Goal: Task Accomplishment & Management: Complete application form

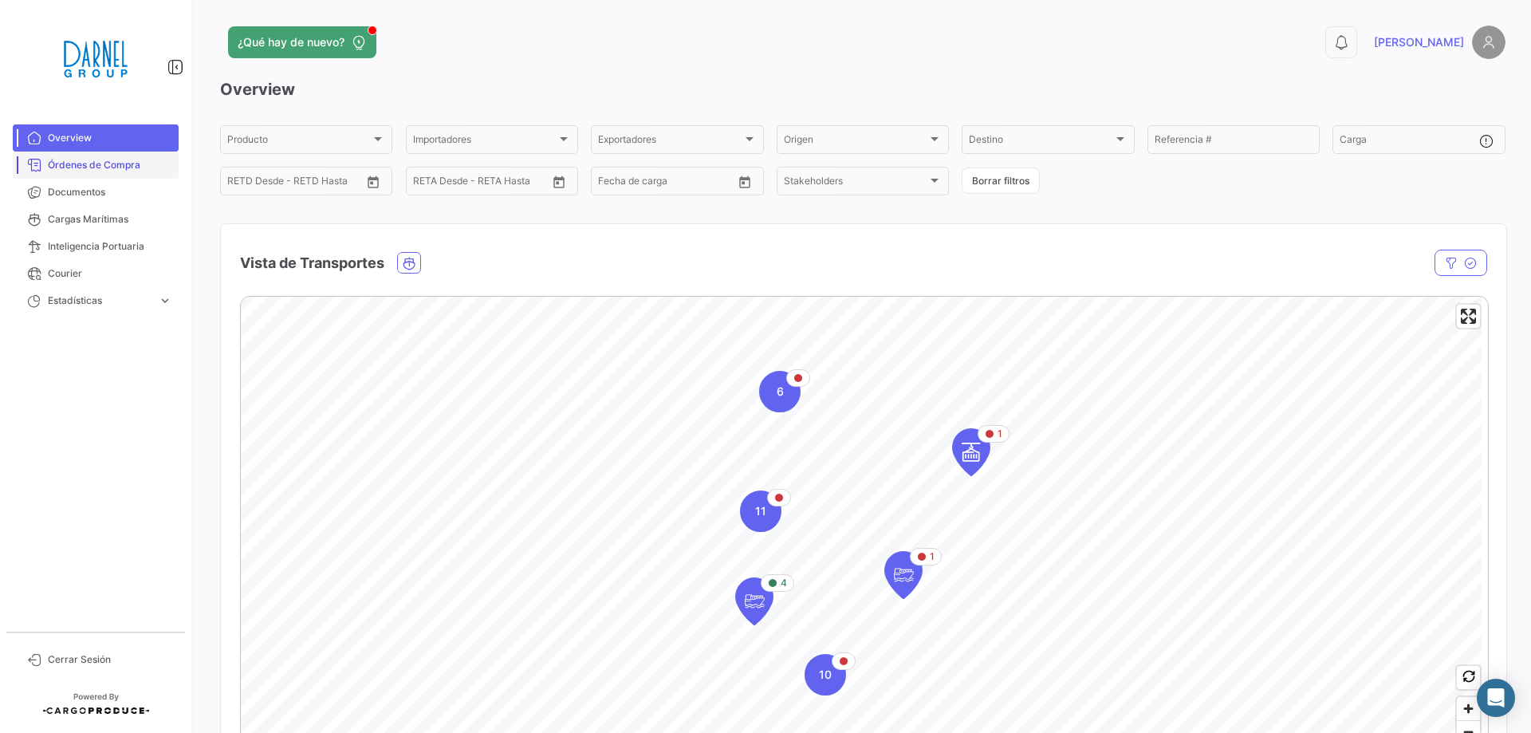
click at [104, 161] on span "Órdenes de Compra" at bounding box center [110, 165] width 124 height 14
click at [128, 166] on span "Órdenes de Compra" at bounding box center [110, 165] width 124 height 14
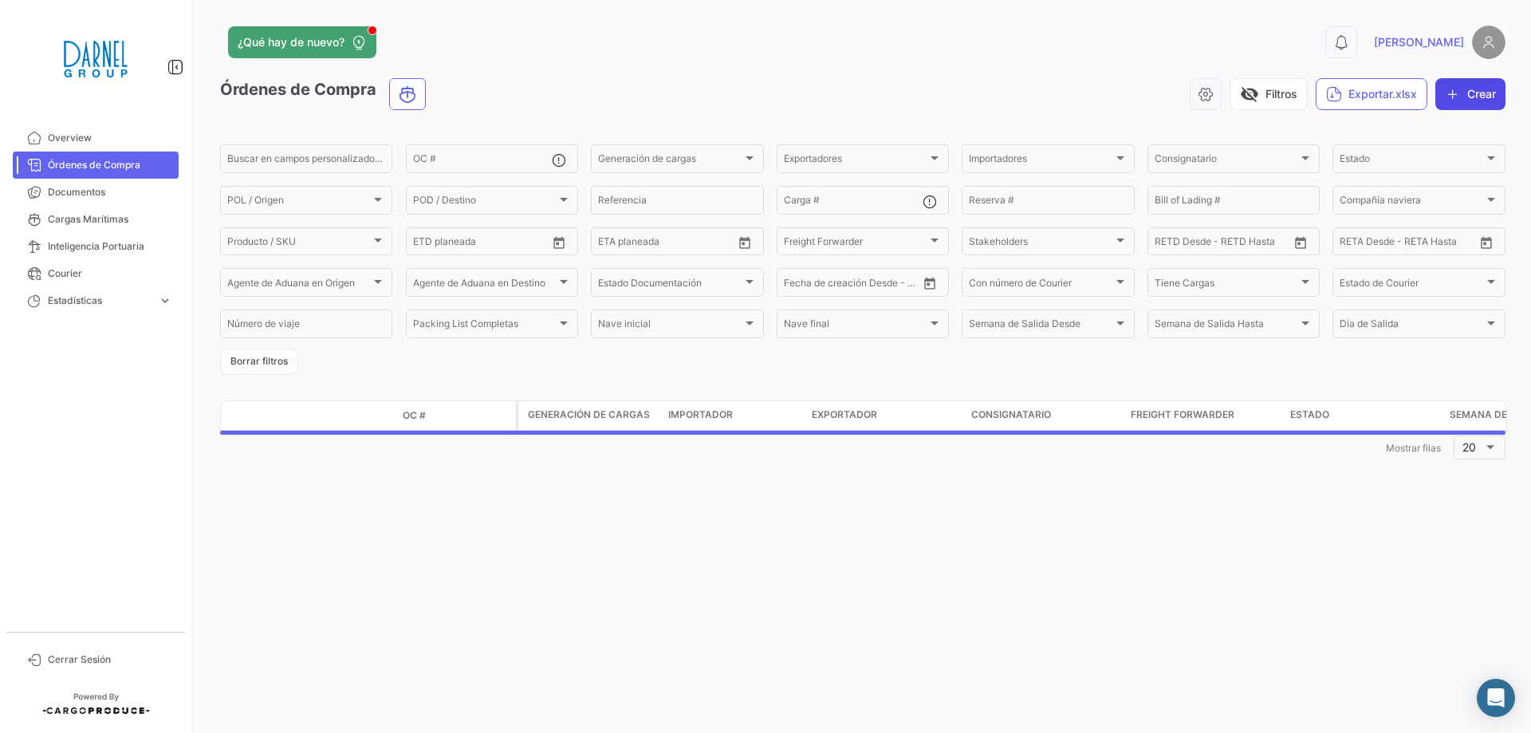
click at [1485, 97] on button "Crear" at bounding box center [1470, 94] width 70 height 32
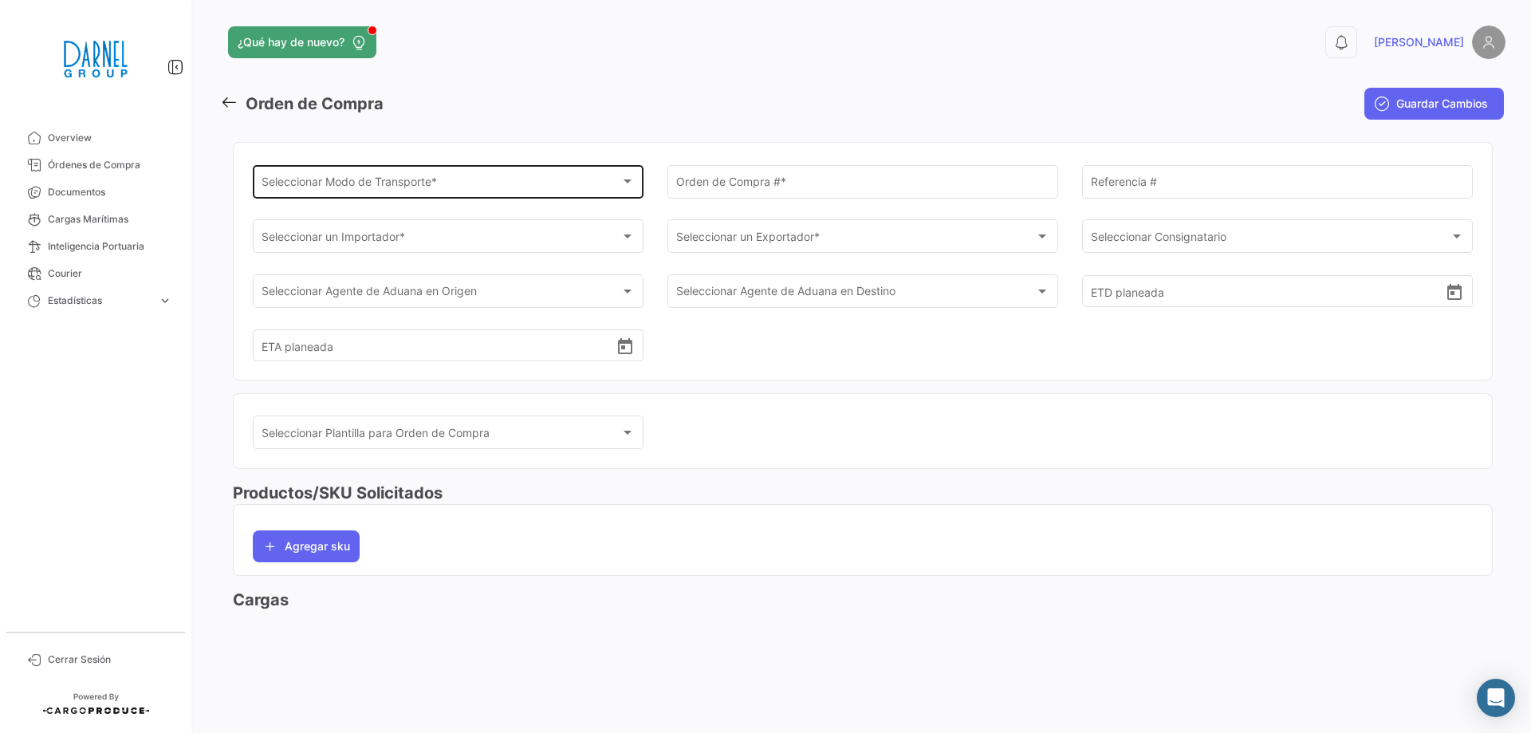
click at [376, 179] on span "Seleccionar Modo de Transporte *" at bounding box center [441, 185] width 360 height 14
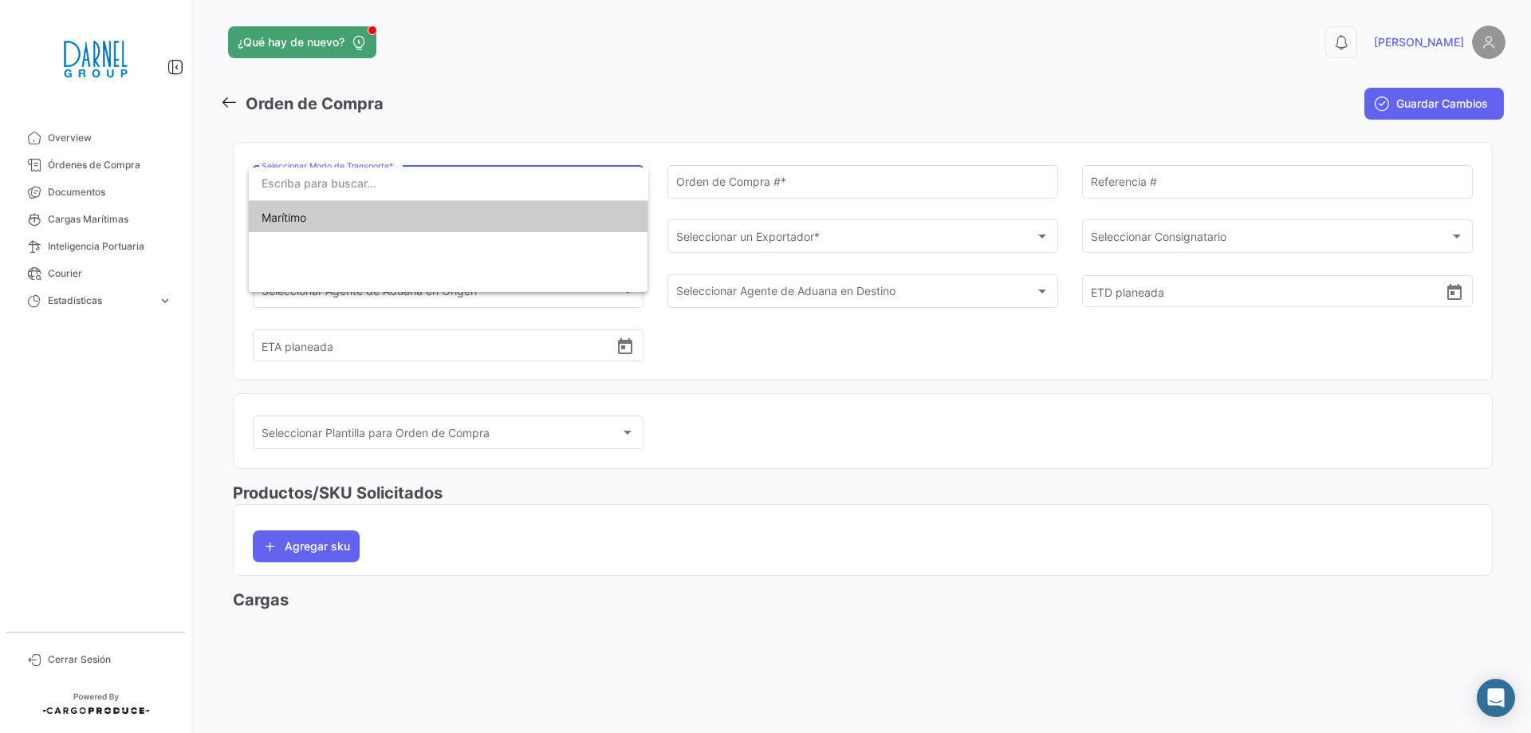
click at [324, 214] on span "Marítimo" at bounding box center [372, 217] width 223 height 33
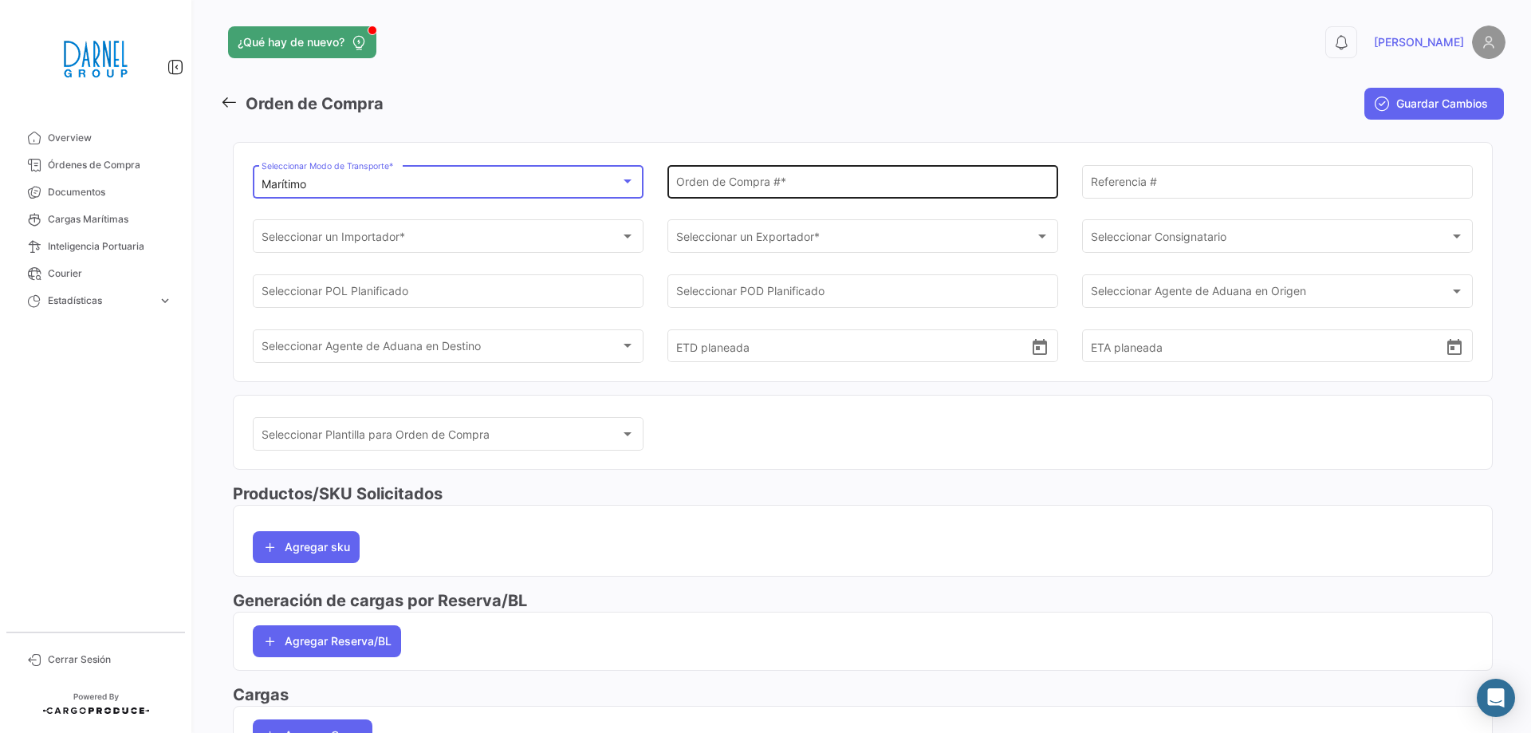
click at [811, 191] on input "Orden de Compra # *" at bounding box center [863, 185] width 374 height 14
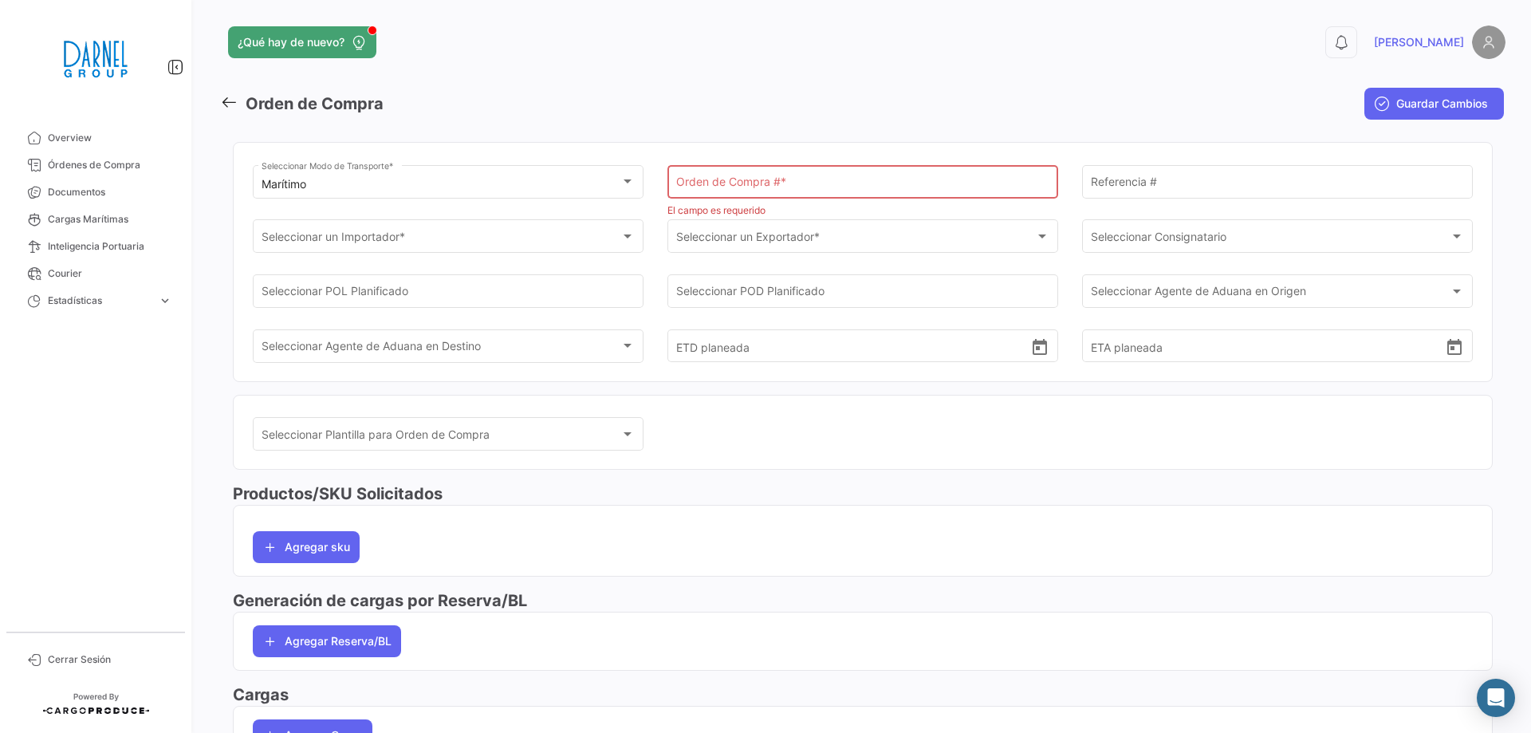
click at [855, 179] on input "Orden de Compra # *" at bounding box center [863, 186] width 374 height 14
paste input "AJ194AL"
type input "AJ194AL"
click at [839, 441] on div "Seleccionar Plantilla para Orden de Compra Seleccionar Plantilla para Orden de …" at bounding box center [863, 442] width 1220 height 55
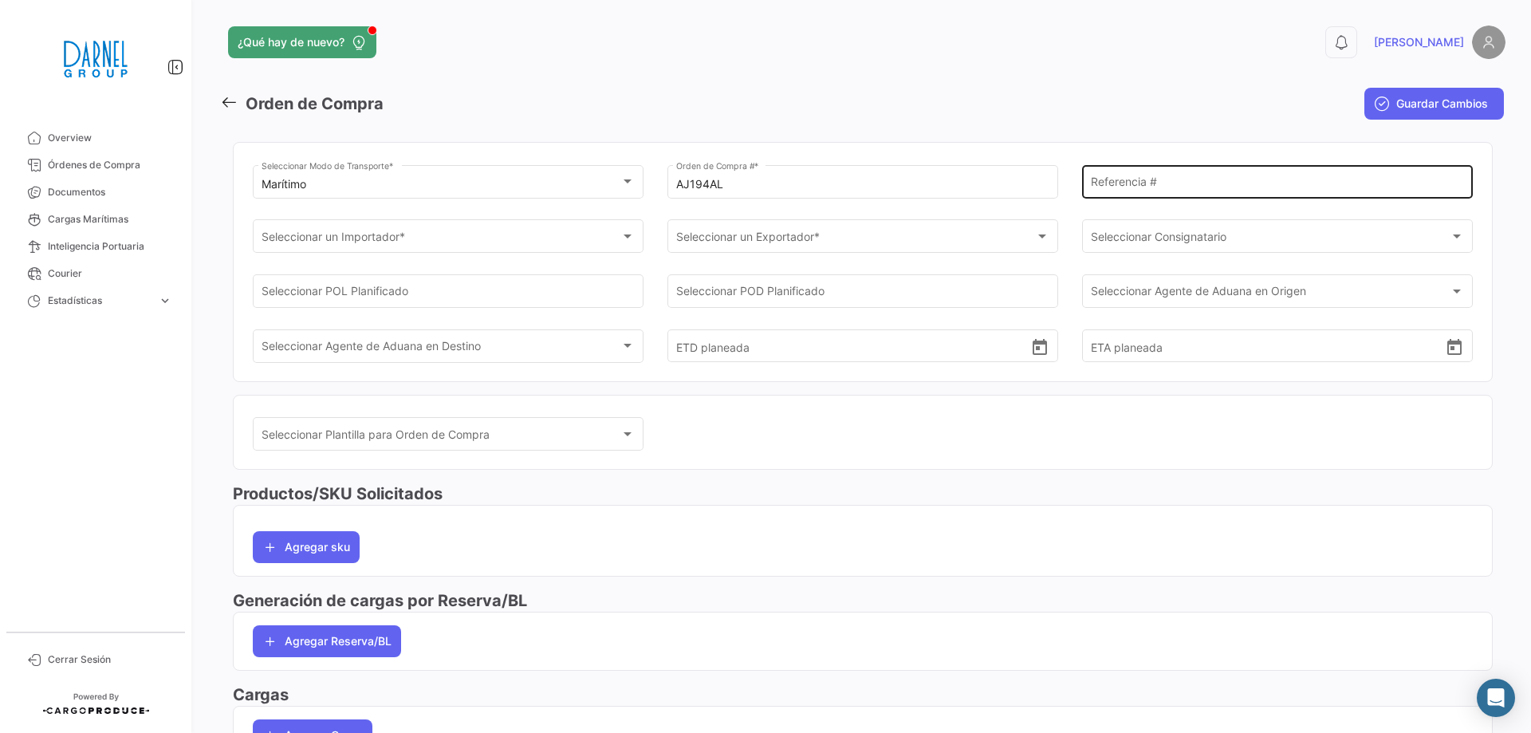
click at [1212, 186] on input "Referencia #" at bounding box center [1278, 185] width 374 height 14
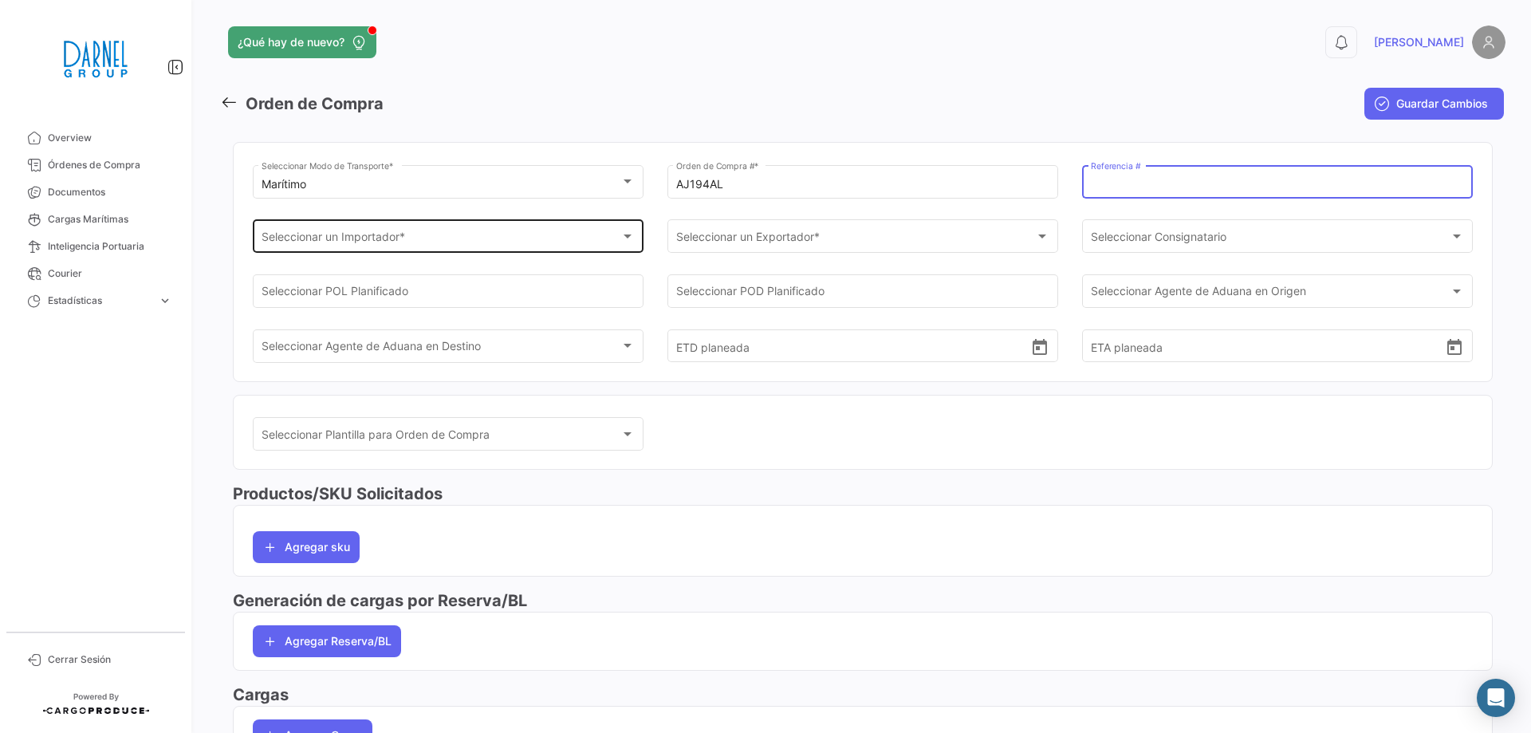
click at [450, 237] on div "Seleccionar un Importador *" at bounding box center [441, 240] width 360 height 14
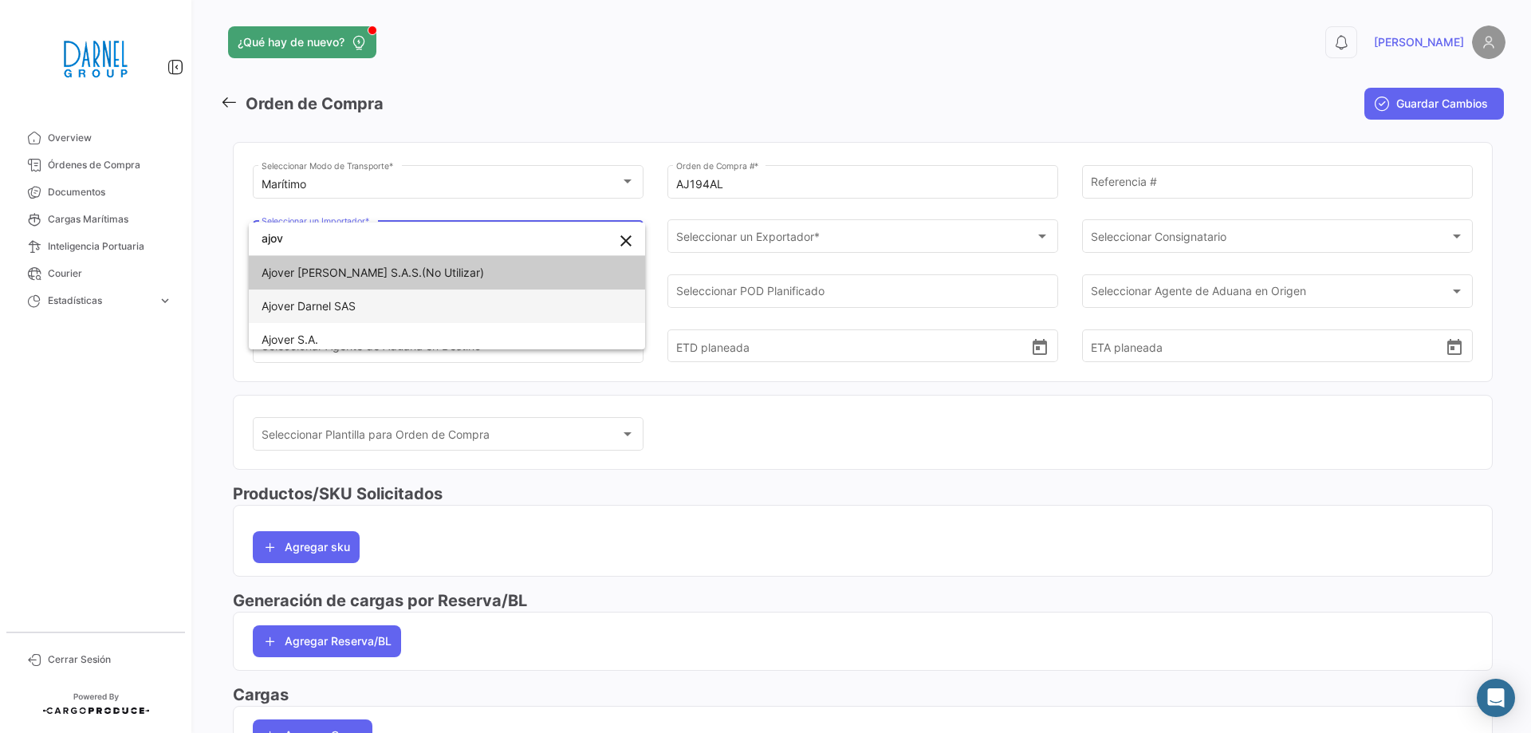
type input "ajov"
click at [343, 307] on span "Ajover Darnel SAS" at bounding box center [308, 306] width 94 height 14
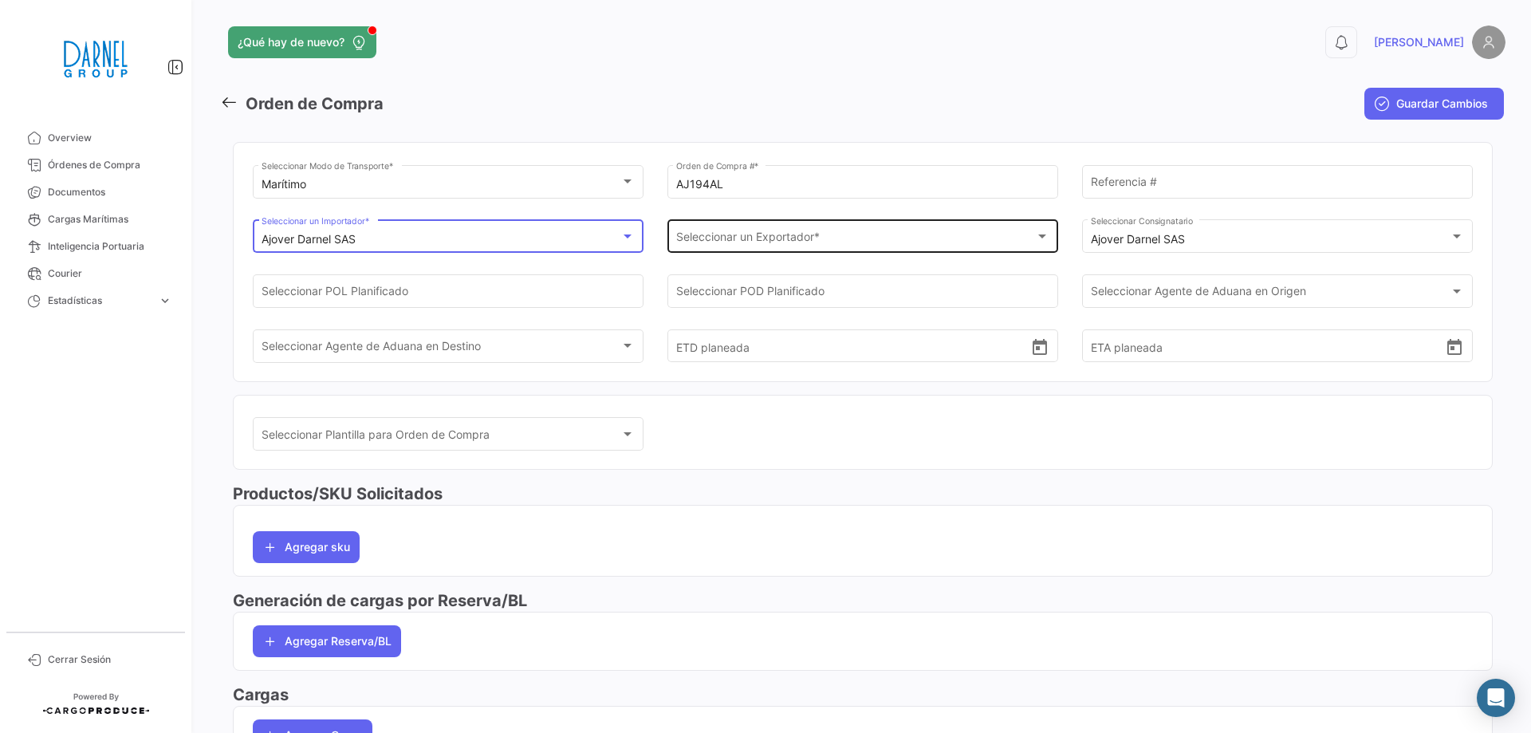
click at [764, 240] on span "Seleccionar un Exportador *" at bounding box center [856, 240] width 360 height 14
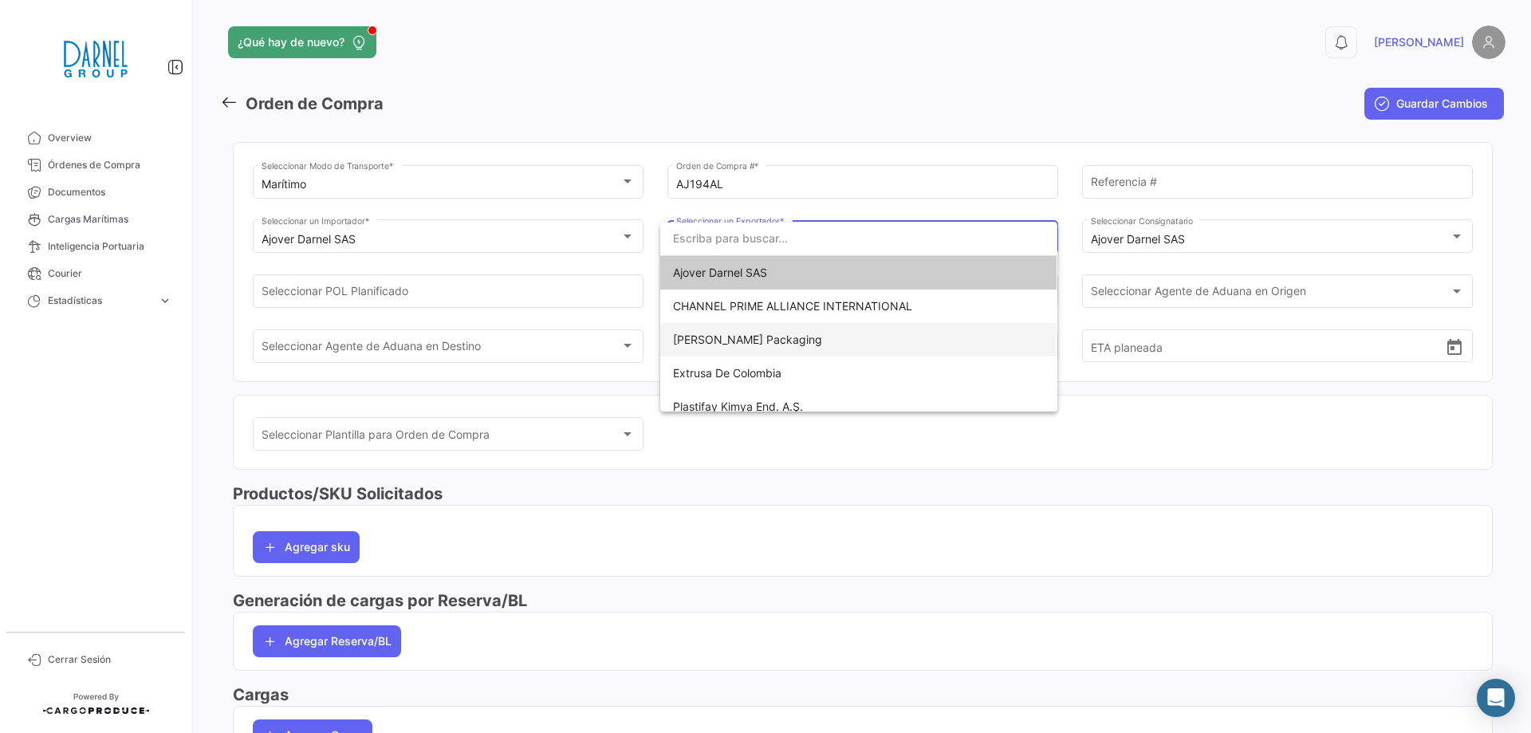
scroll to position [45, 0]
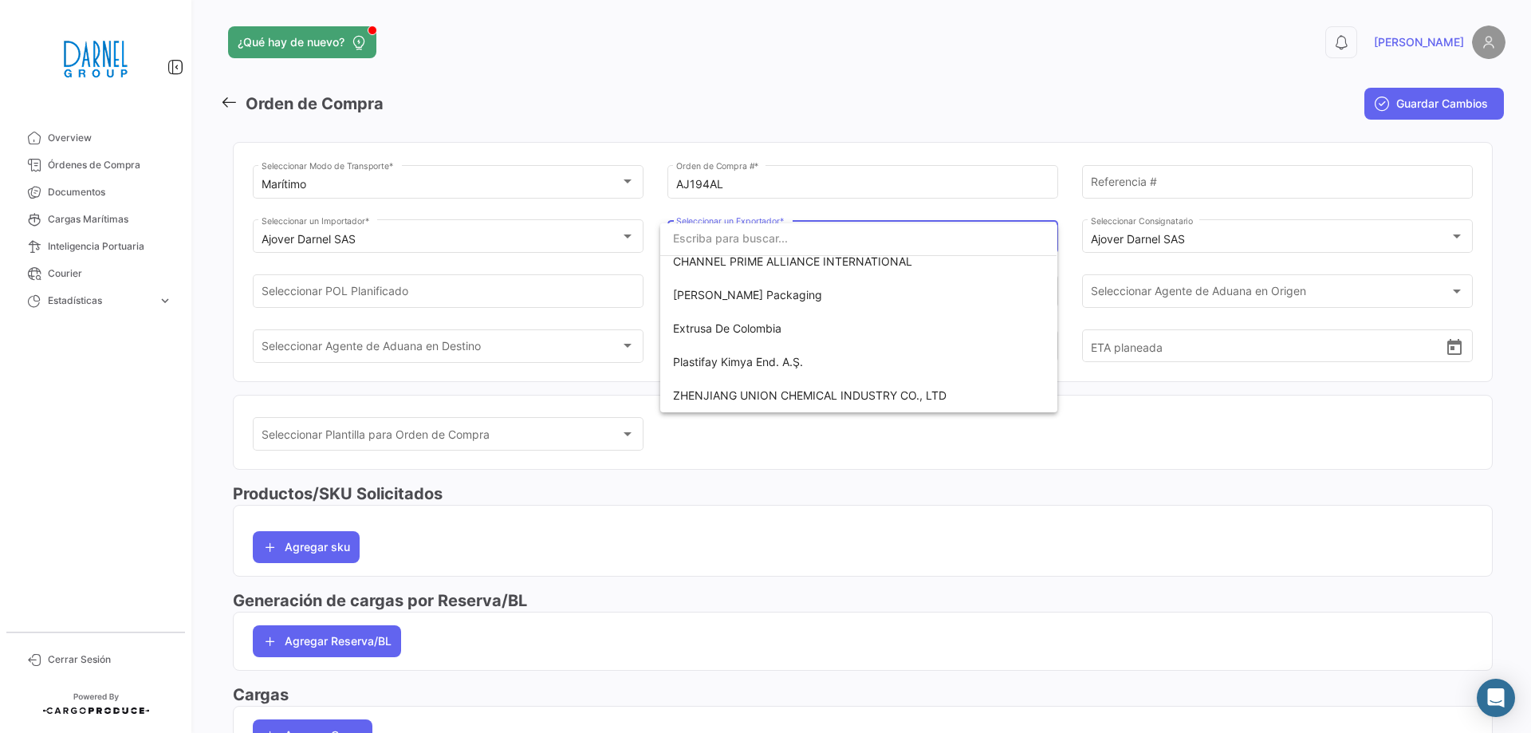
click at [683, 497] on div at bounding box center [765, 366] width 1531 height 733
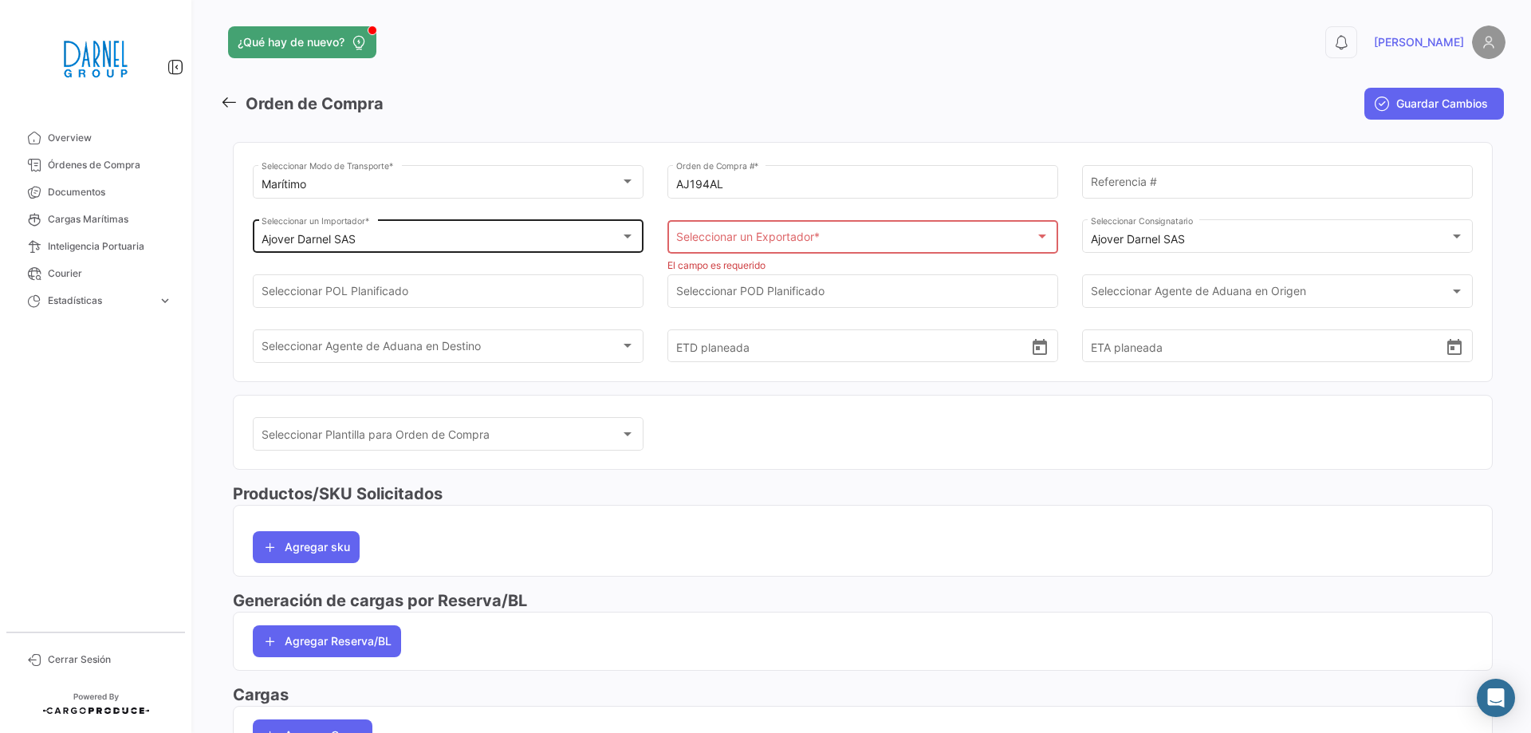
click at [435, 236] on div "Ajover Darnel SAS" at bounding box center [441, 240] width 360 height 14
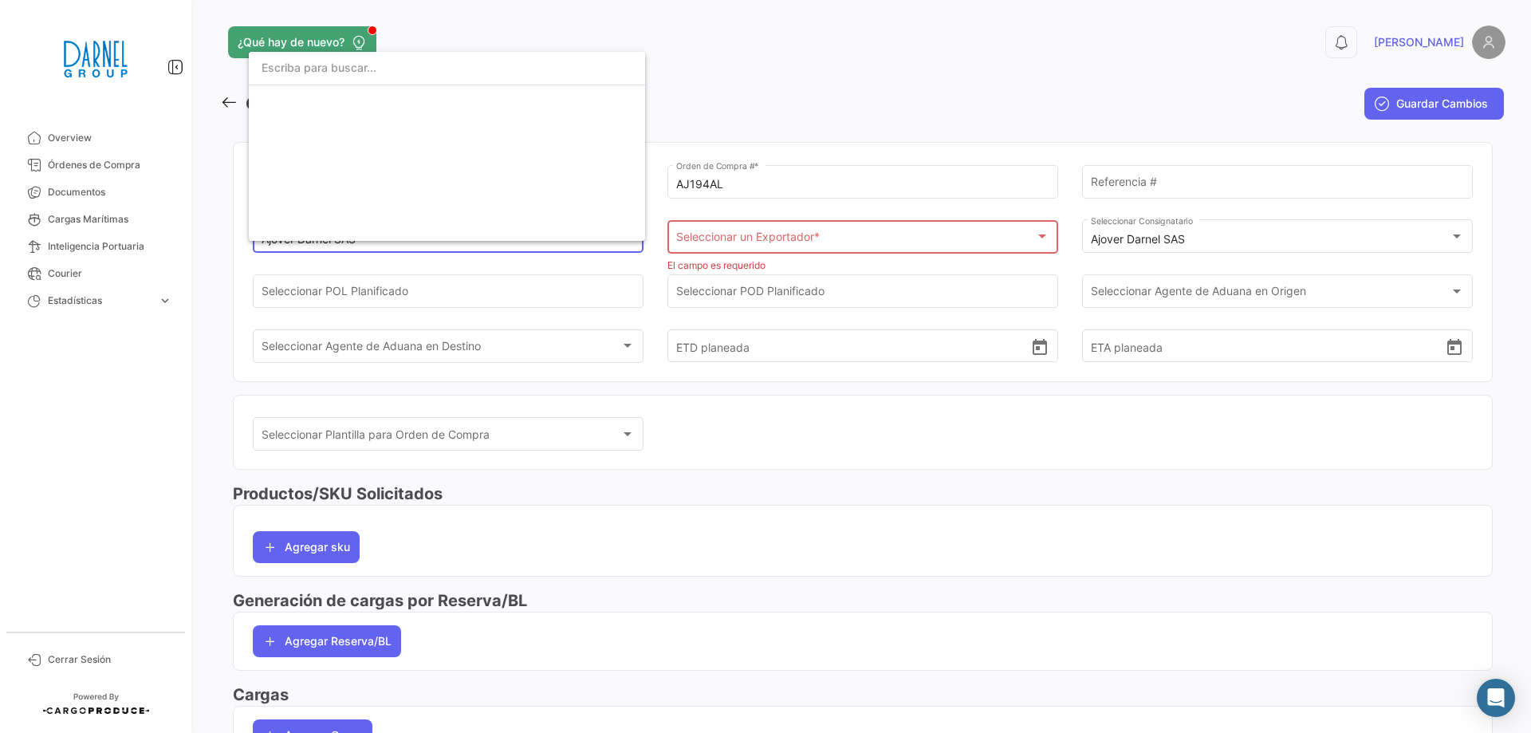
scroll to position [0, 0]
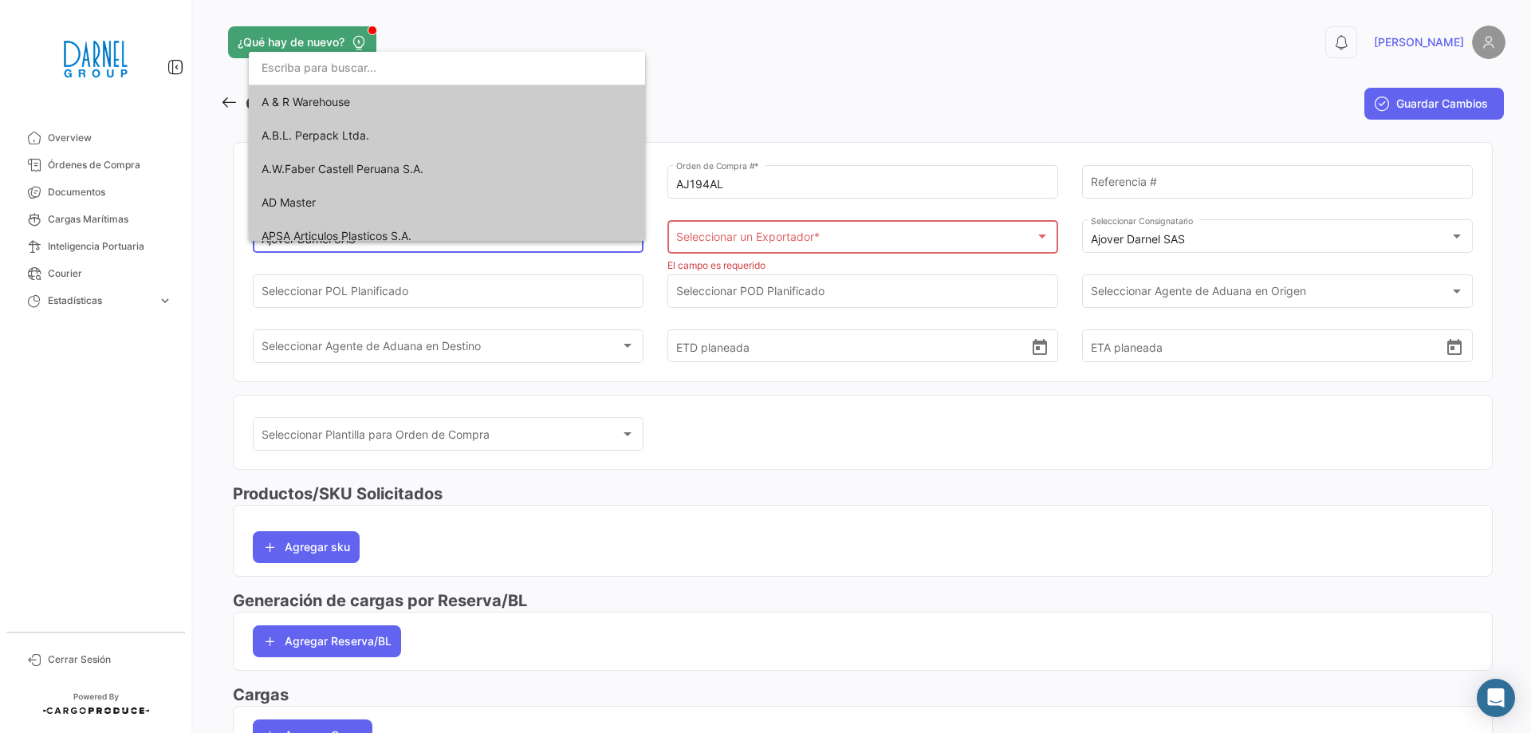
click at [722, 410] on div at bounding box center [765, 366] width 1531 height 733
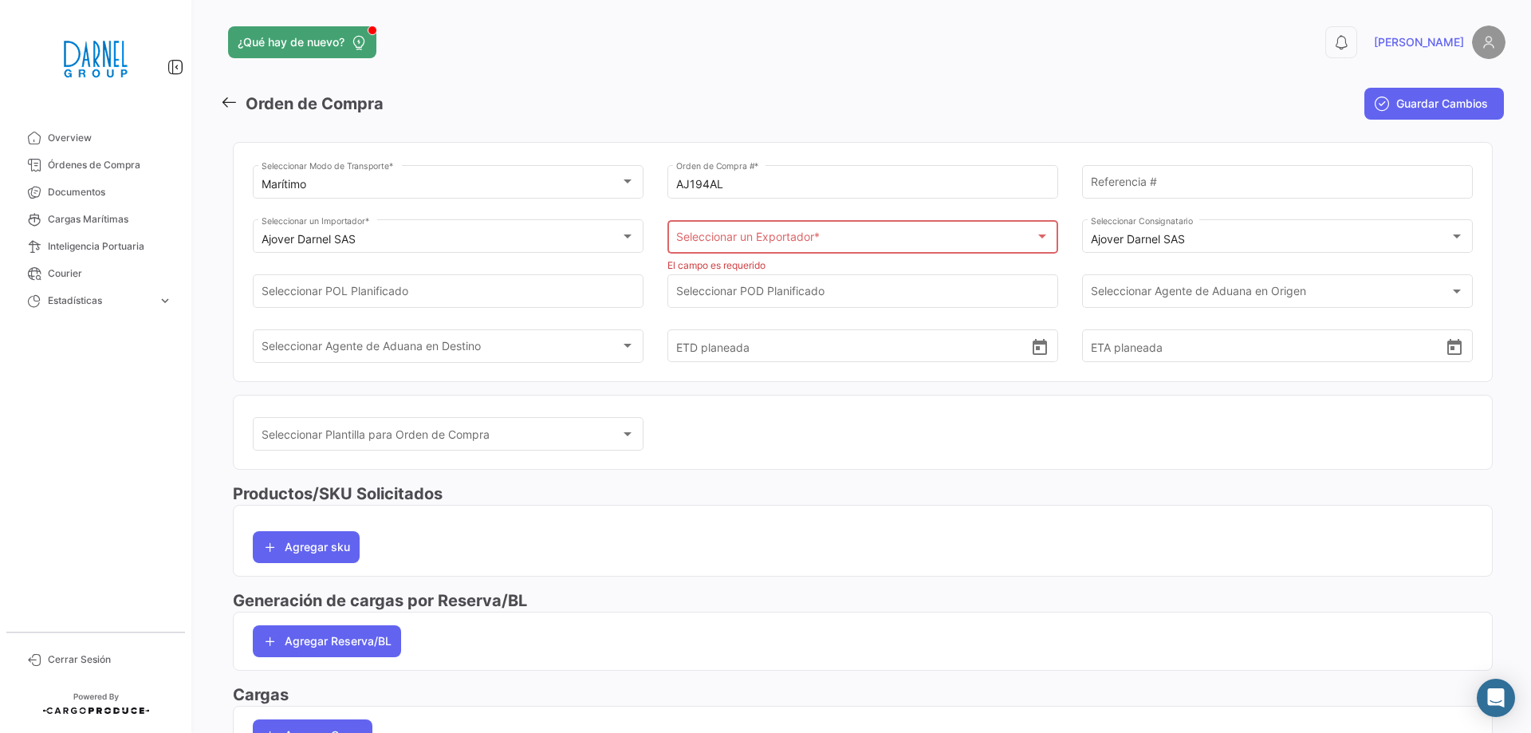
click at [741, 76] on app-header "¿Qué hay de nuevo? 0 [PERSON_NAME]" at bounding box center [862, 52] width 1285 height 53
click at [765, 225] on div "Seleccionar un Exportador * Seleccionar un Exportador *" at bounding box center [863, 235] width 374 height 37
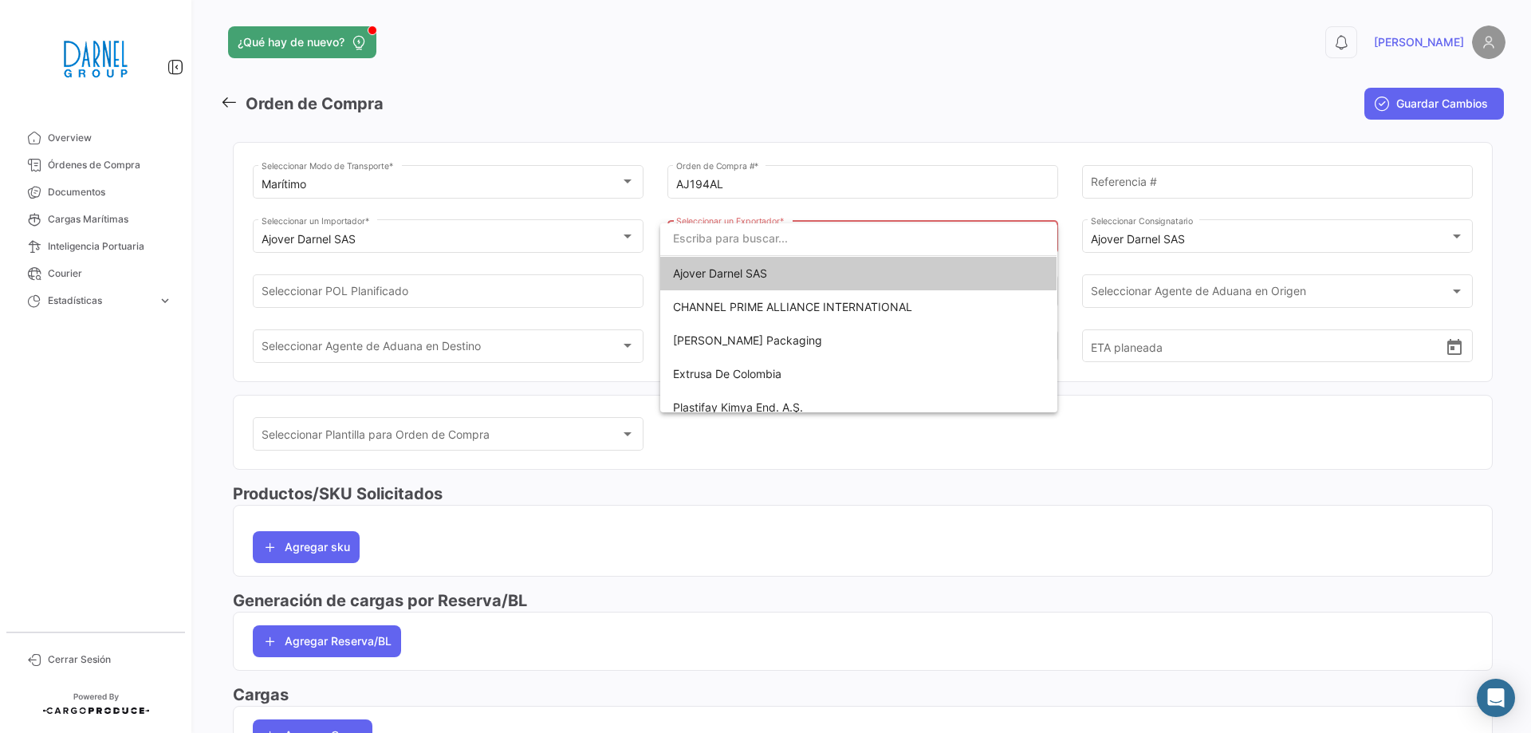
paste input "FUJIAN YIBAILI PACKAGE MATERIAL CO.,LTD"
type input "FUJIAN YIBAILI PACKAGE MATERIAL CO.,LTD"
click at [457, 241] on div at bounding box center [765, 366] width 1531 height 733
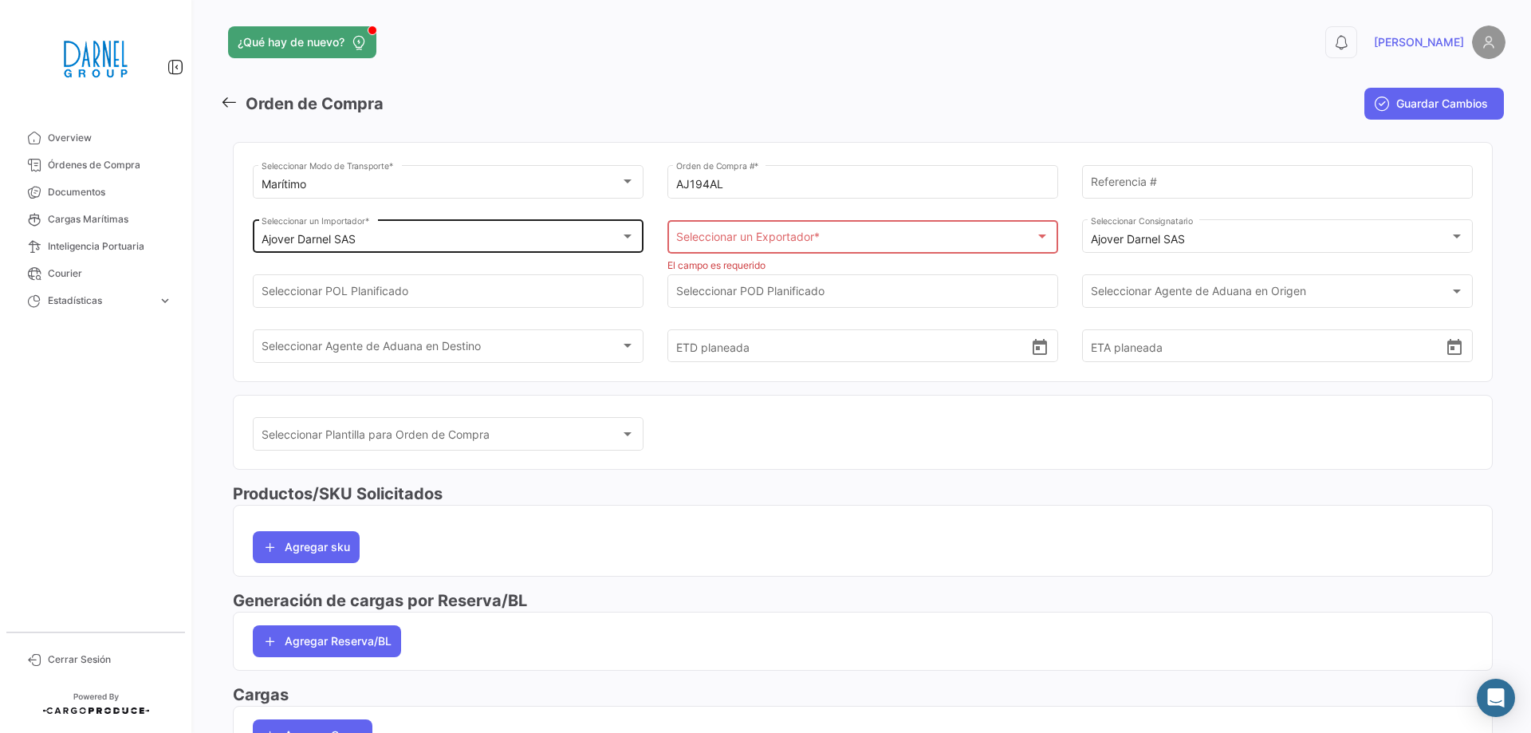
click at [452, 238] on div "Ajover Darnel SAS" at bounding box center [441, 240] width 360 height 14
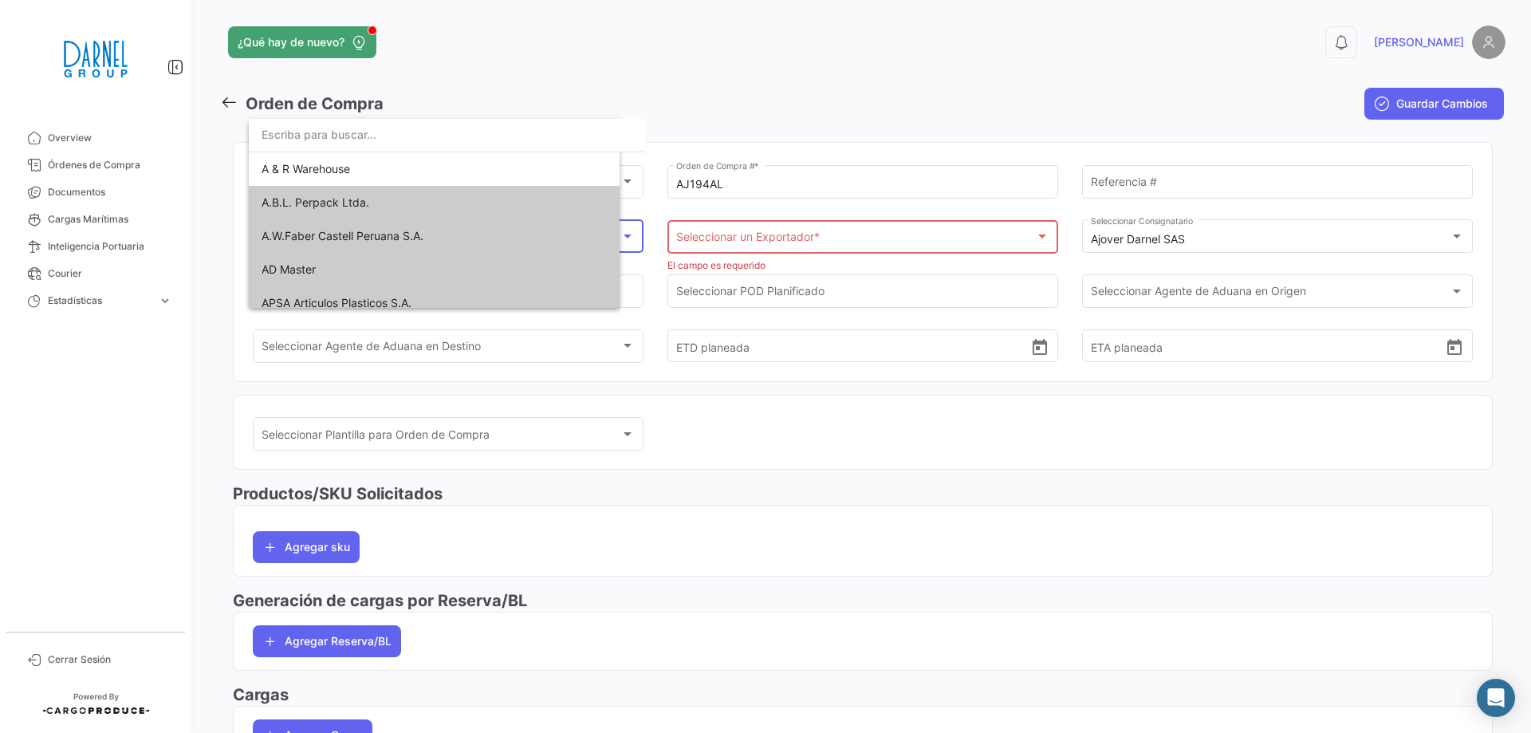
scroll to position [871, 0]
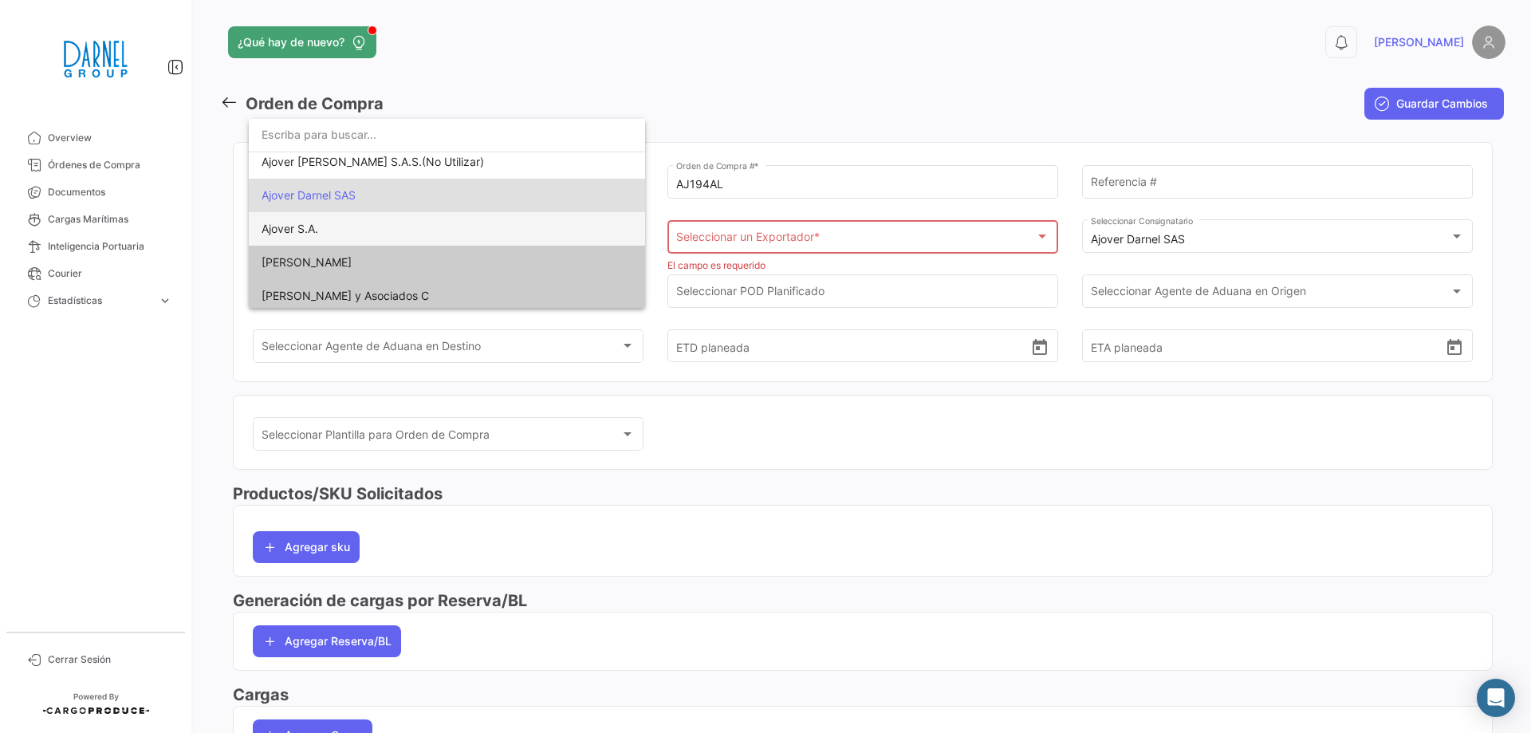
paste input "FUJIAN YIBAILI PACKAGE MATERIAL CO.,LTD"
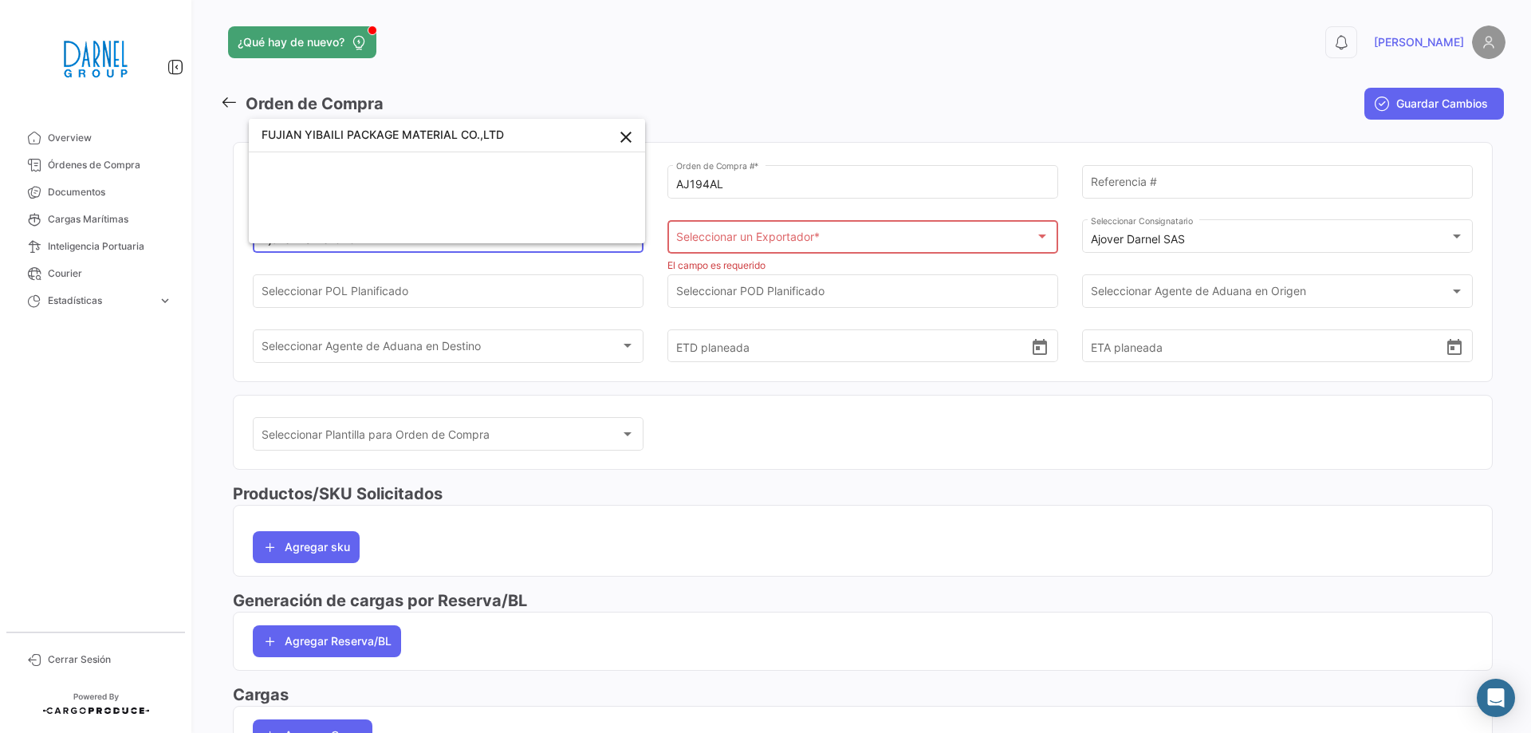
scroll to position [0, 0]
type input "FUJIAN YIBAILI PACKAGE MATERIAL CO.,LTD"
click at [463, 187] on div "FUJIAN YIBAILI PACKAGE MATERIAL CO.,LTD close" at bounding box center [447, 181] width 396 height 124
click at [619, 136] on mat-icon "close" at bounding box center [625, 137] width 19 height 19
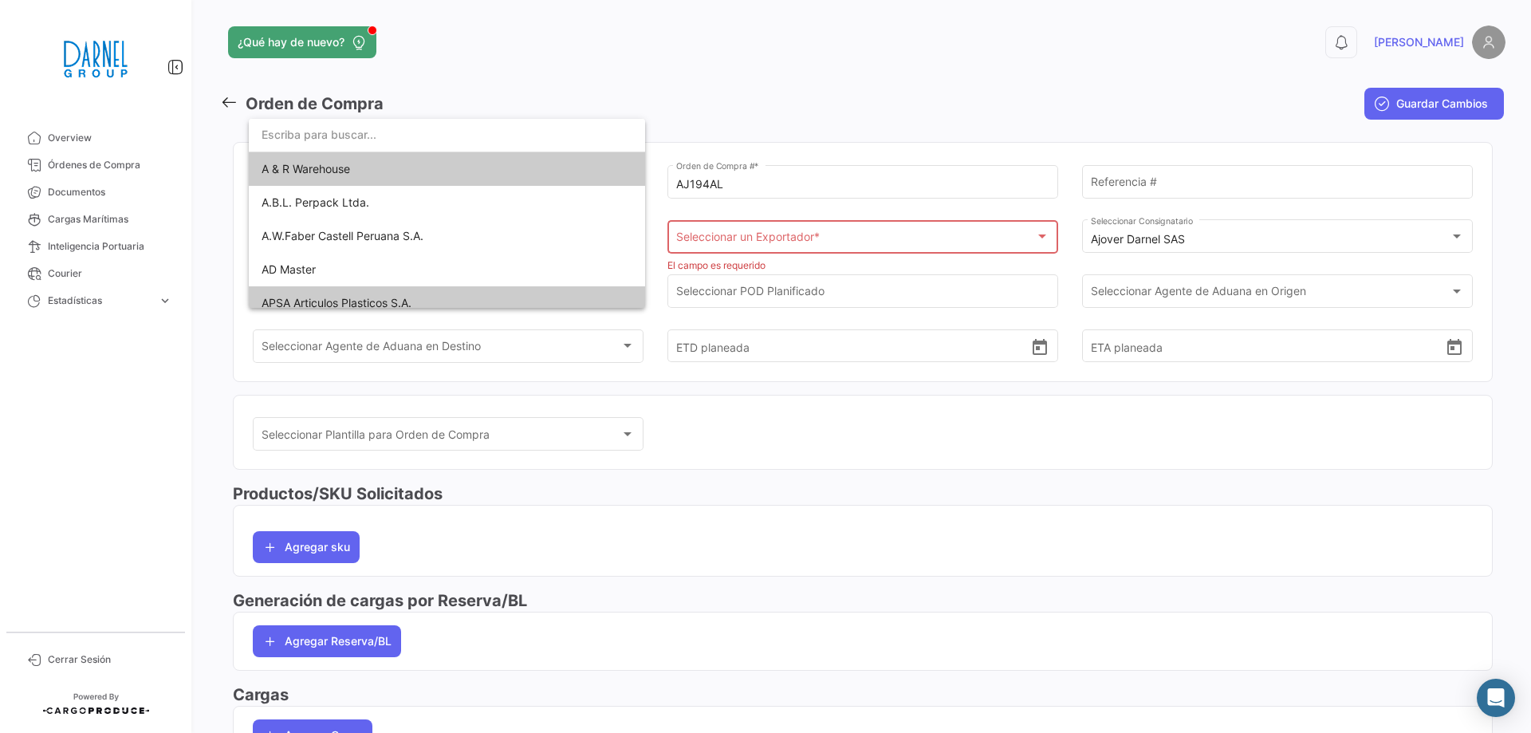
click at [695, 508] on div at bounding box center [765, 366] width 1531 height 733
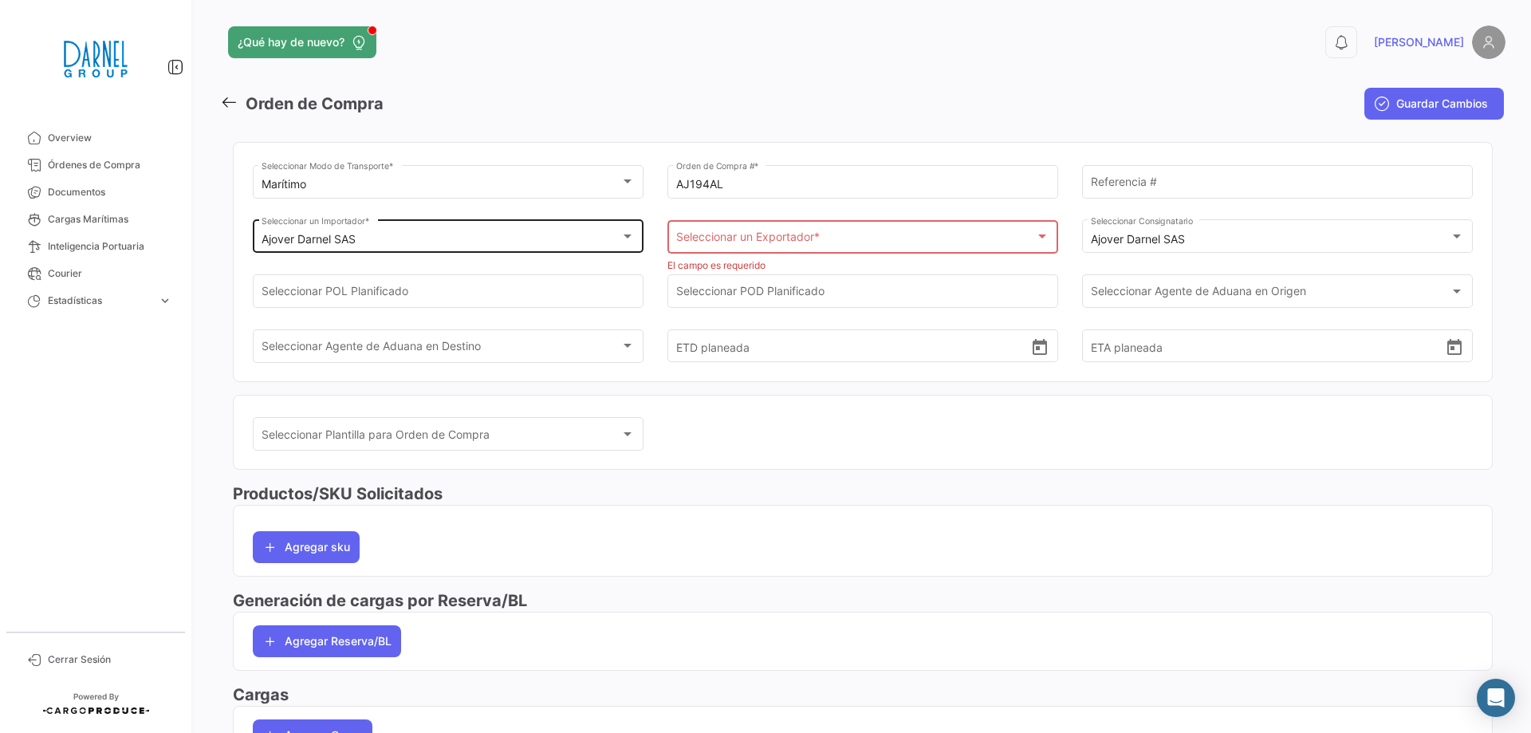
click at [375, 240] on div "Ajover Darnel SAS" at bounding box center [441, 240] width 360 height 14
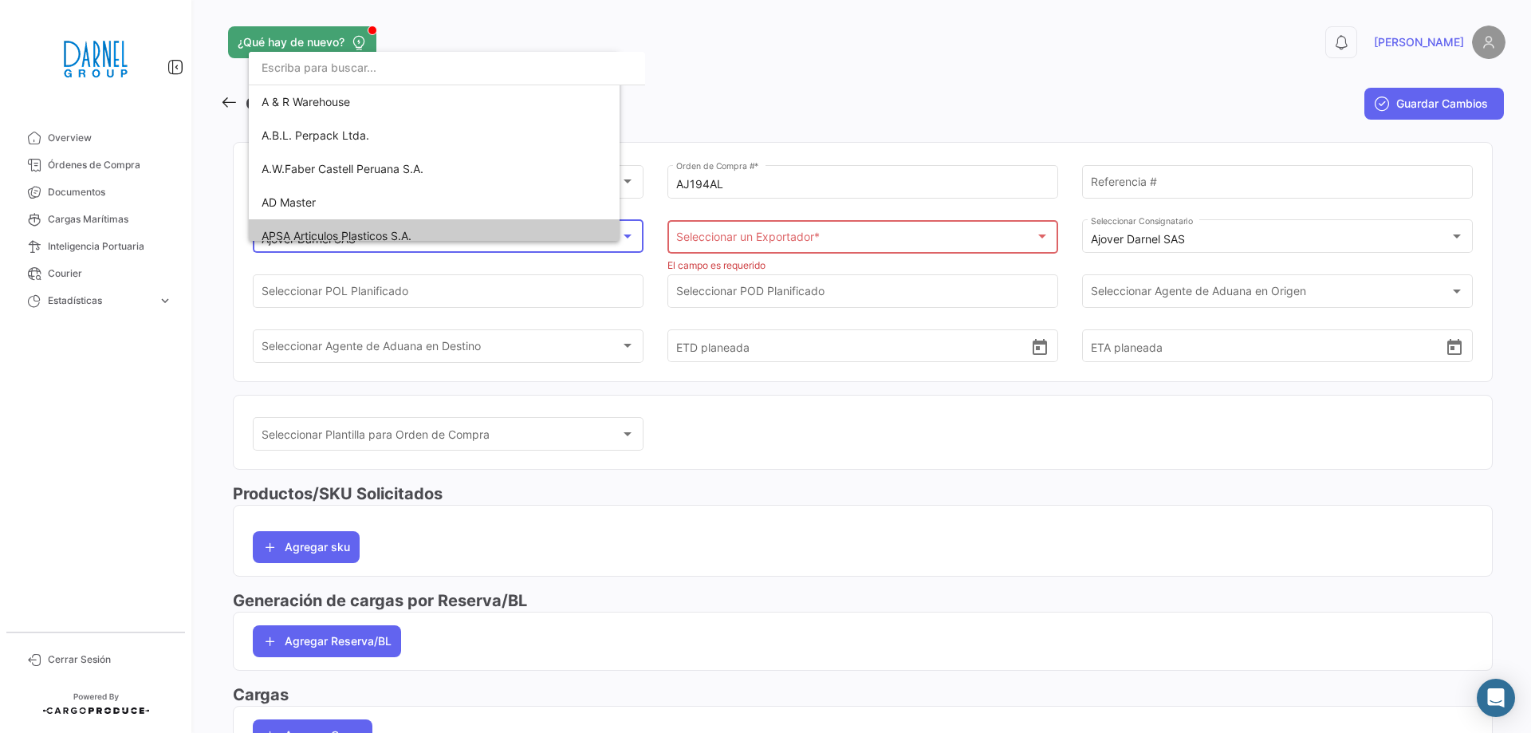
scroll to position [871, 0]
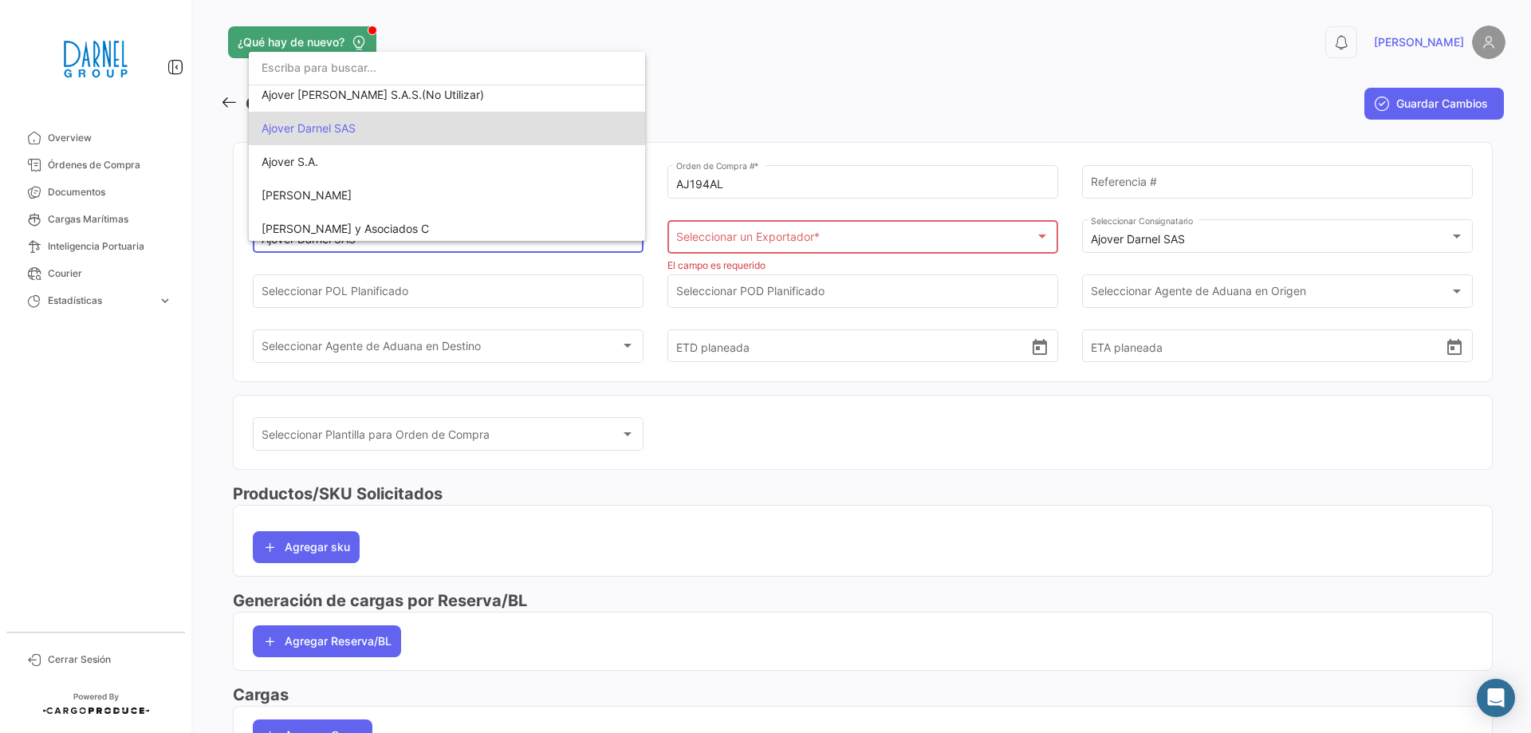
click at [364, 66] on input "dropdown search" at bounding box center [447, 67] width 396 height 33
paste input "FUJIAN YIBAILI PACKAGE MATERIAL CO.,LTD"
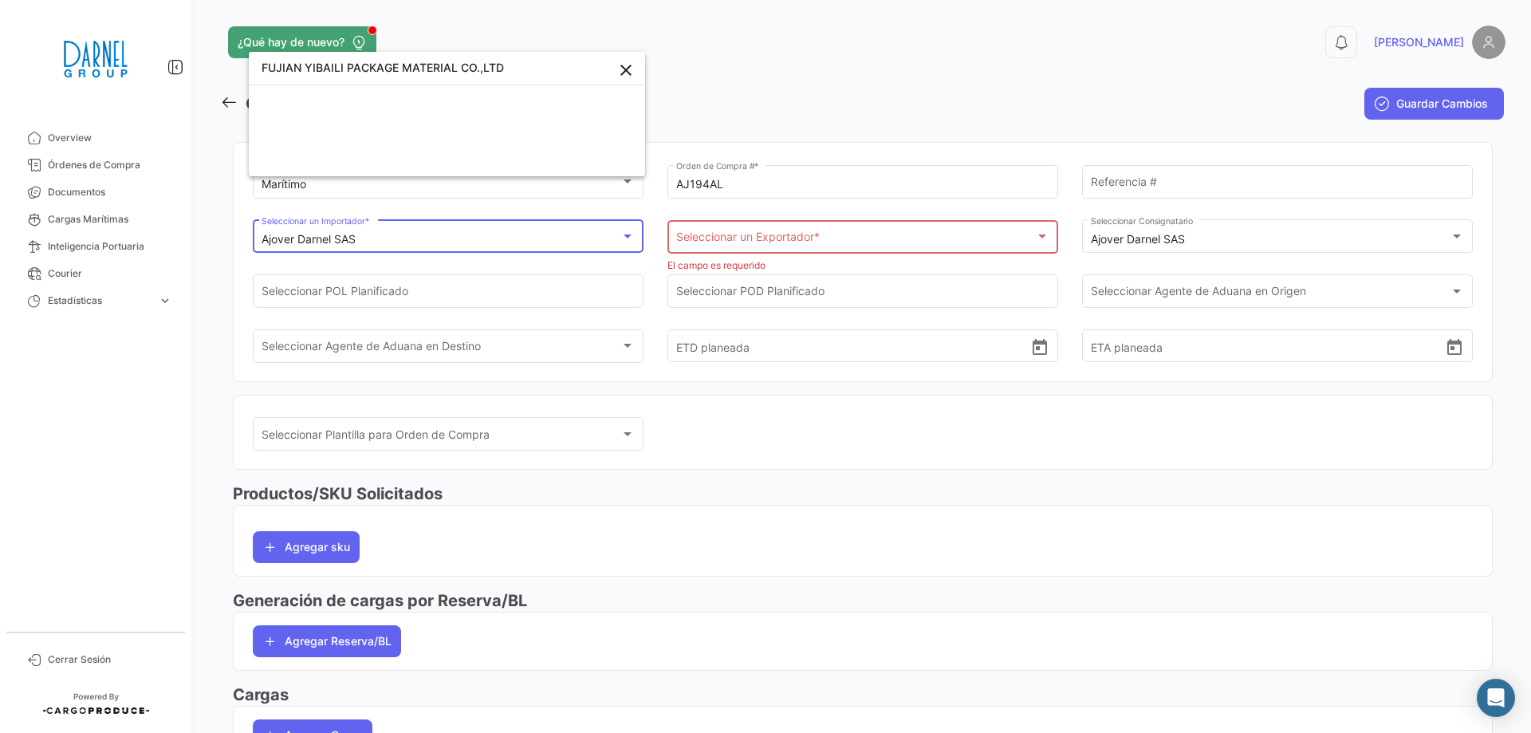
scroll to position [0, 0]
type input "FUJIAN YIBAILI PACKAGE MATERIAL CO.,LTD"
drag, startPoint x: 966, startPoint y: 585, endPoint x: 917, endPoint y: 516, distance: 85.2
click at [966, 582] on div at bounding box center [765, 366] width 1531 height 733
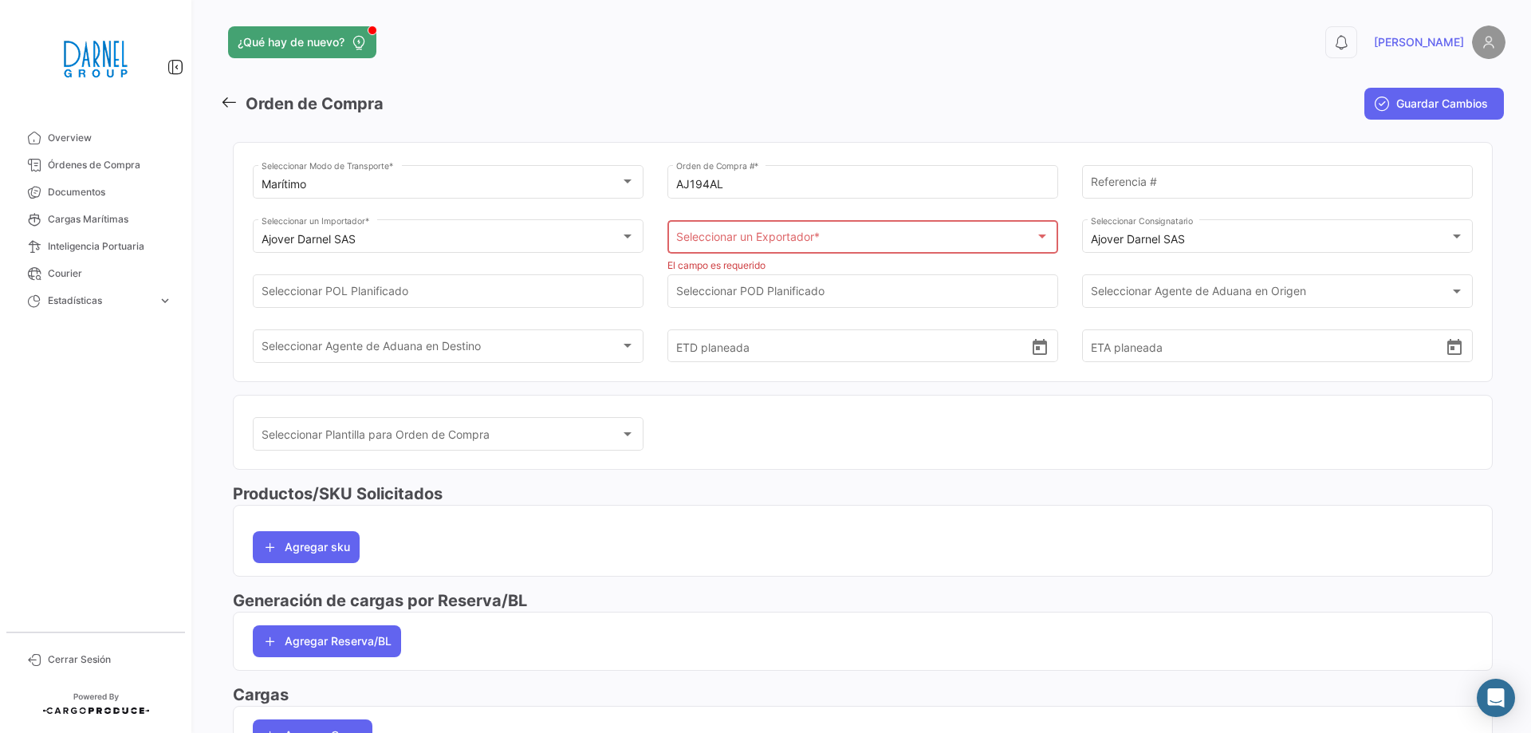
click at [802, 232] on div "Seleccionar un Exportador * Seleccionar un Exportador *" at bounding box center [863, 235] width 374 height 37
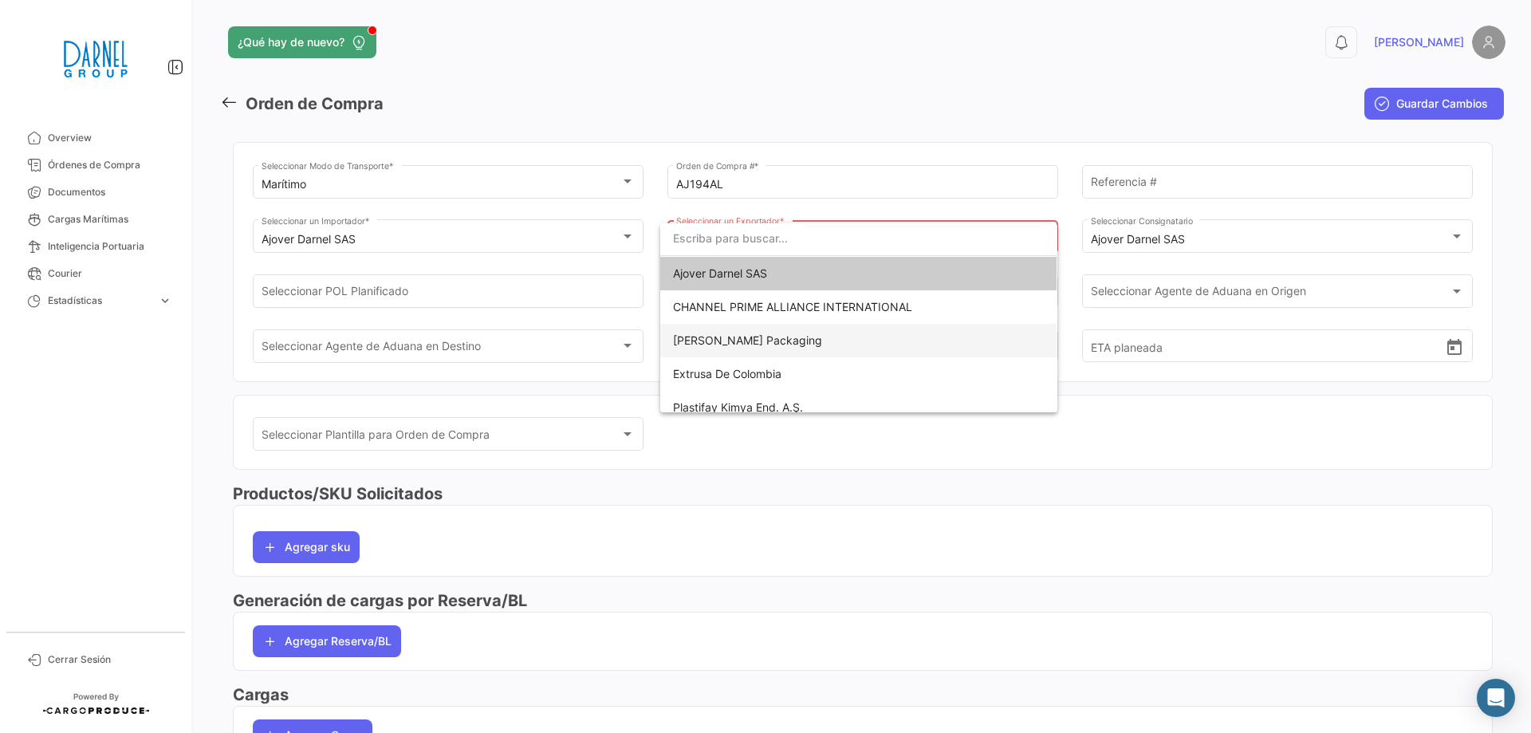
click at [716, 340] on span "[PERSON_NAME] Packaging" at bounding box center [747, 340] width 149 height 14
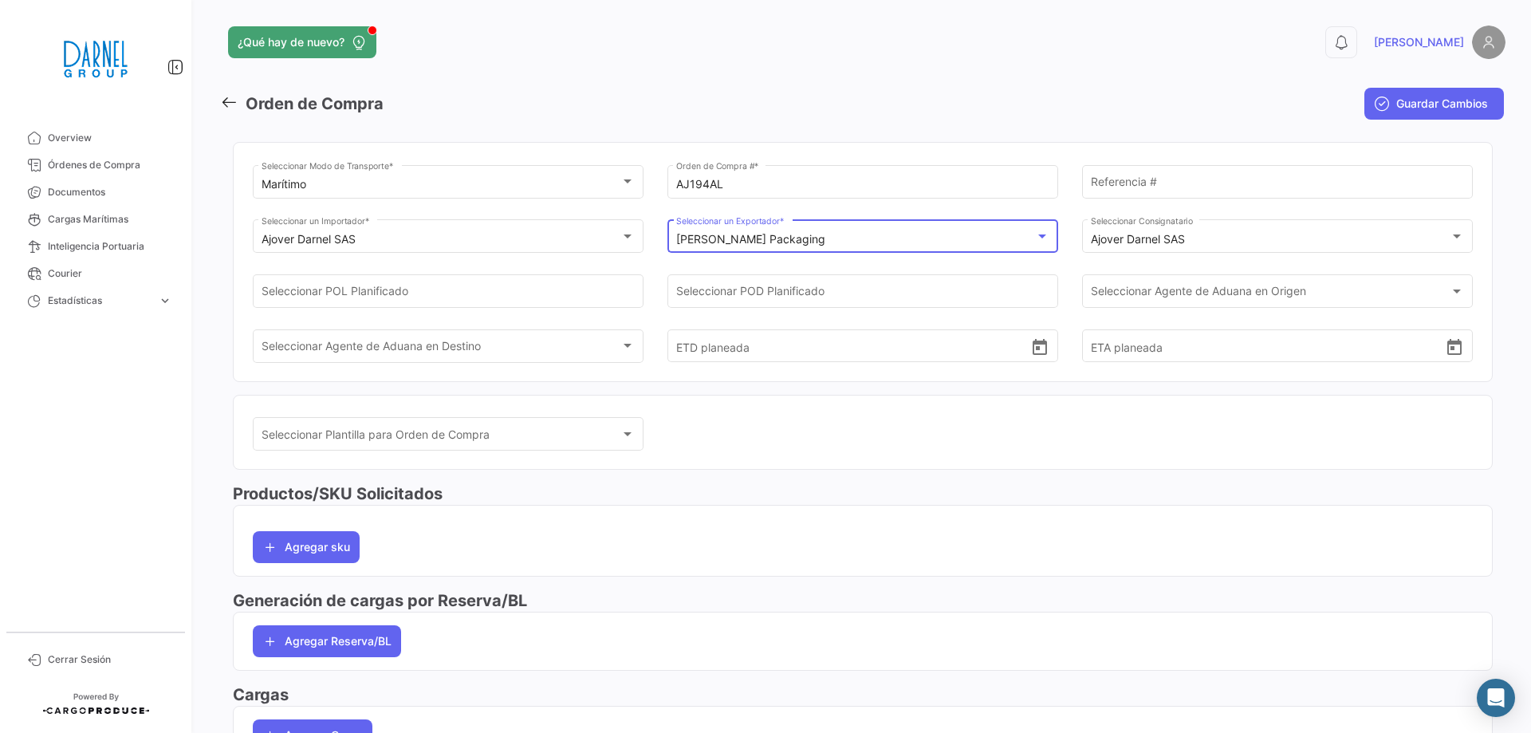
scroll to position [45, 0]
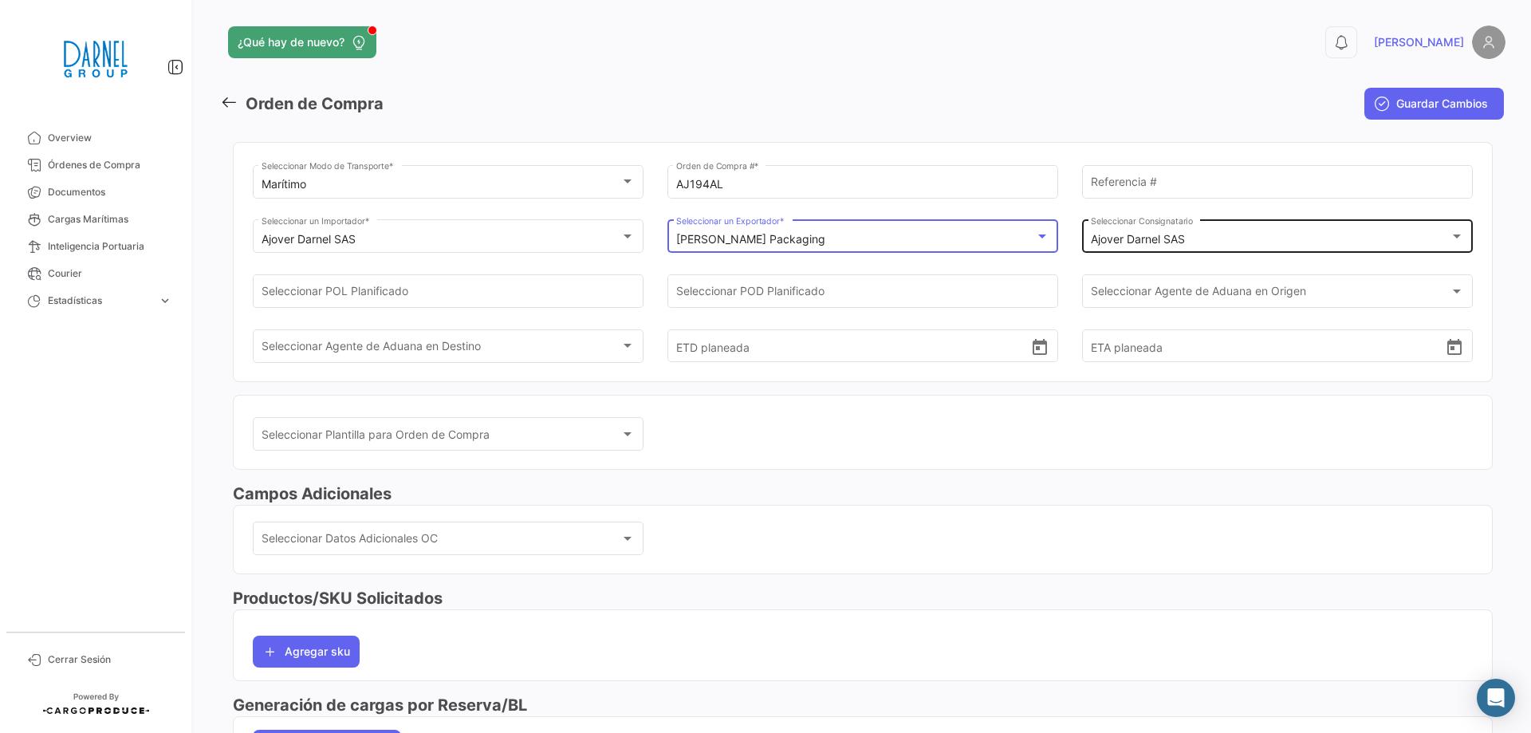
click at [1130, 243] on mat-select-trigger "Ajover Darnel SAS" at bounding box center [1138, 239] width 94 height 14
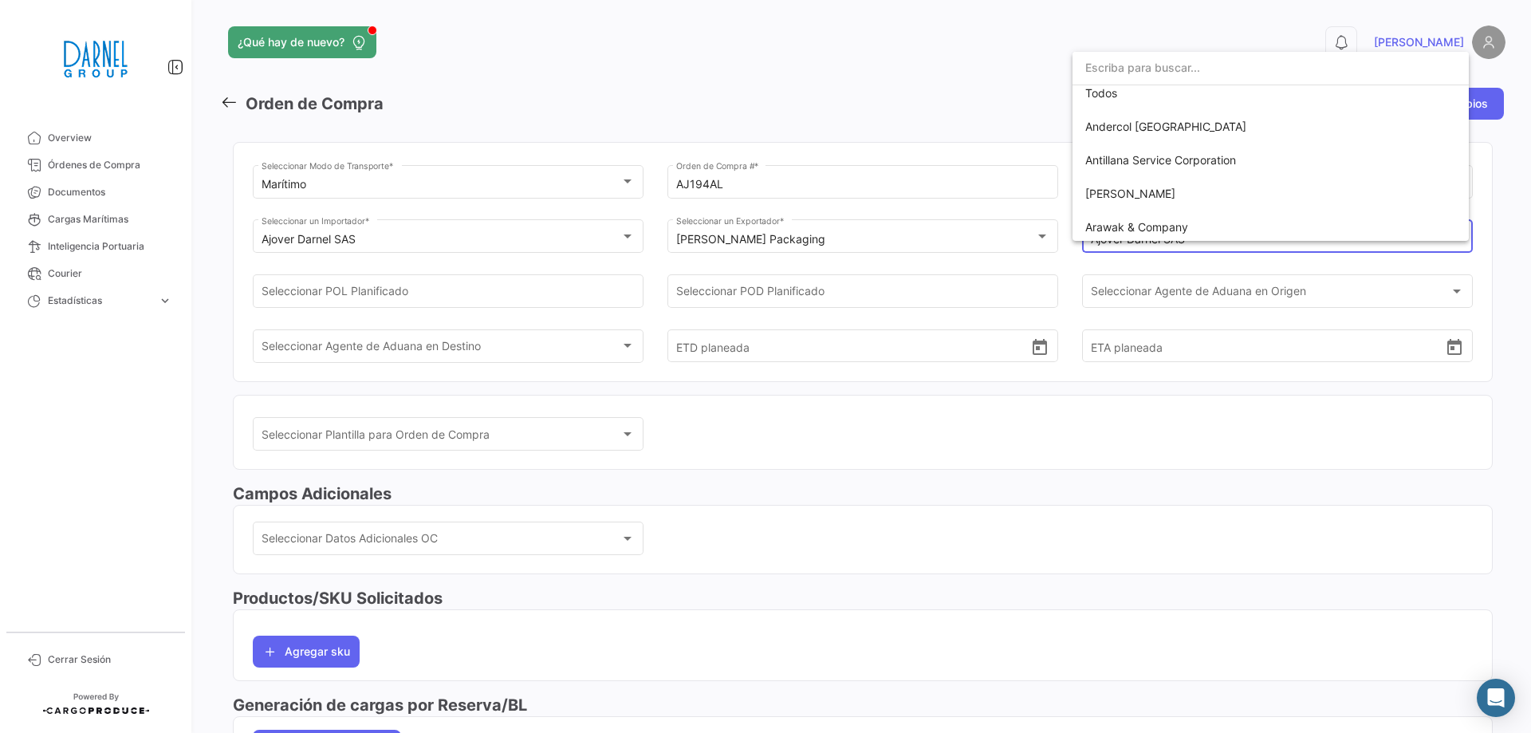
scroll to position [2073, 0]
click at [848, 605] on div at bounding box center [765, 366] width 1531 height 733
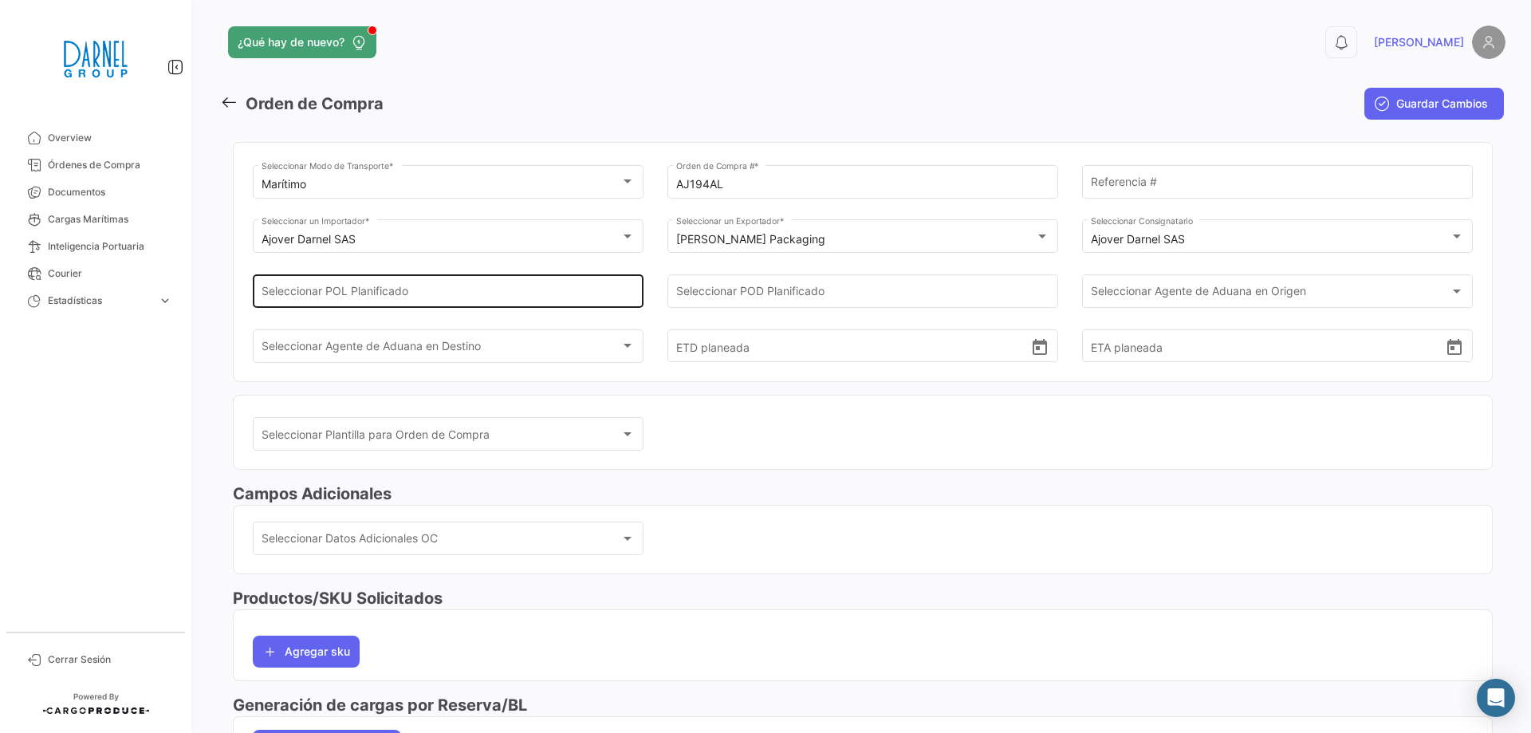
click at [438, 289] on input "Seleccionar POL Planificado" at bounding box center [448, 295] width 374 height 14
click at [837, 470] on mat-card "Seleccionar Plantilla para Orden de Compra Seleccionar Plantilla para Orden de …" at bounding box center [863, 433] width 1260 height 76
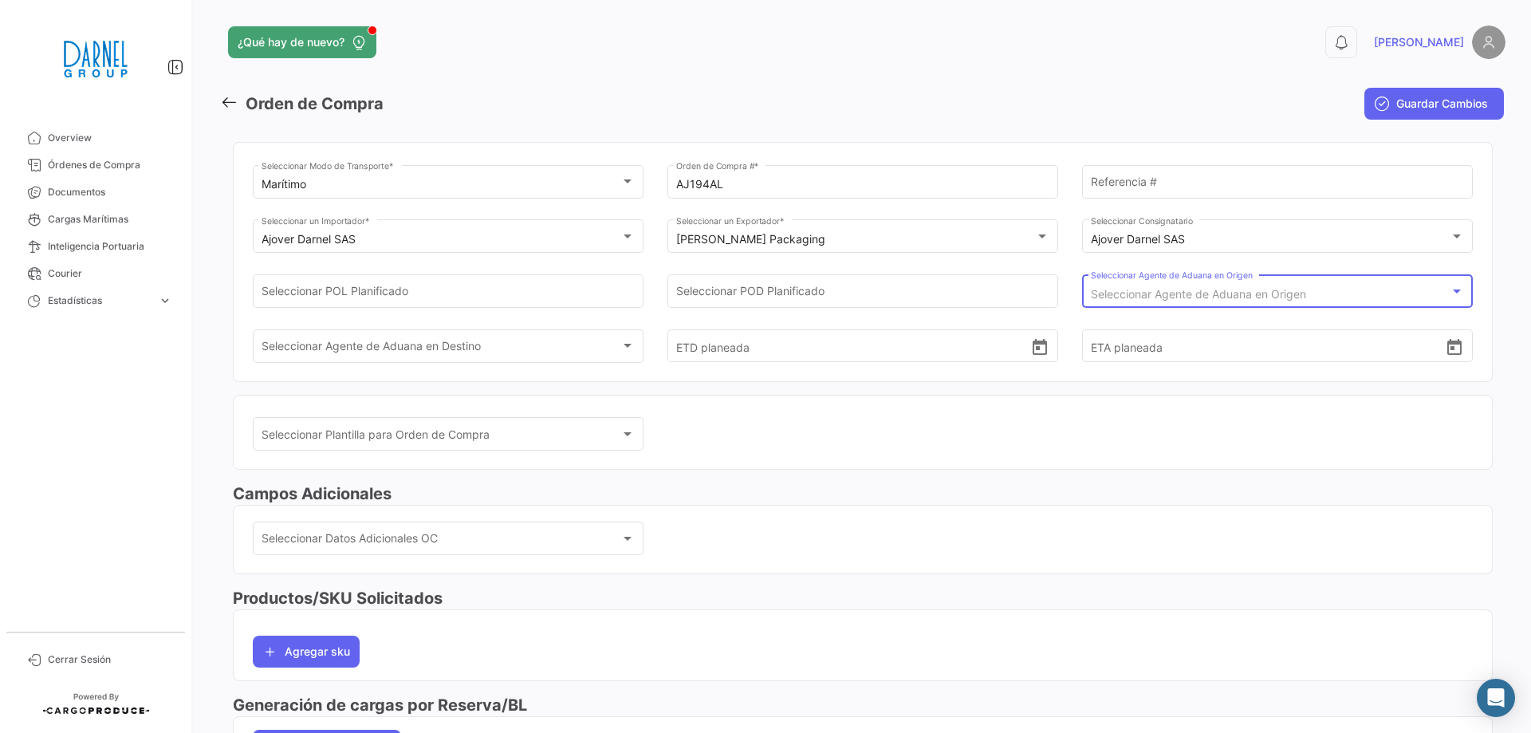
click at [1264, 288] on span "Seleccionar Agente de Aduana en Origen" at bounding box center [1198, 294] width 215 height 14
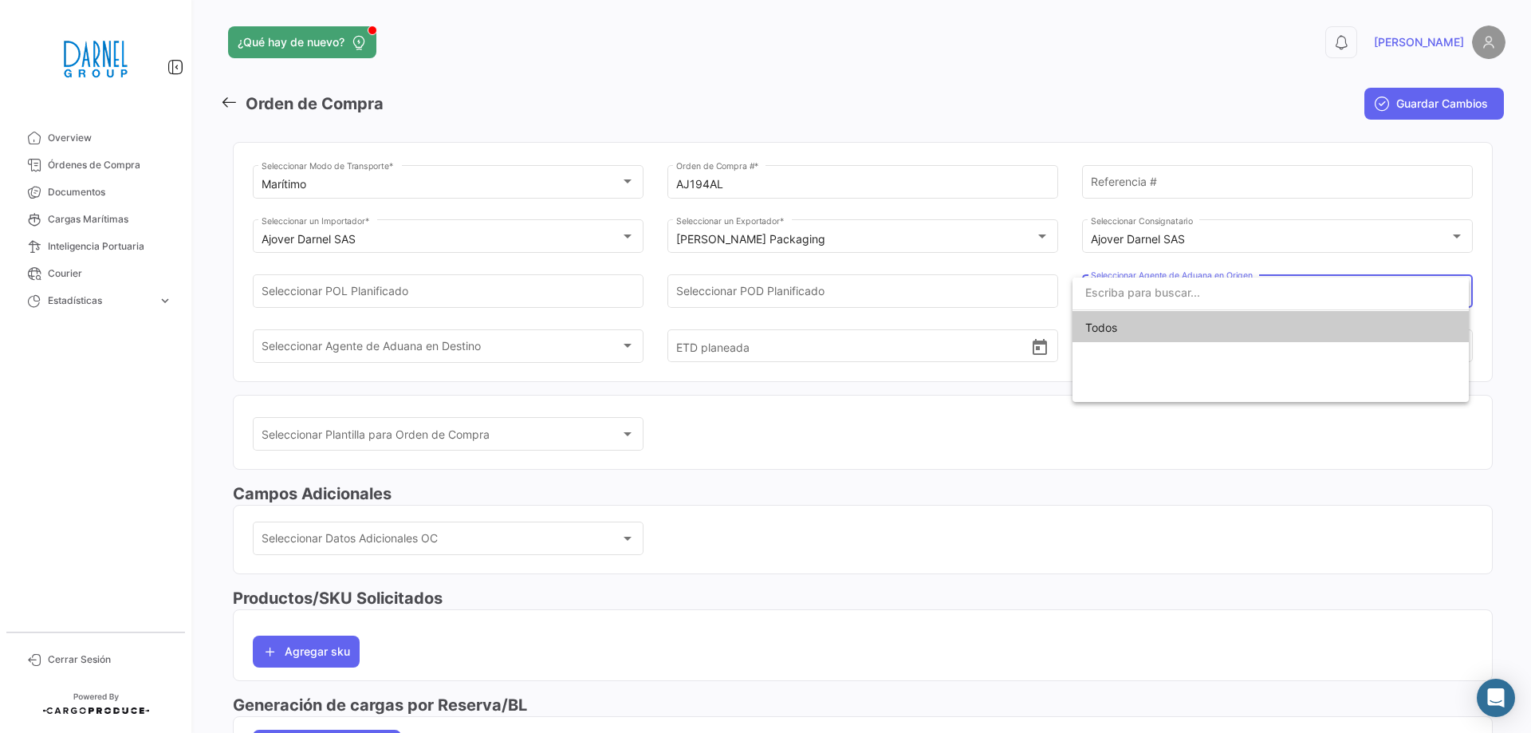
click at [1149, 576] on div at bounding box center [765, 366] width 1531 height 733
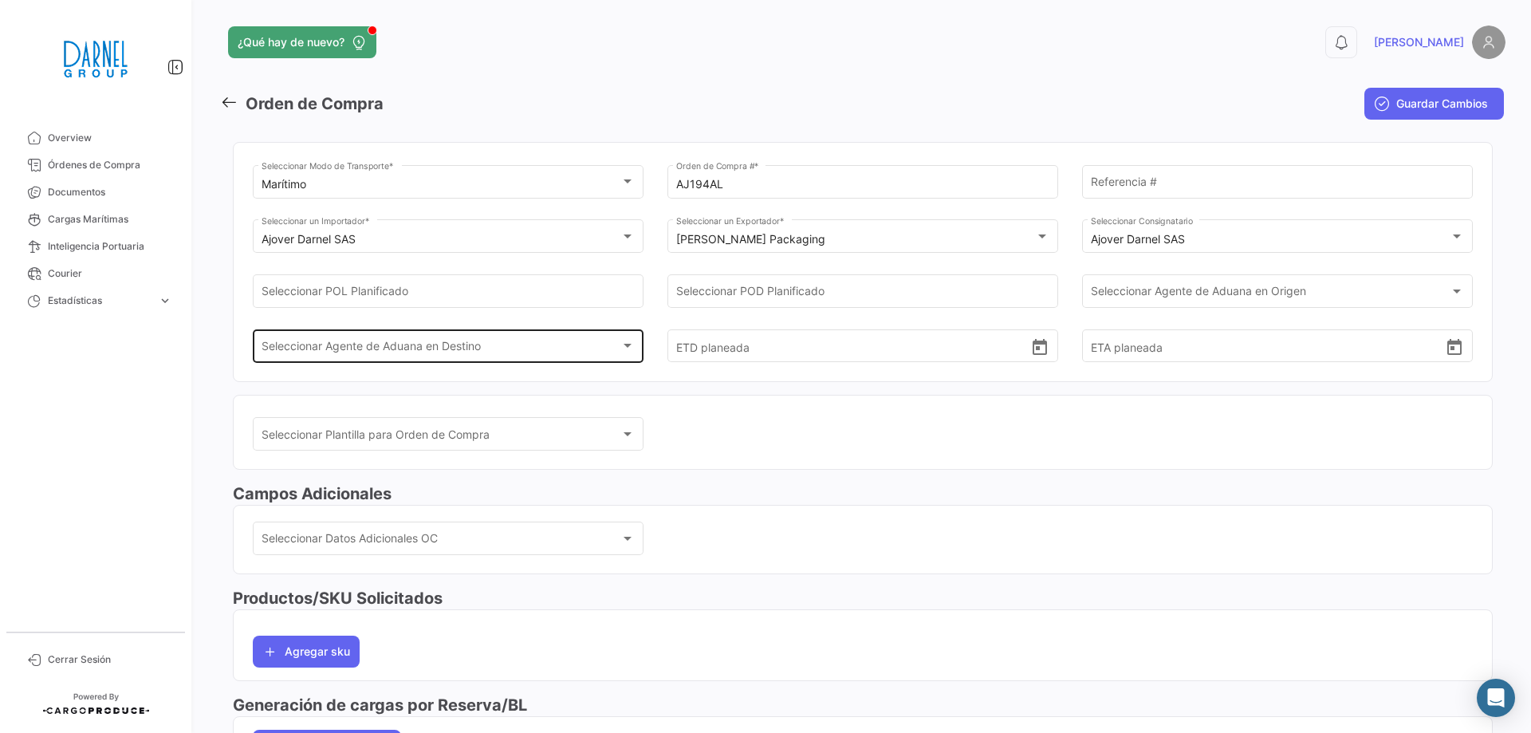
click at [489, 351] on div "Seleccionar Agente de Aduana en Destino" at bounding box center [441, 349] width 360 height 14
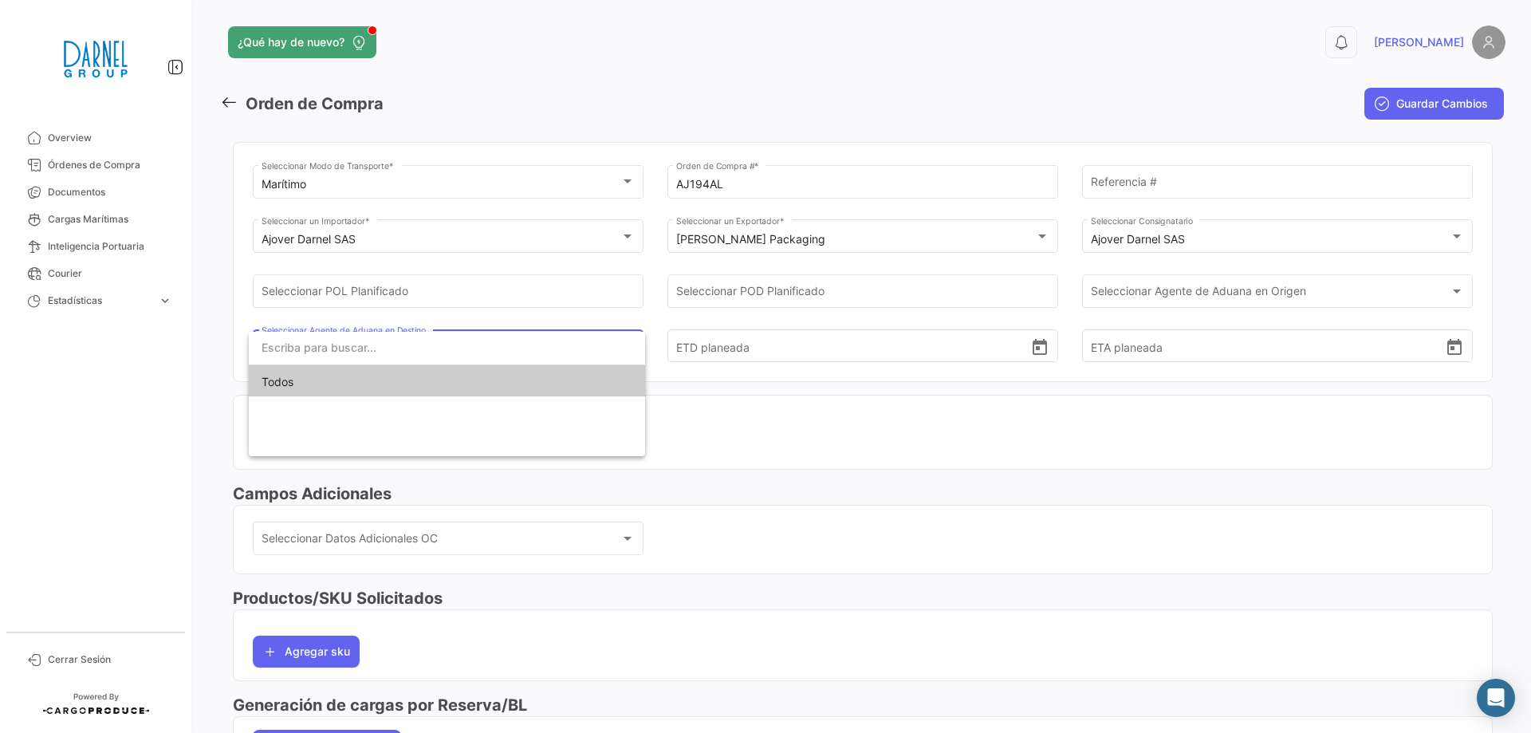
click at [962, 507] on div at bounding box center [765, 366] width 1531 height 733
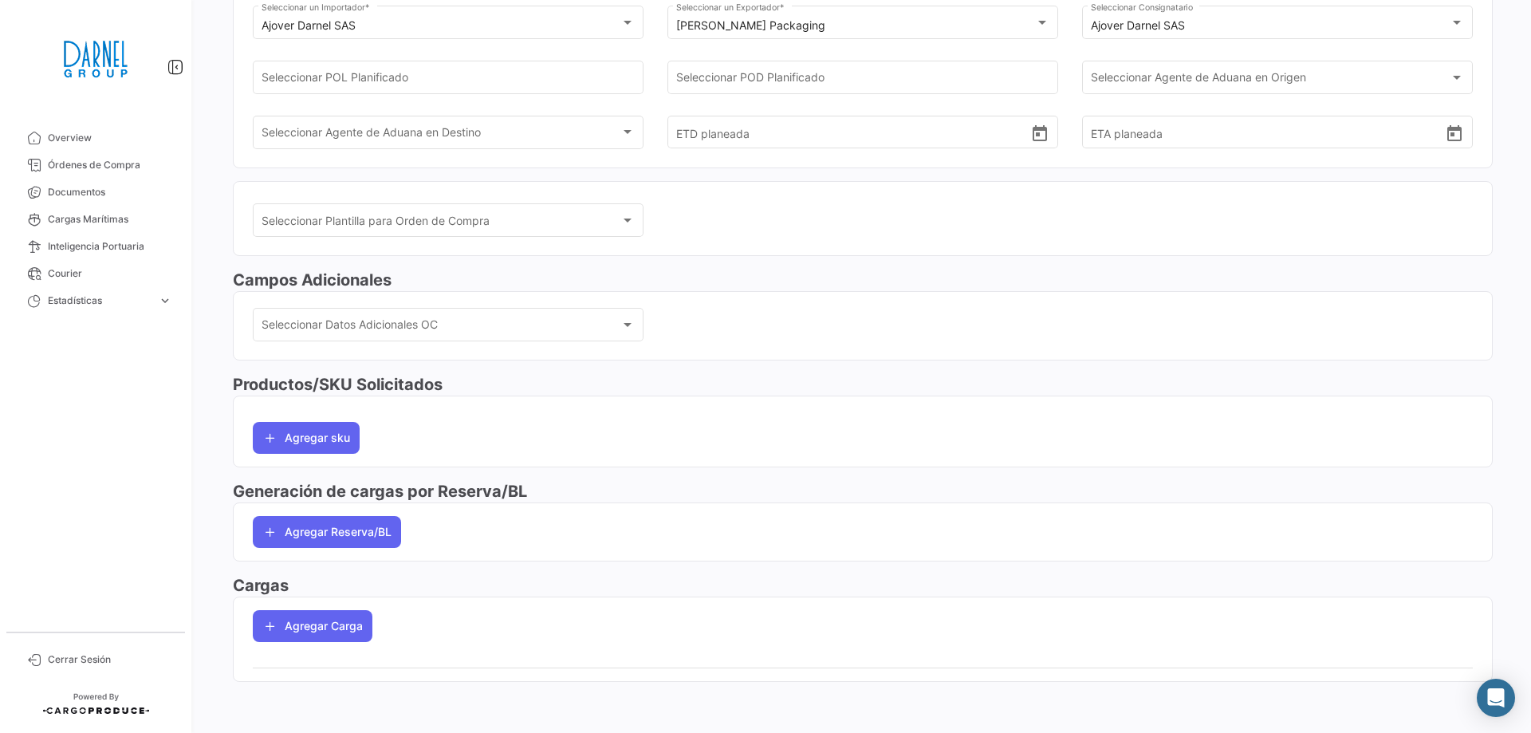
scroll to position [0, 0]
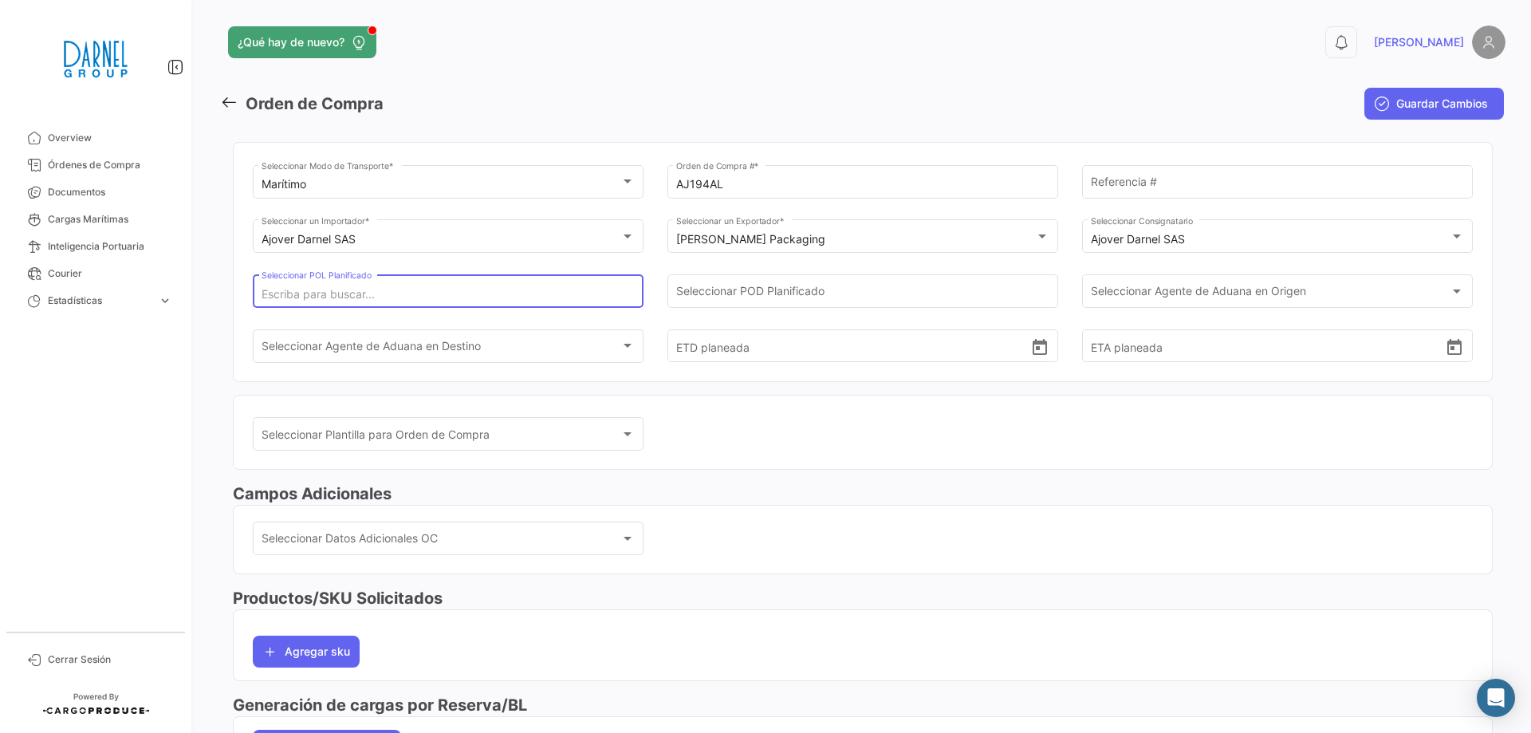
click at [438, 298] on input "Seleccionar POL Planificado" at bounding box center [448, 295] width 374 height 14
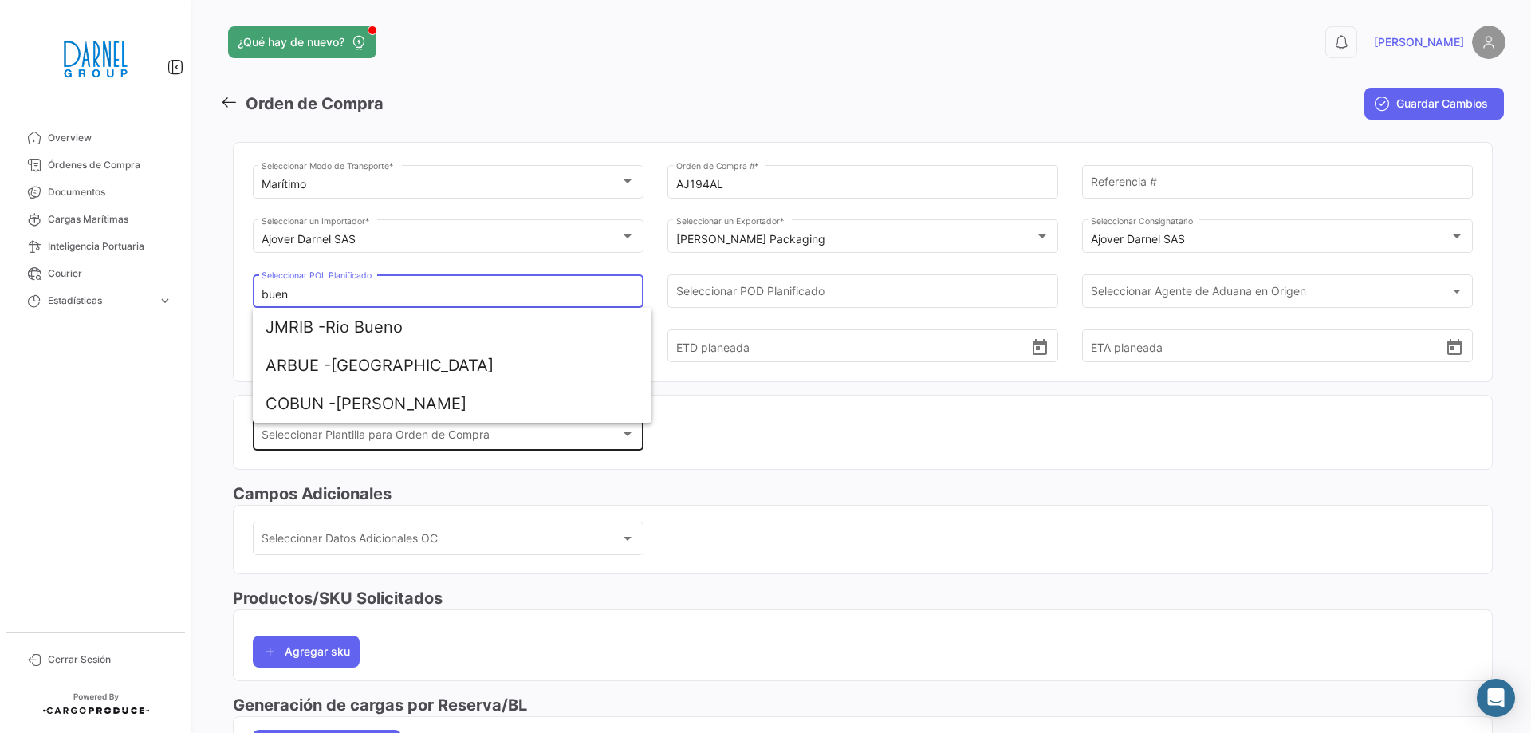
click at [415, 426] on div "Seleccionar Plantilla para Orden de Compra Seleccionar Plantilla para Orden de …" at bounding box center [448, 433] width 374 height 37
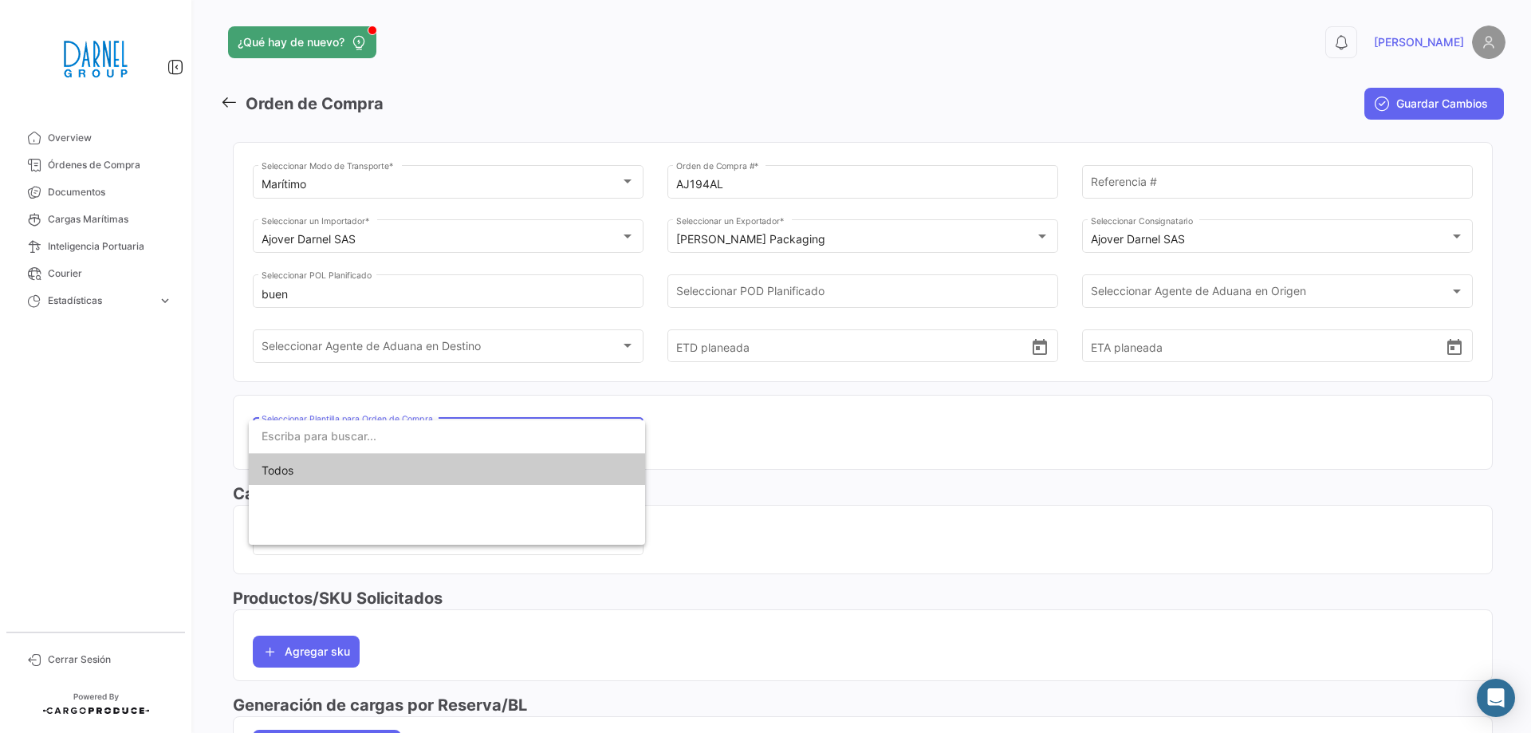
click at [362, 297] on div at bounding box center [765, 366] width 1531 height 733
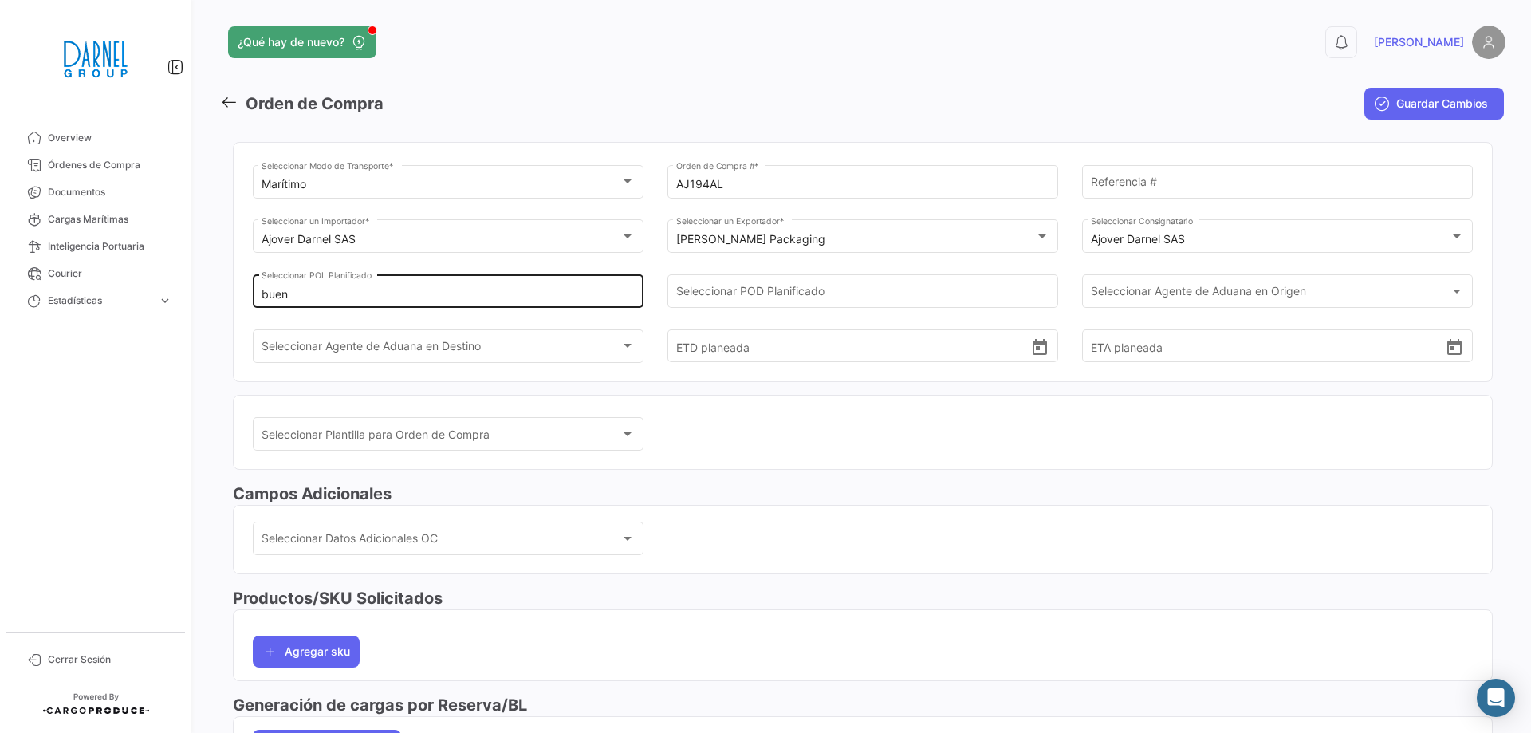
click at [356, 289] on input "buen" at bounding box center [448, 295] width 374 height 14
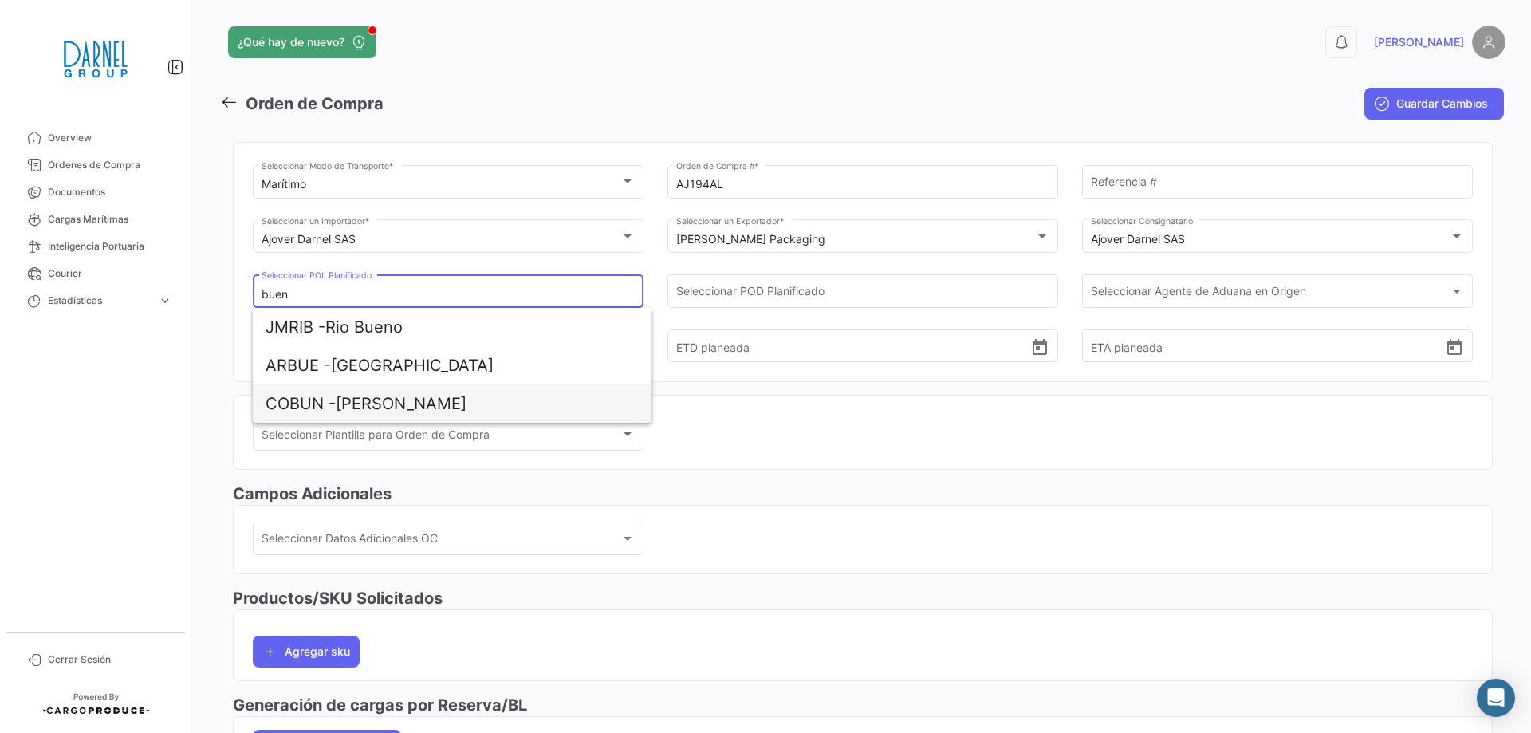
click at [367, 411] on span "COBUN - [PERSON_NAME]" at bounding box center [451, 403] width 373 height 38
type input "[PERSON_NAME]"
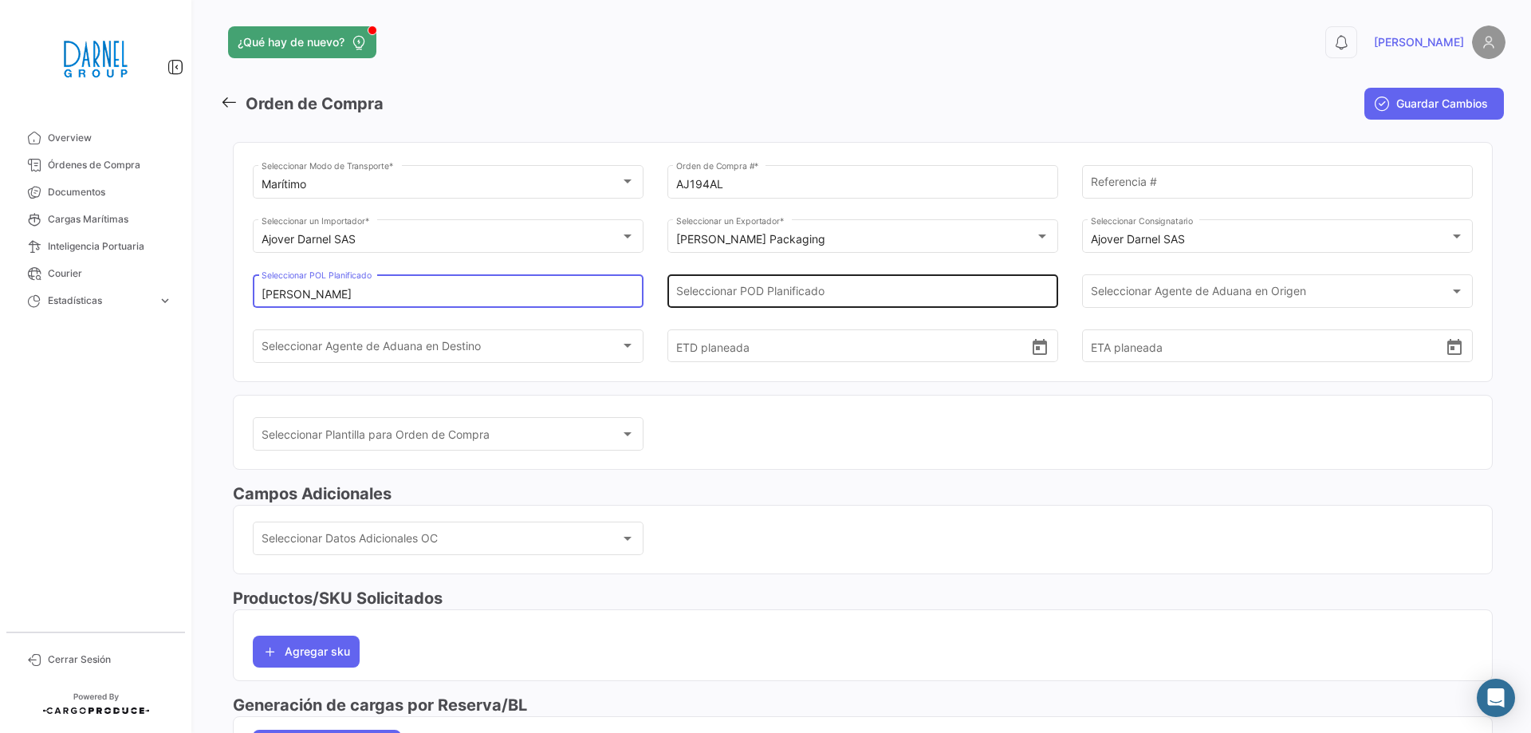
click at [876, 298] on input "Seleccionar POD Planificado" at bounding box center [863, 295] width 374 height 14
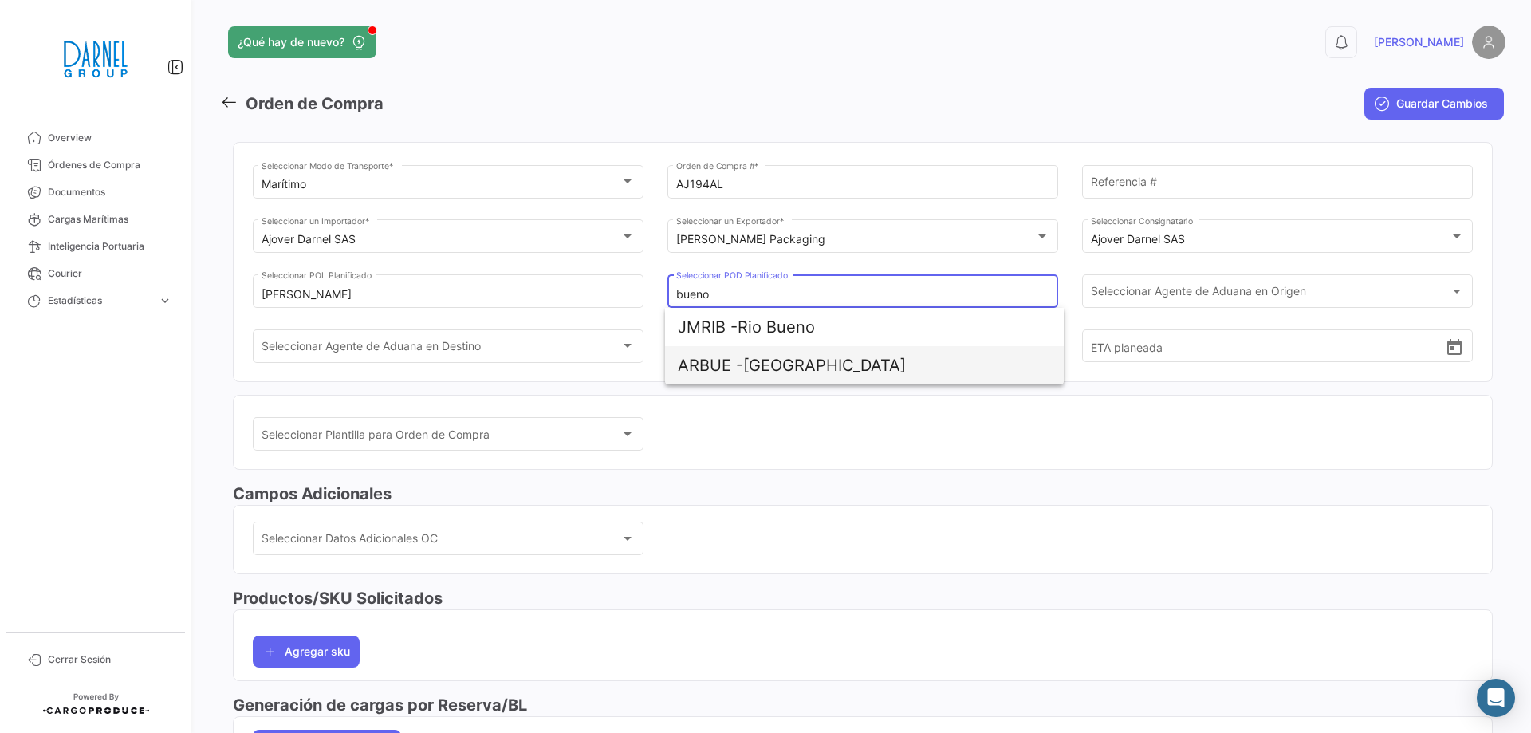
click at [836, 371] on span "ARBUE - [GEOGRAPHIC_DATA]" at bounding box center [864, 365] width 373 height 38
type input "[GEOGRAPHIC_DATA]"
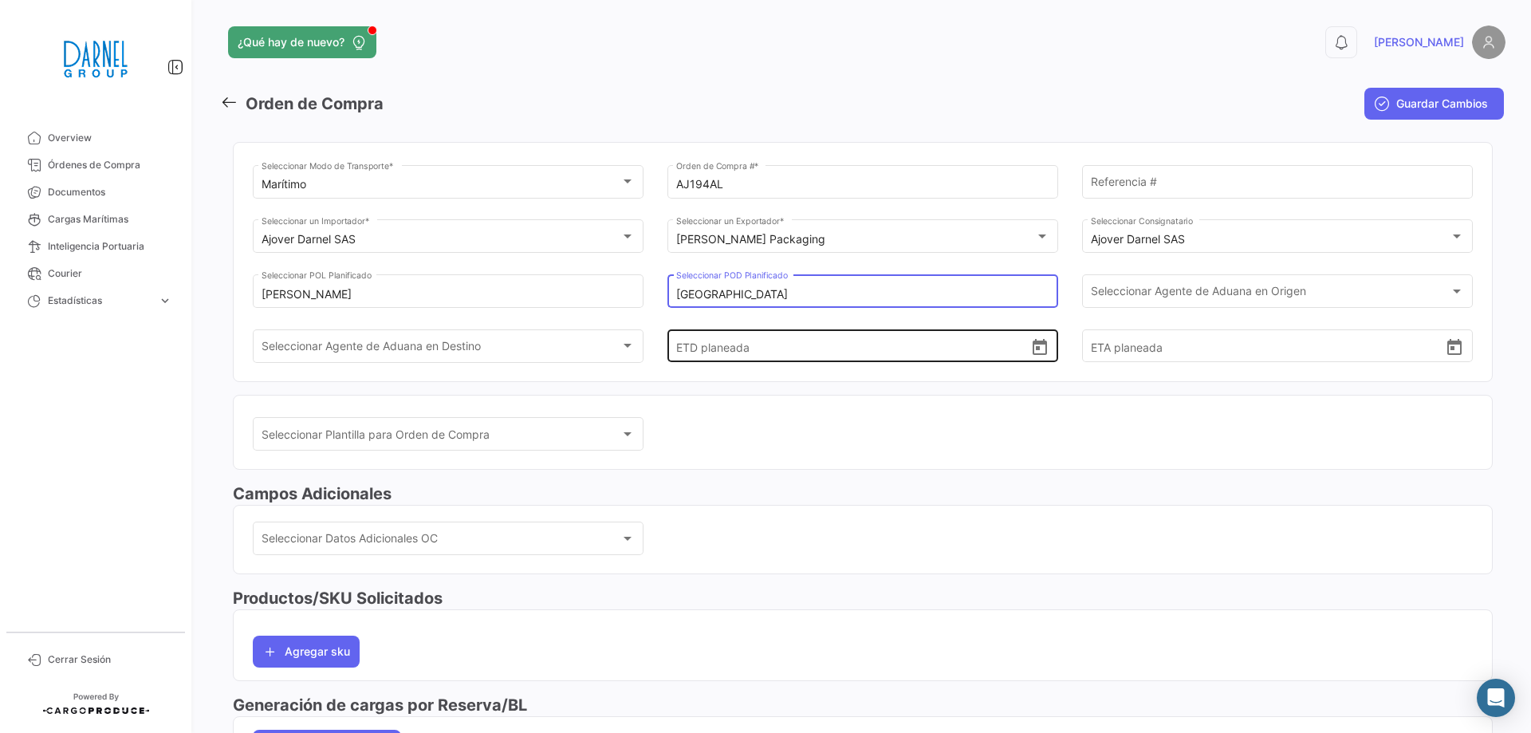
click at [1038, 347] on icon "Open calendar" at bounding box center [1039, 347] width 19 height 19
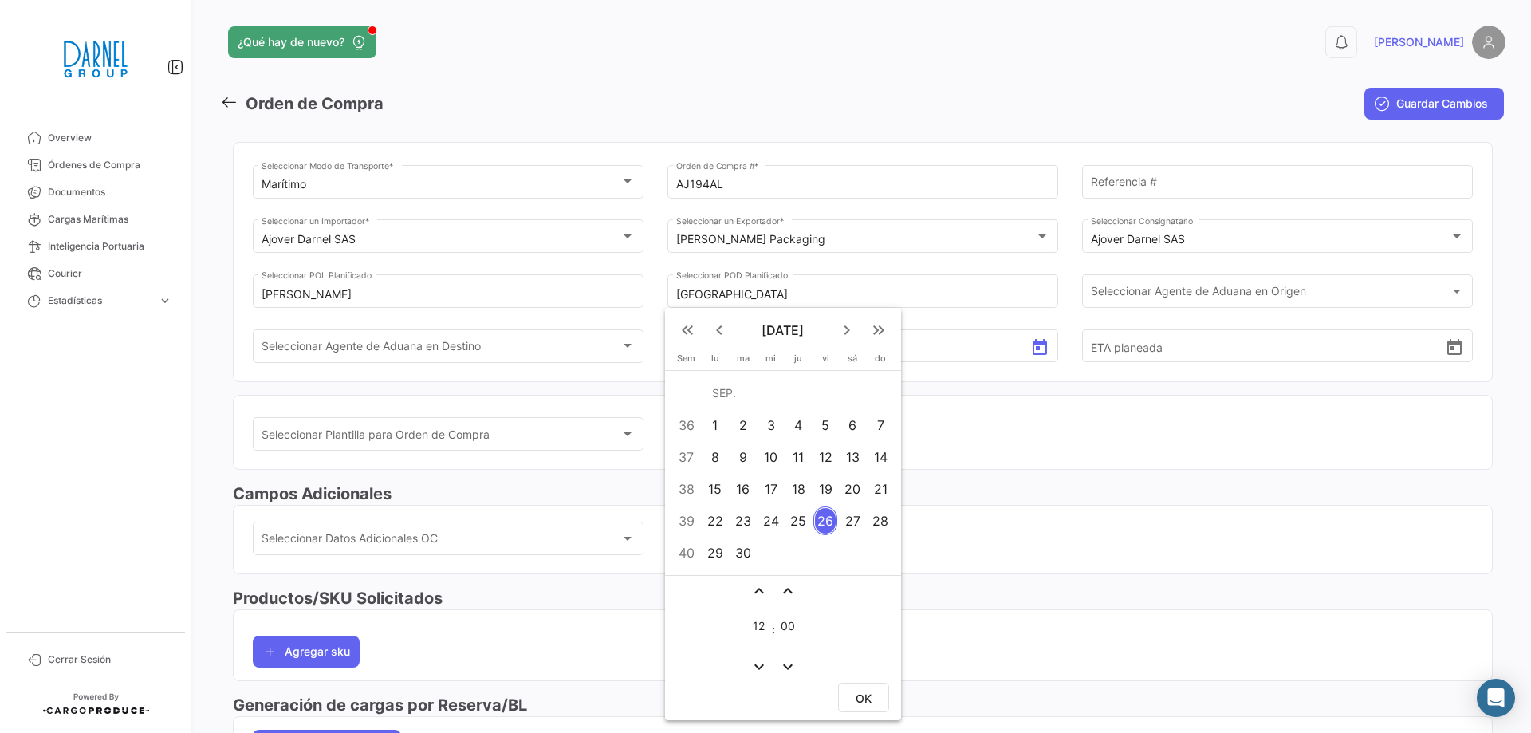
click at [742, 490] on div "16" at bounding box center [743, 488] width 26 height 29
click at [867, 700] on span "OK" at bounding box center [863, 698] width 16 height 14
type input "[DATE] 12:00"
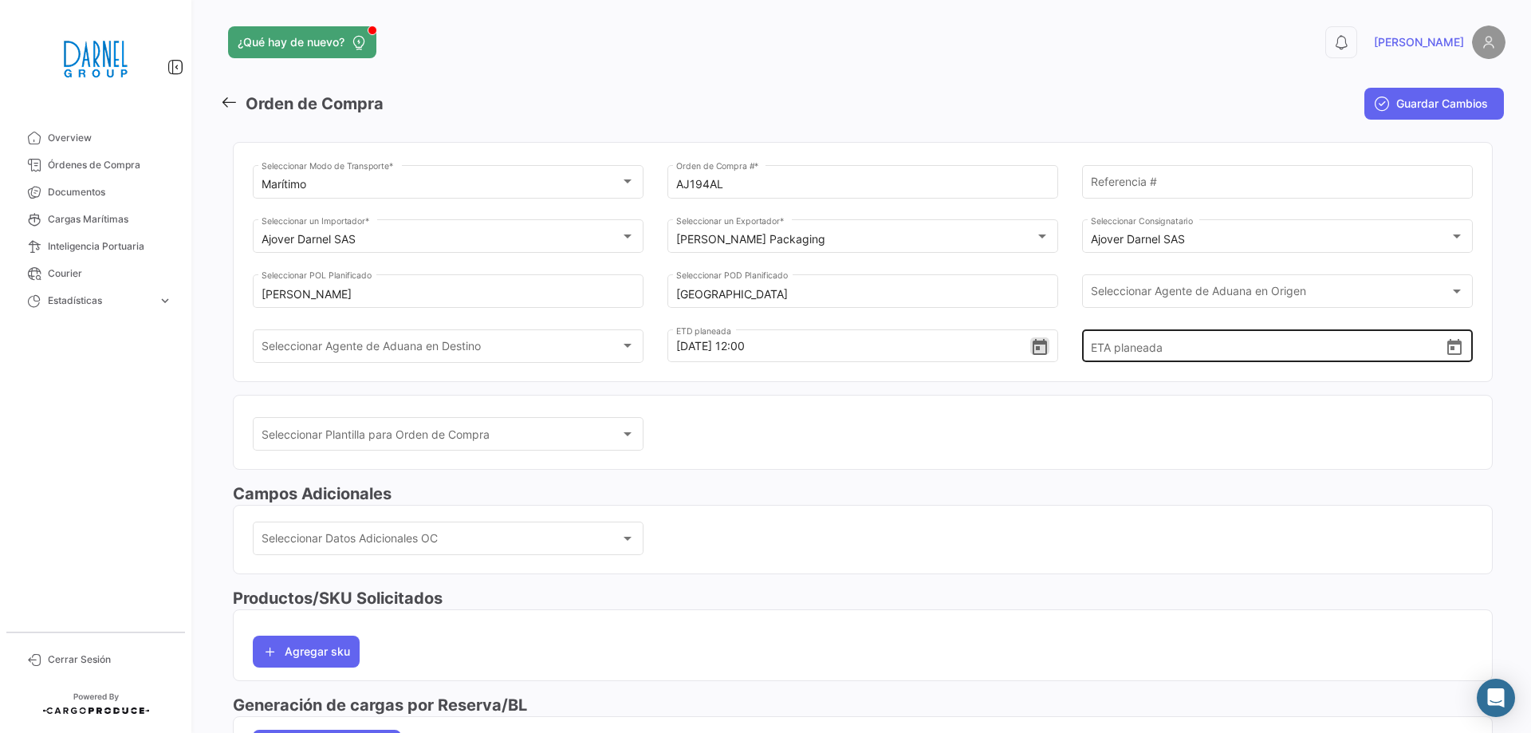
click at [1447, 343] on icon "Open calendar" at bounding box center [1454, 347] width 14 height 16
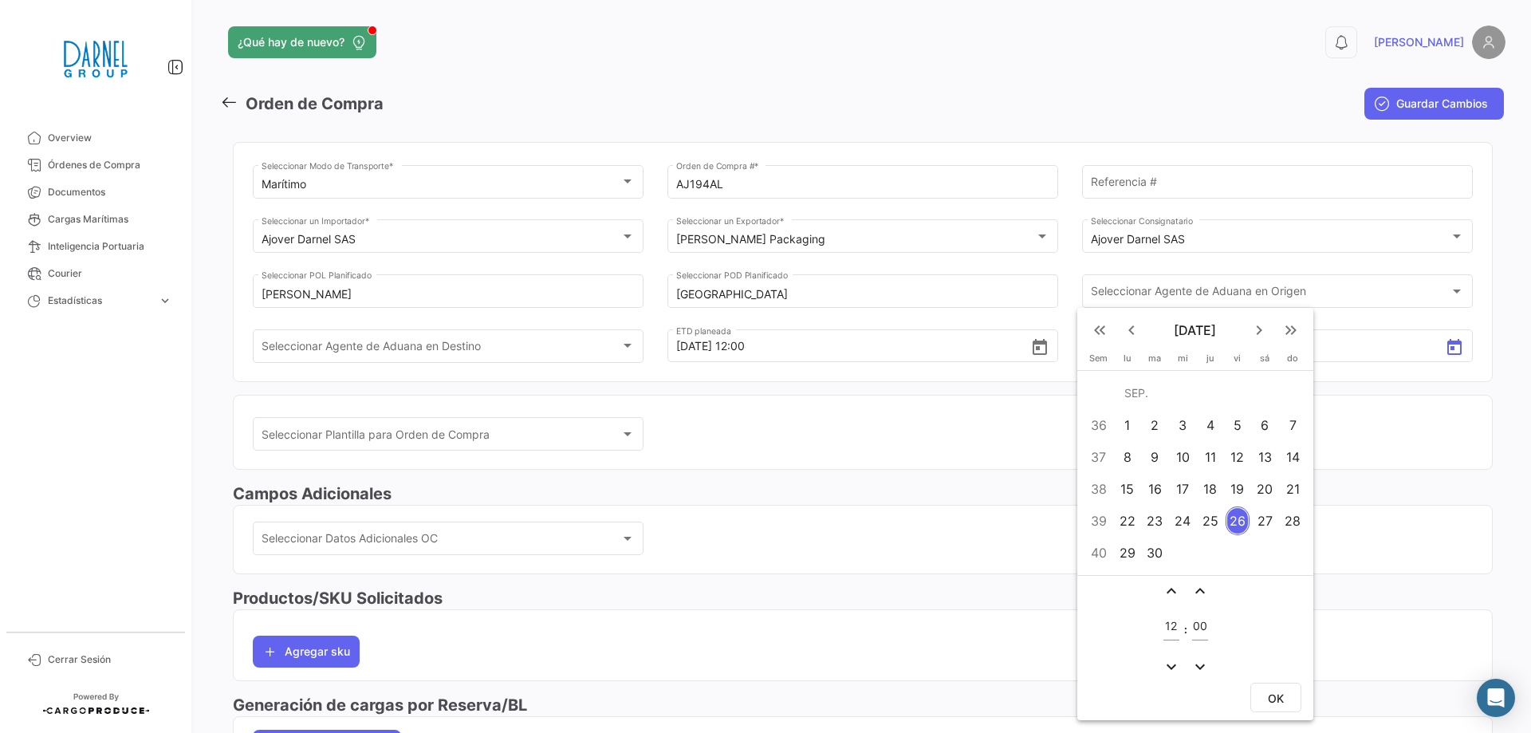
click at [1161, 555] on div "30" at bounding box center [1155, 552] width 26 height 29
click at [1279, 696] on span "OK" at bounding box center [1276, 698] width 16 height 14
type input "[DATE] 12:00"
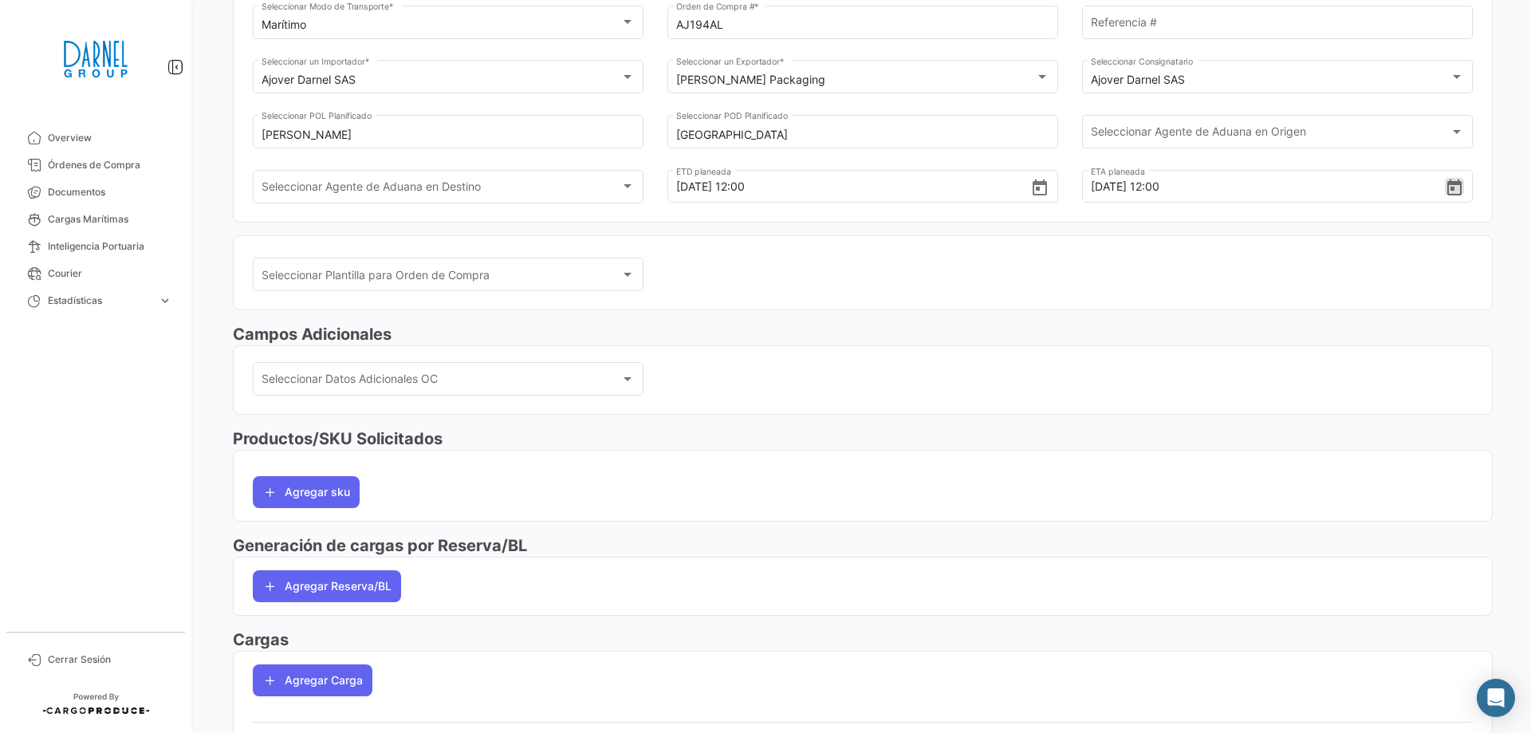
scroll to position [214, 0]
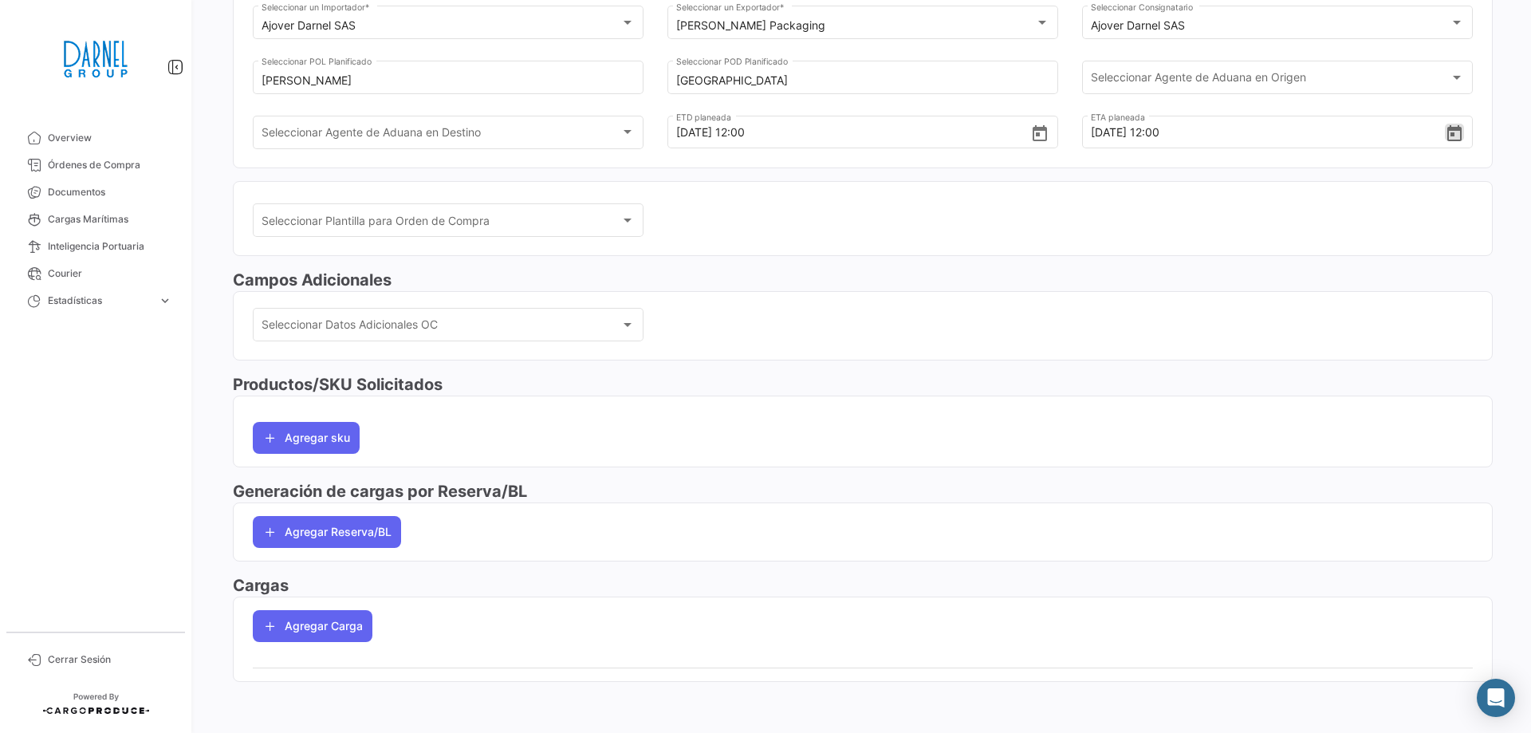
click at [284, 495] on h3 "Generación de cargas por Reserva/BL" at bounding box center [863, 491] width 1260 height 22
click at [273, 585] on h3 "Cargas" at bounding box center [863, 585] width 1260 height 22
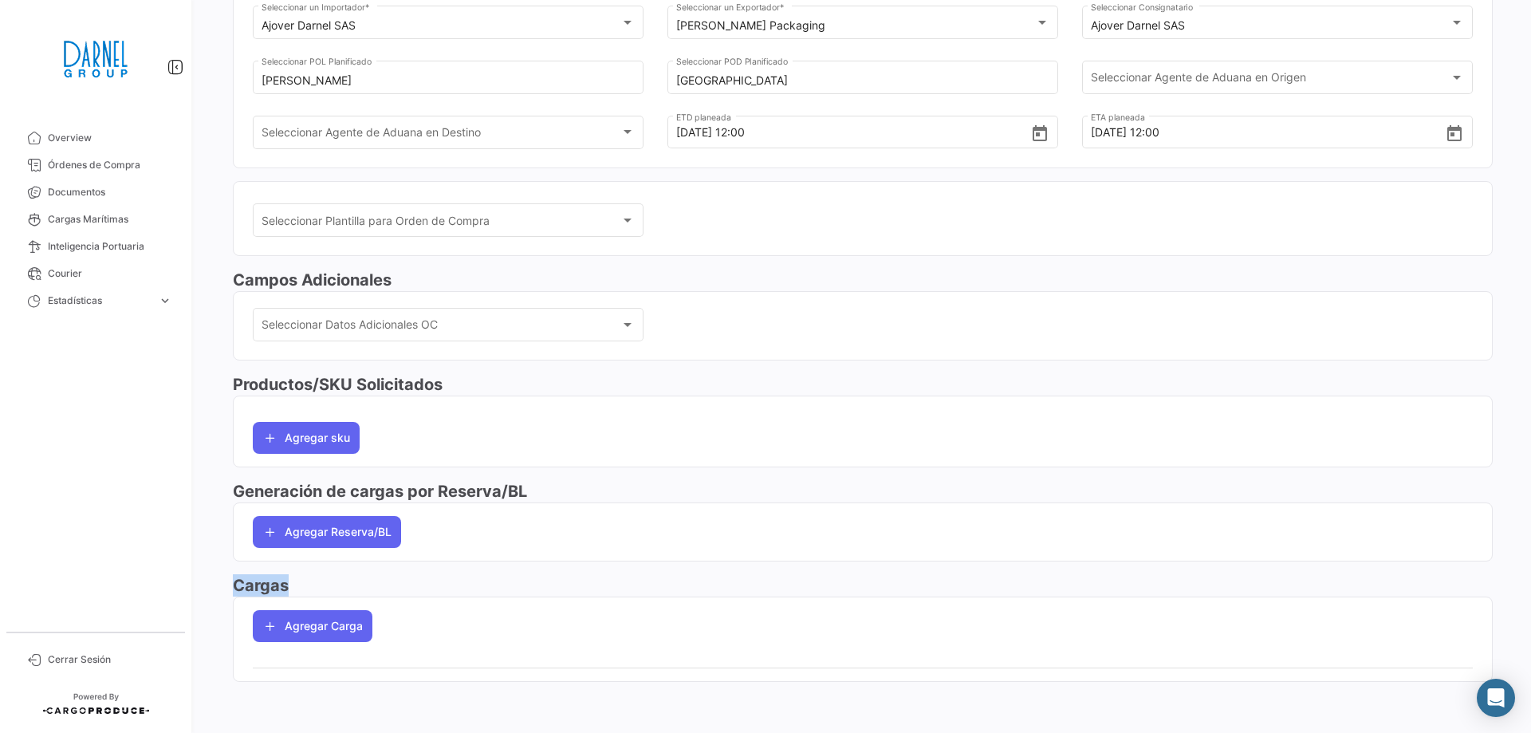
click at [277, 584] on h3 "Cargas" at bounding box center [863, 585] width 1260 height 22
click at [599, 443] on div "Agregar sku" at bounding box center [863, 431] width 1220 height 45
click at [327, 532] on button "Agregar Reserva/BL" at bounding box center [327, 532] width 148 height 32
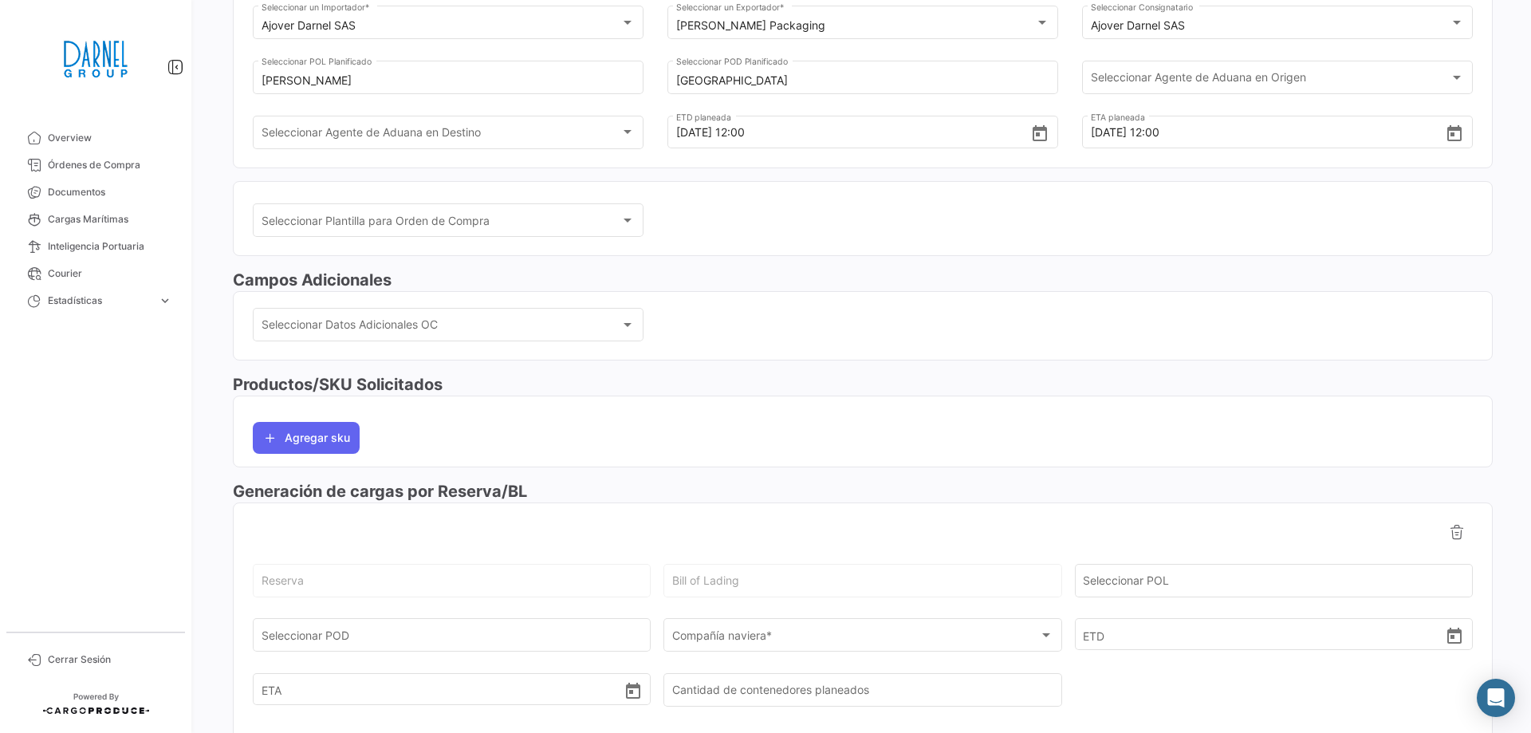
scroll to position [373, 0]
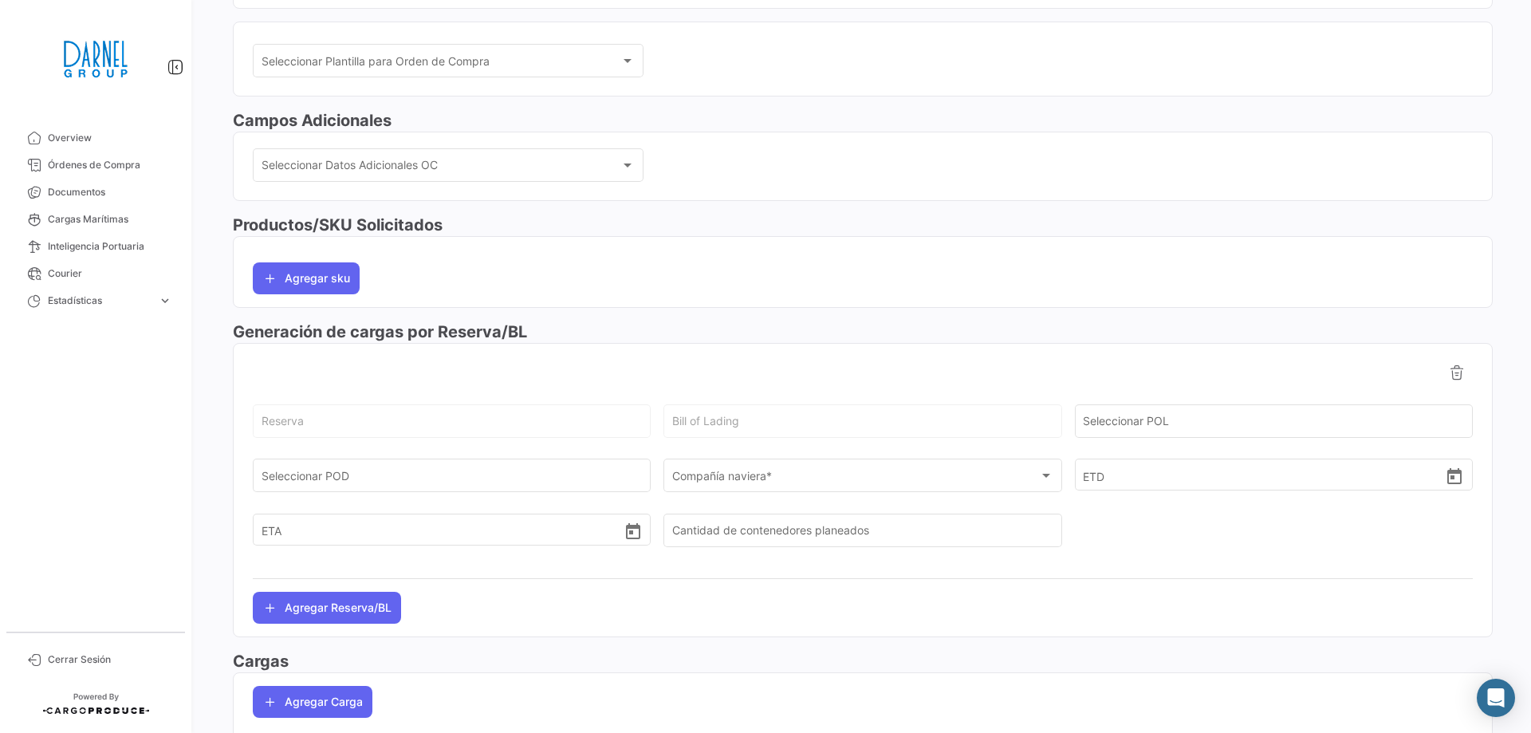
click at [736, 407] on div "Bill of Lading" at bounding box center [862, 419] width 381 height 37
click at [729, 477] on span "Compañía naviera *" at bounding box center [855, 479] width 367 height 14
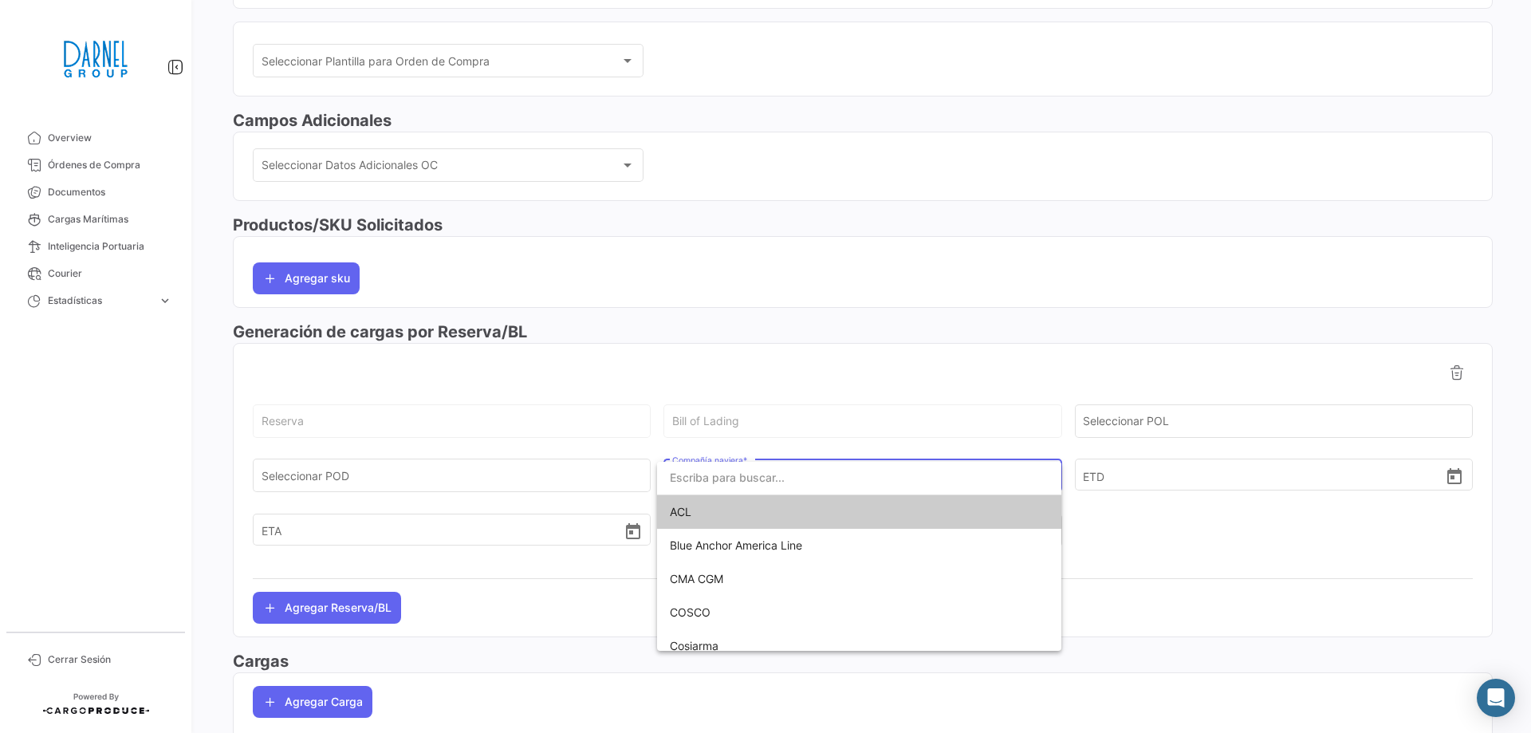
type input "g"
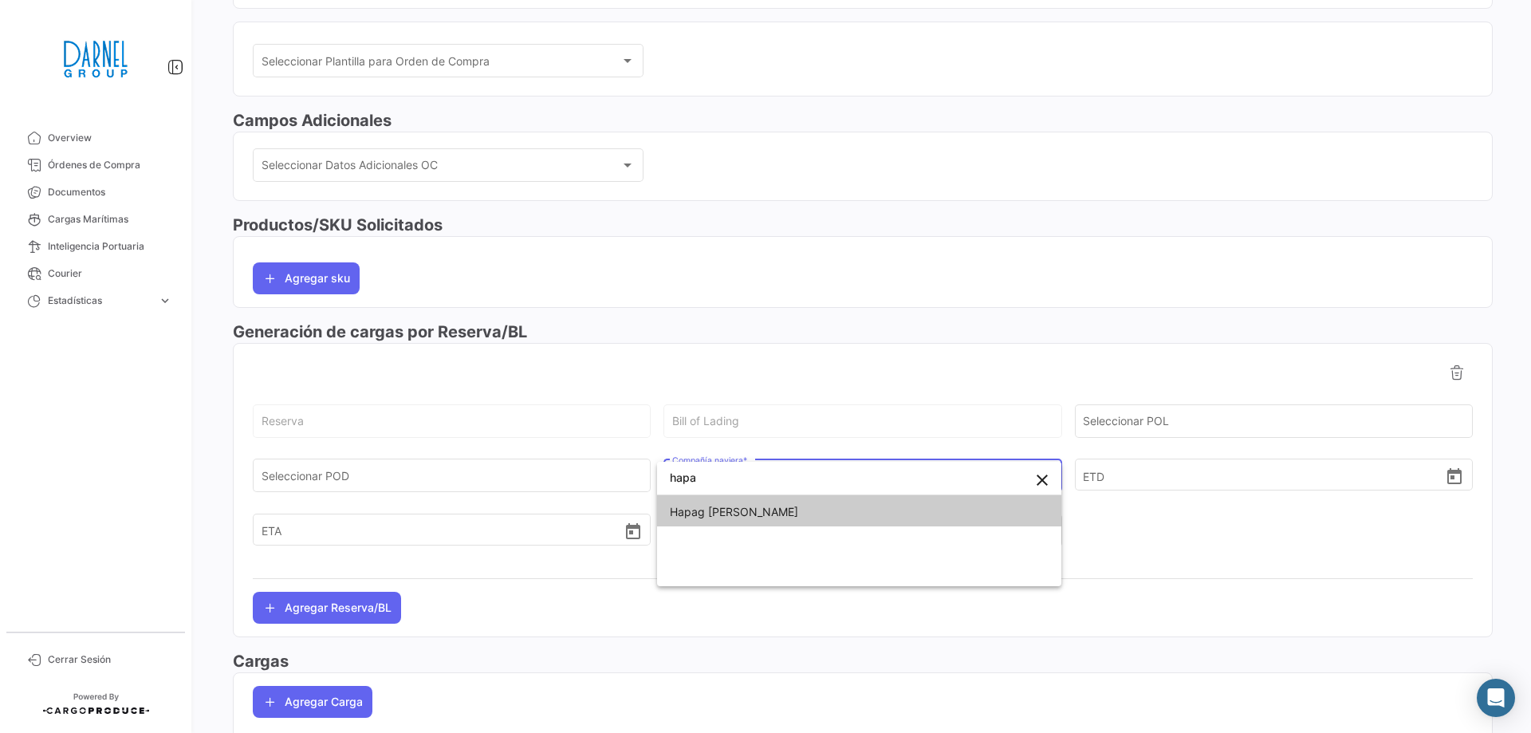
type input "hapa"
click at [716, 515] on span "Hapag [PERSON_NAME]" at bounding box center [734, 512] width 128 height 14
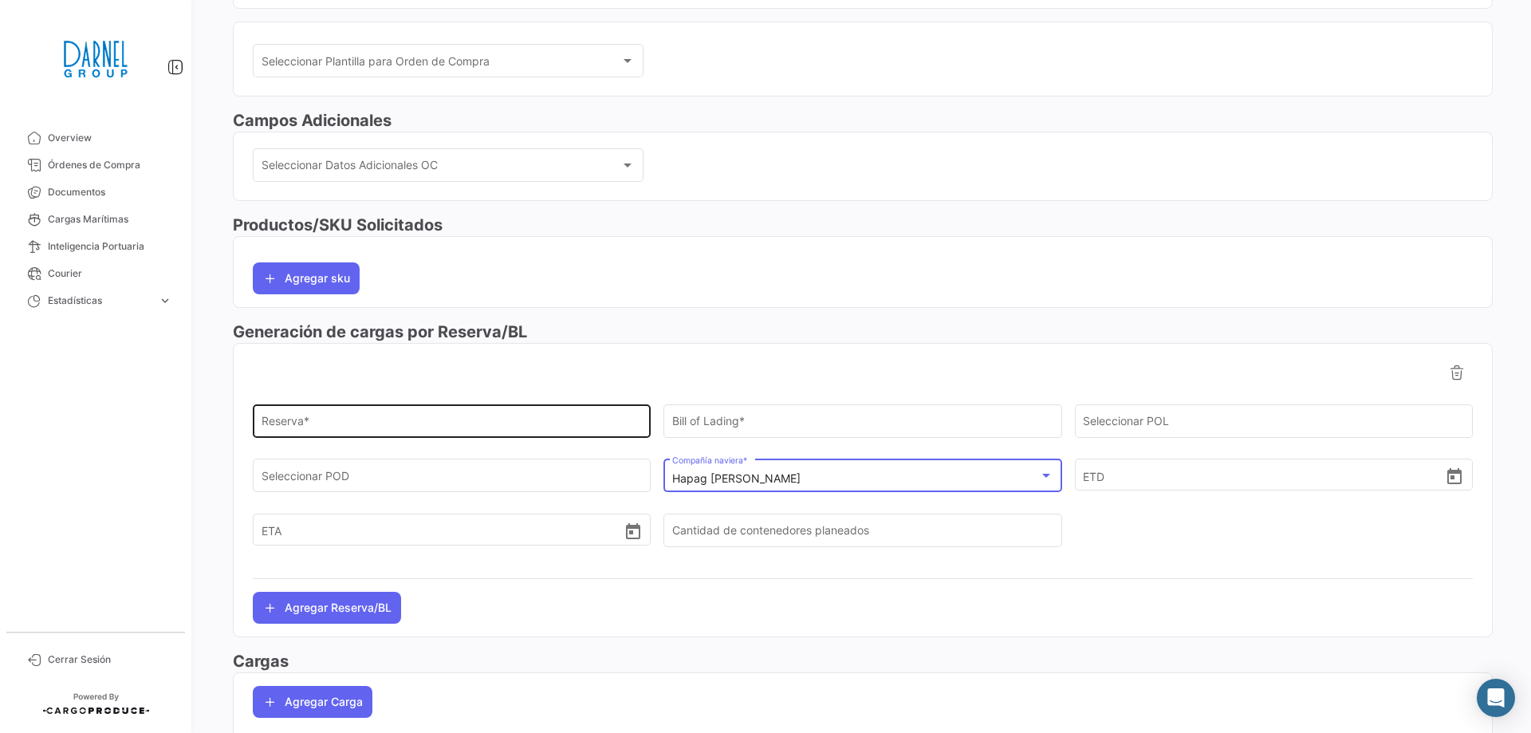
click at [300, 417] on input "Reserva *" at bounding box center [451, 424] width 381 height 14
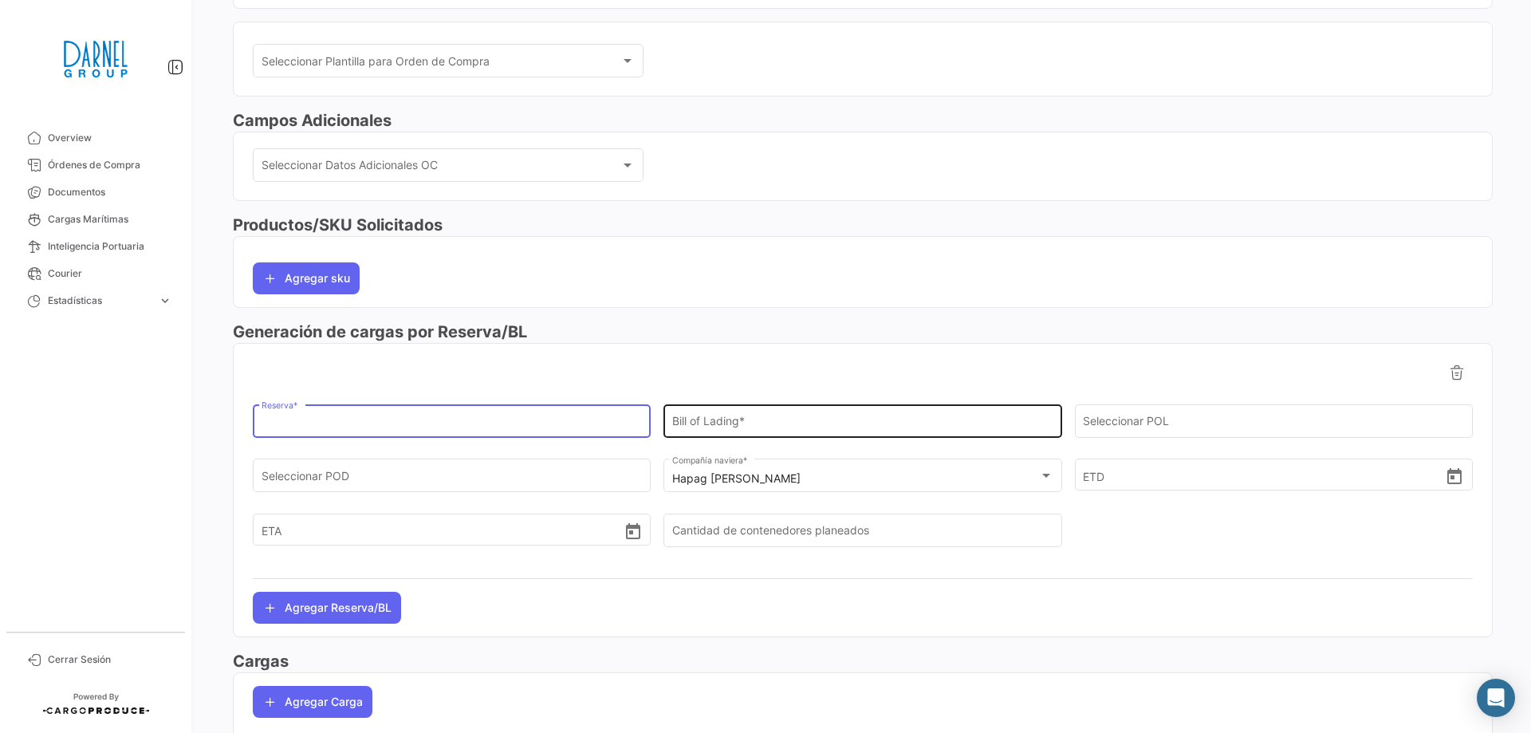
click at [781, 421] on input "Bill of Lading *" at bounding box center [862, 424] width 381 height 14
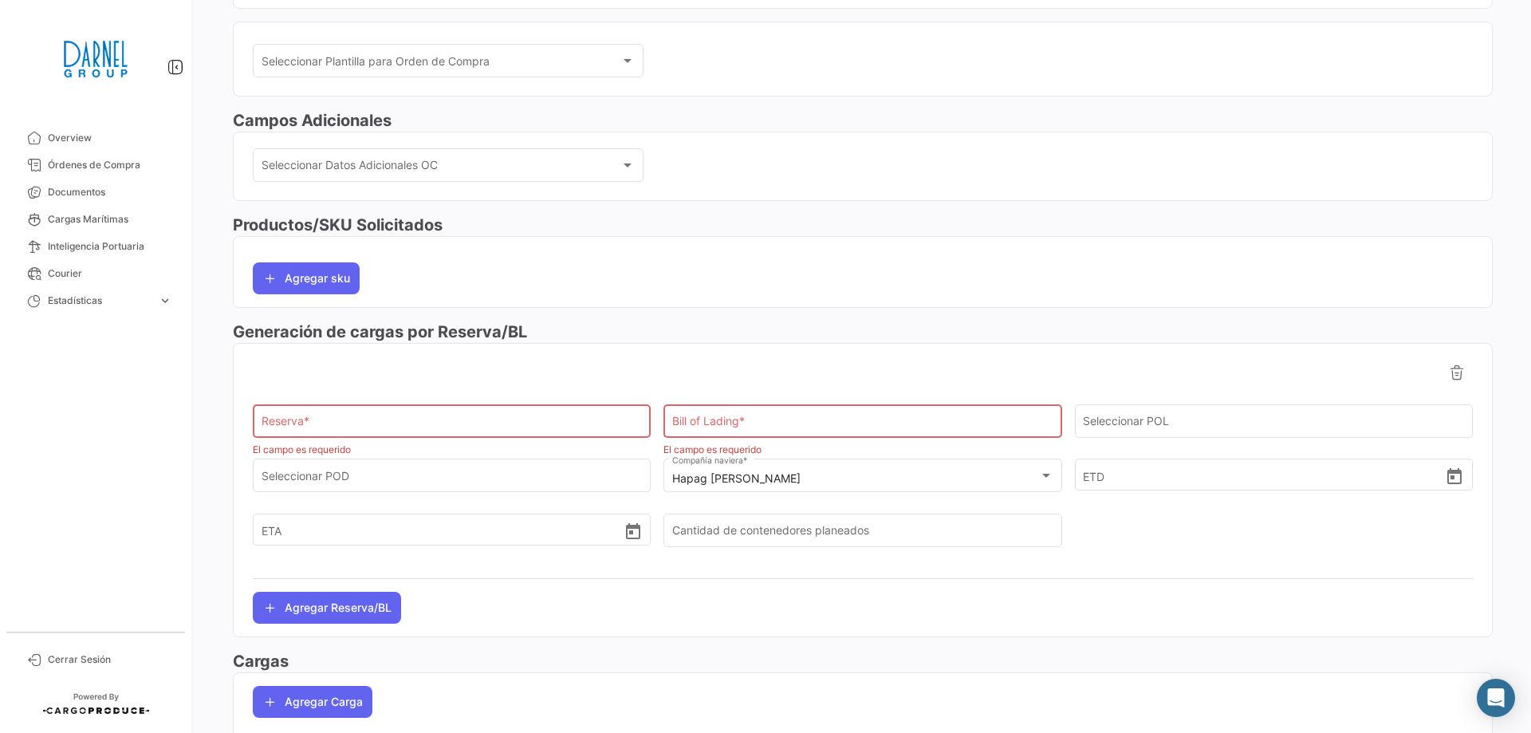
click at [424, 411] on div "Reserva *" at bounding box center [451, 419] width 381 height 37
click at [413, 422] on input "Reserva *" at bounding box center [451, 424] width 381 height 14
click at [155, 417] on mat-nav-list "Overview Órdenes de Compra Documentos Cargas Marítimas Inteligencia Portuaria C…" at bounding box center [95, 371] width 191 height 507
click at [428, 421] on input "Reserva *" at bounding box center [451, 424] width 381 height 14
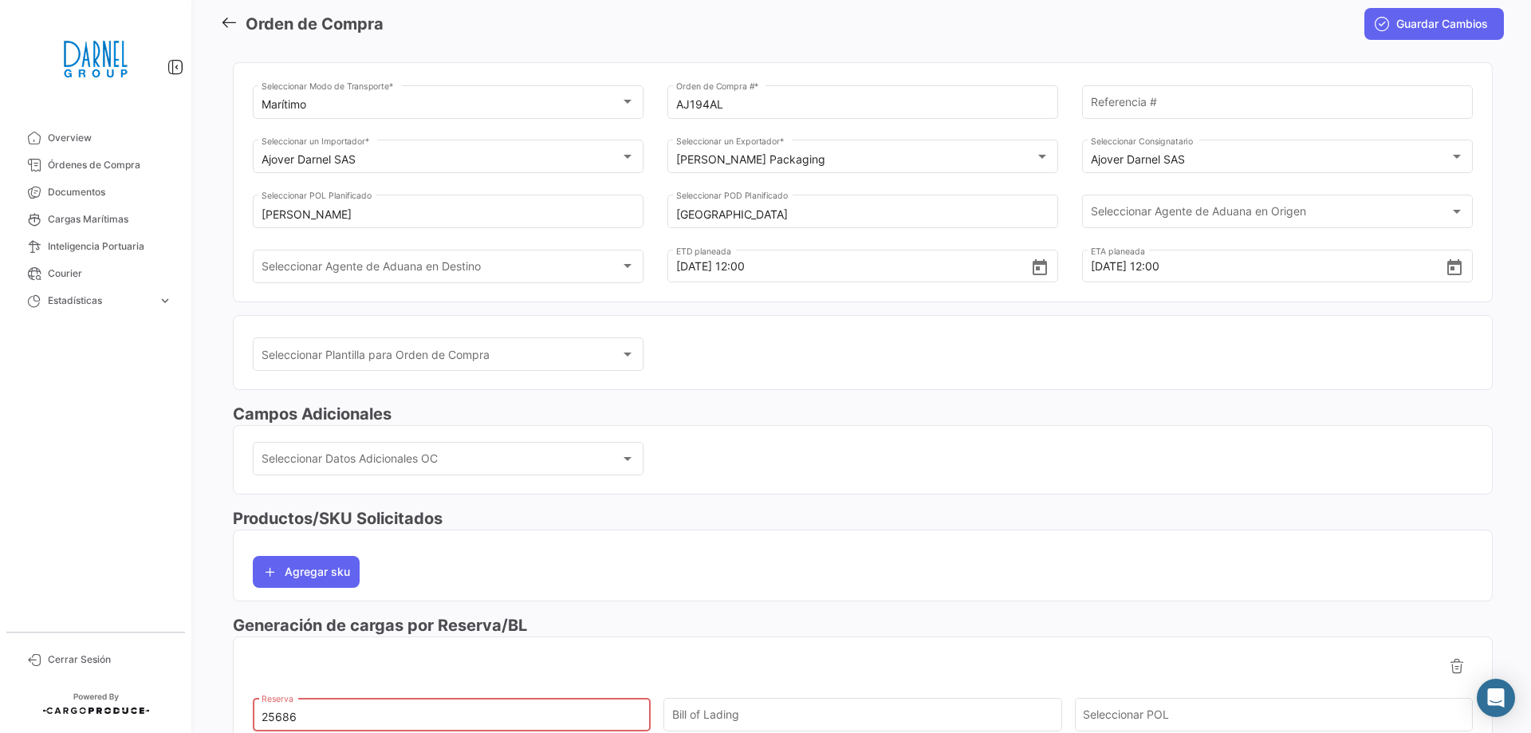
scroll to position [319, 0]
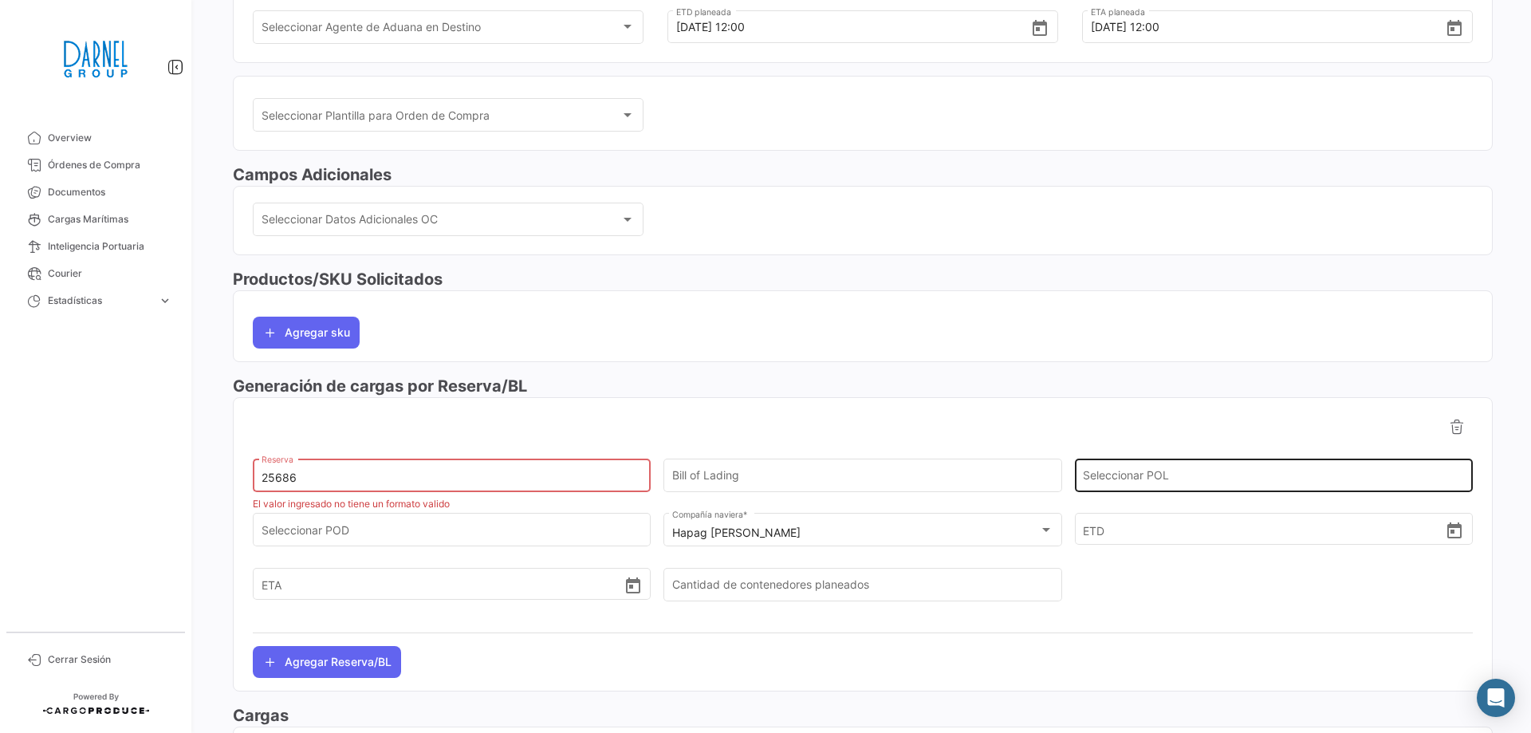
type input "25686"
click at [1142, 477] on input "Seleccionar POL" at bounding box center [1273, 478] width 381 height 14
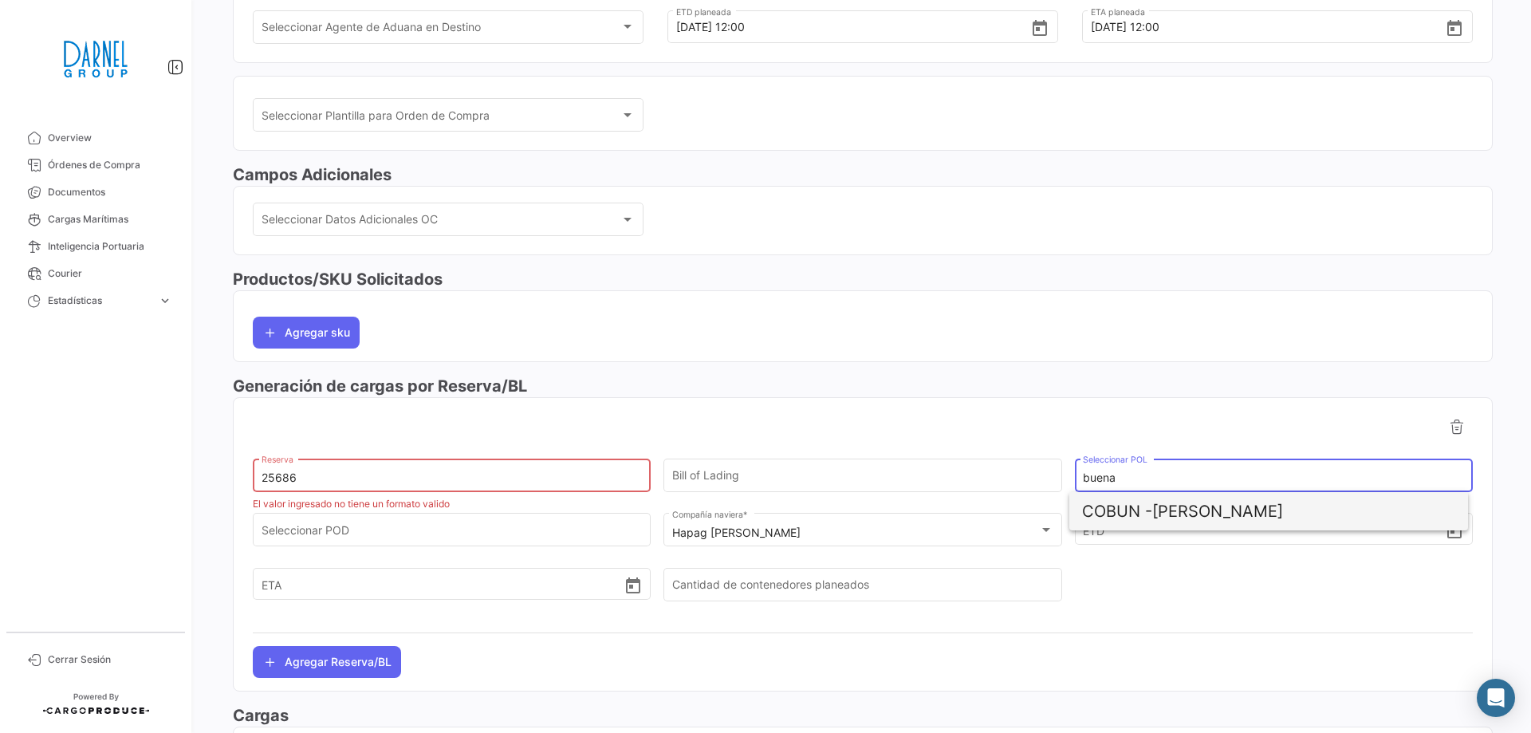
click at [1201, 517] on span "COBUN - [PERSON_NAME]" at bounding box center [1268, 511] width 373 height 38
type input "[PERSON_NAME]"
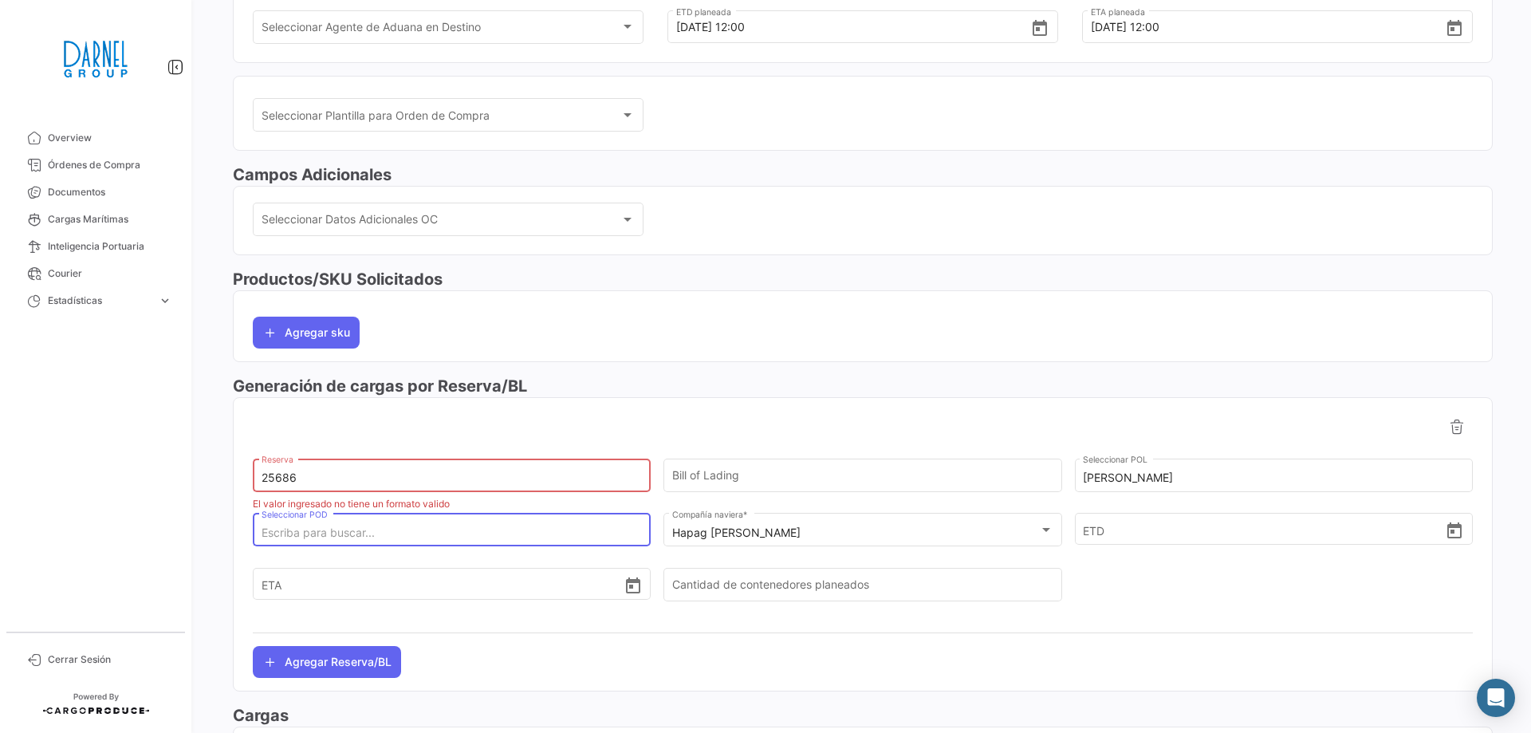
click at [420, 530] on input "Seleccionar POD" at bounding box center [451, 533] width 381 height 14
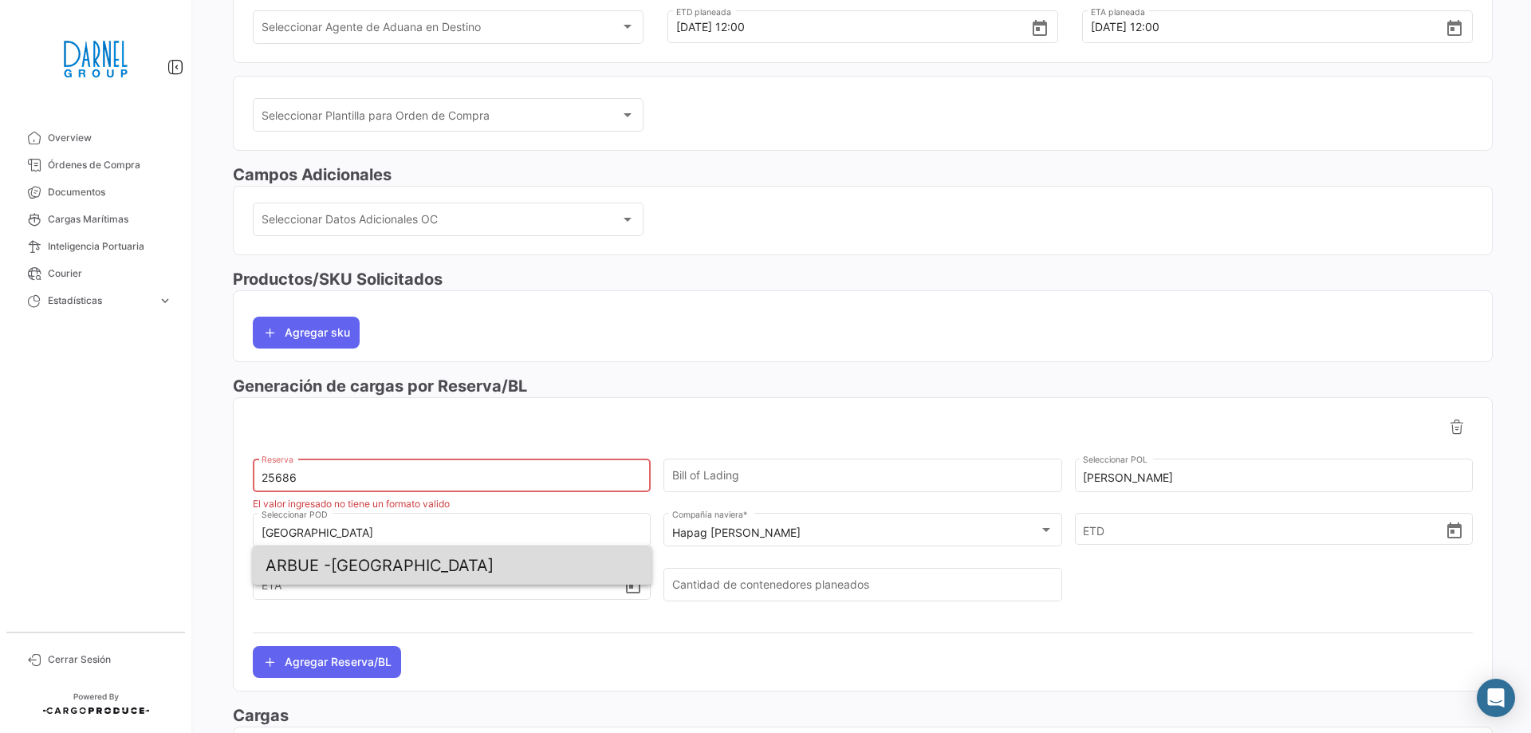
click at [407, 565] on span "ARBUE - [GEOGRAPHIC_DATA]" at bounding box center [451, 565] width 373 height 38
type input "[GEOGRAPHIC_DATA]"
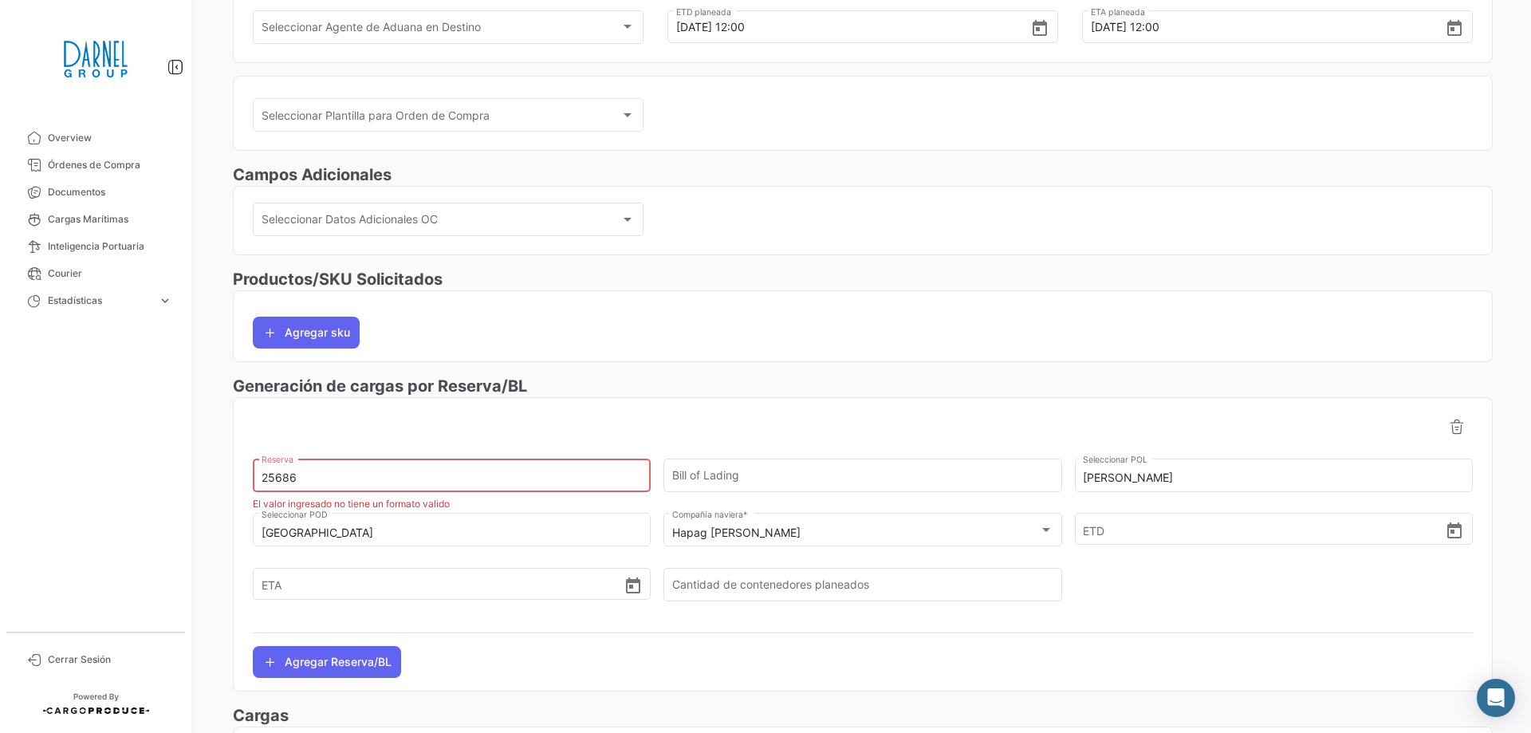
click at [135, 526] on mat-nav-list "Overview Órdenes de Compra Documentos Cargas Marítimas Inteligencia Portuaria C…" at bounding box center [95, 371] width 191 height 507
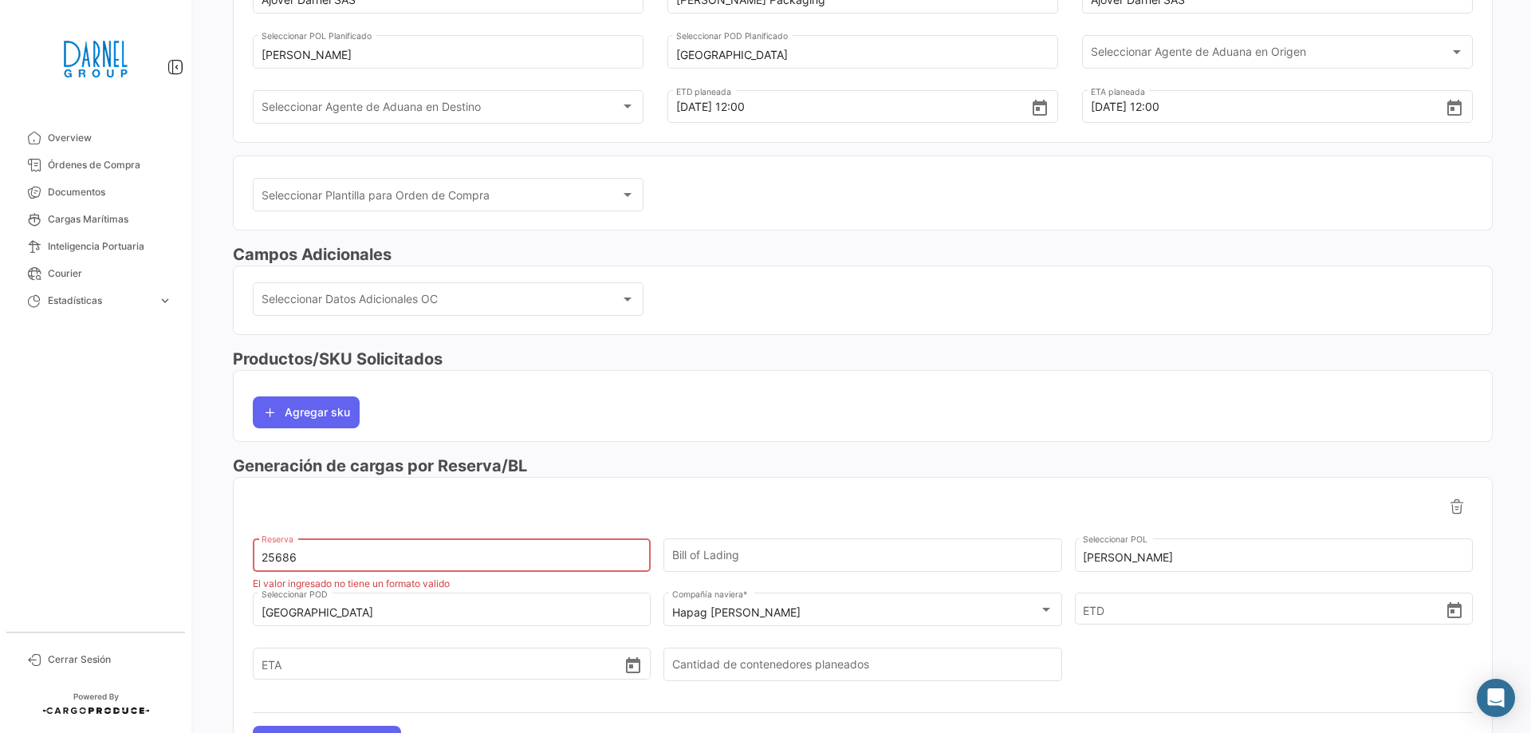
scroll to position [449, 0]
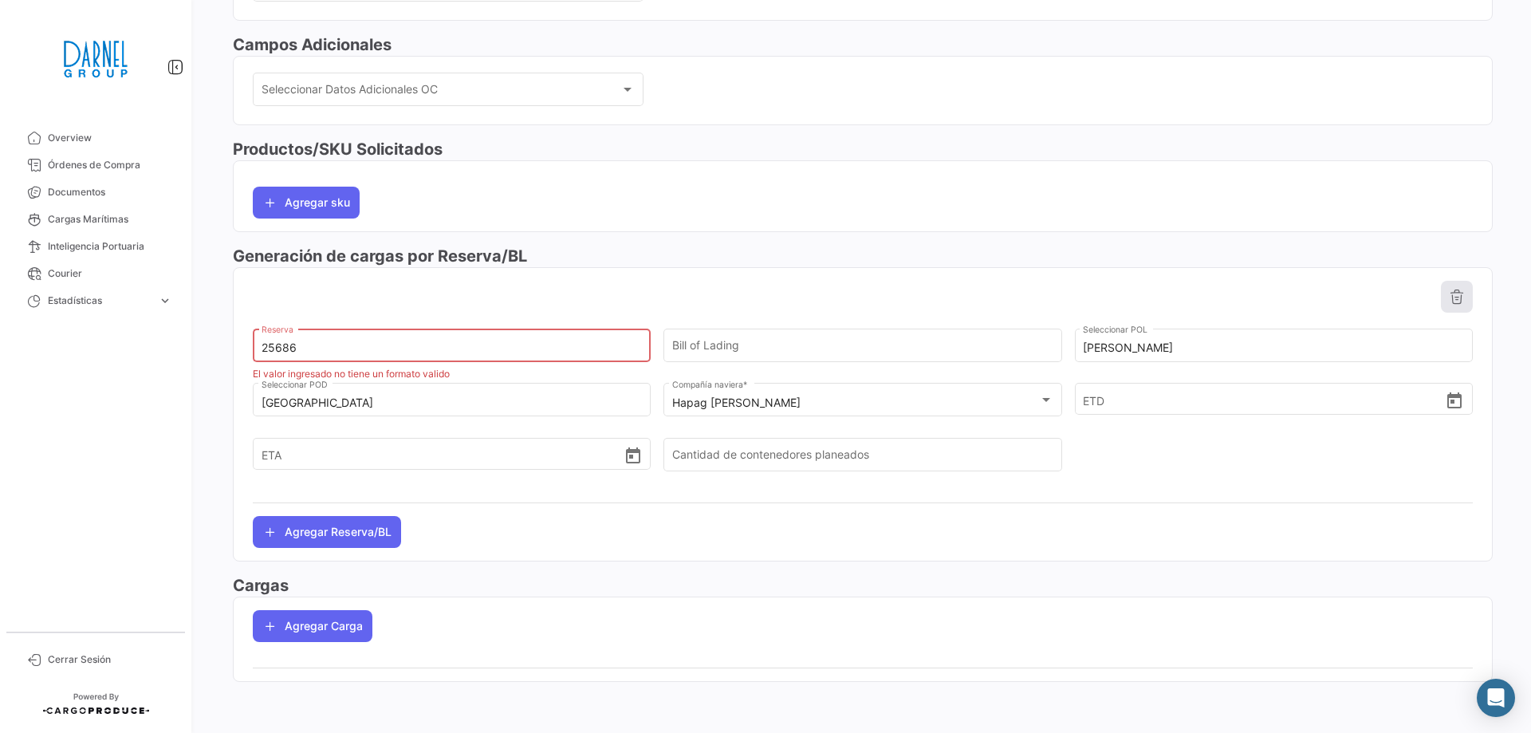
click at [1452, 301] on icon at bounding box center [1456, 297] width 16 height 16
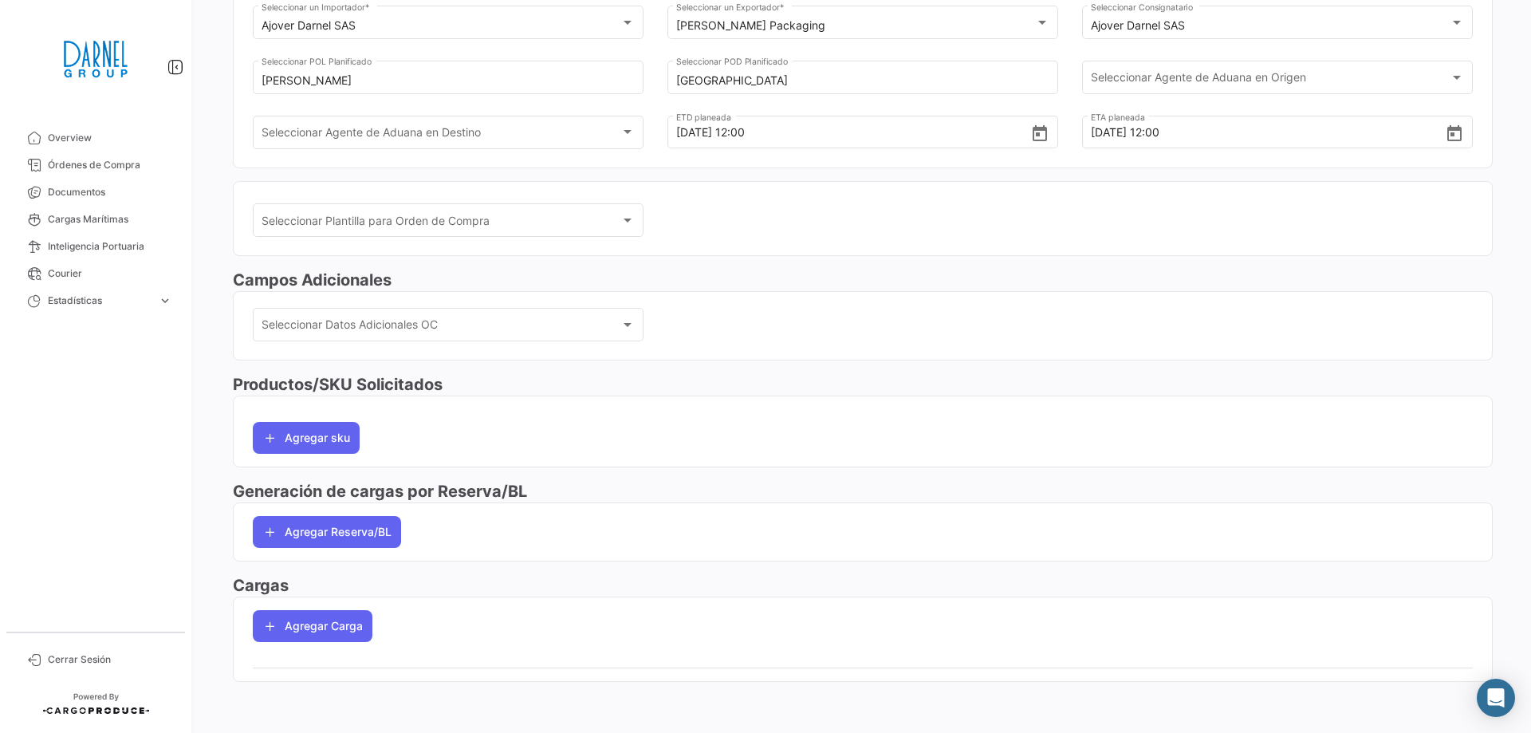
click at [282, 588] on h3 "Cargas" at bounding box center [863, 585] width 1260 height 22
click at [423, 584] on h3 "Cargas" at bounding box center [863, 585] width 1260 height 22
click at [332, 624] on button "Agregar Carga" at bounding box center [313, 626] width 120 height 32
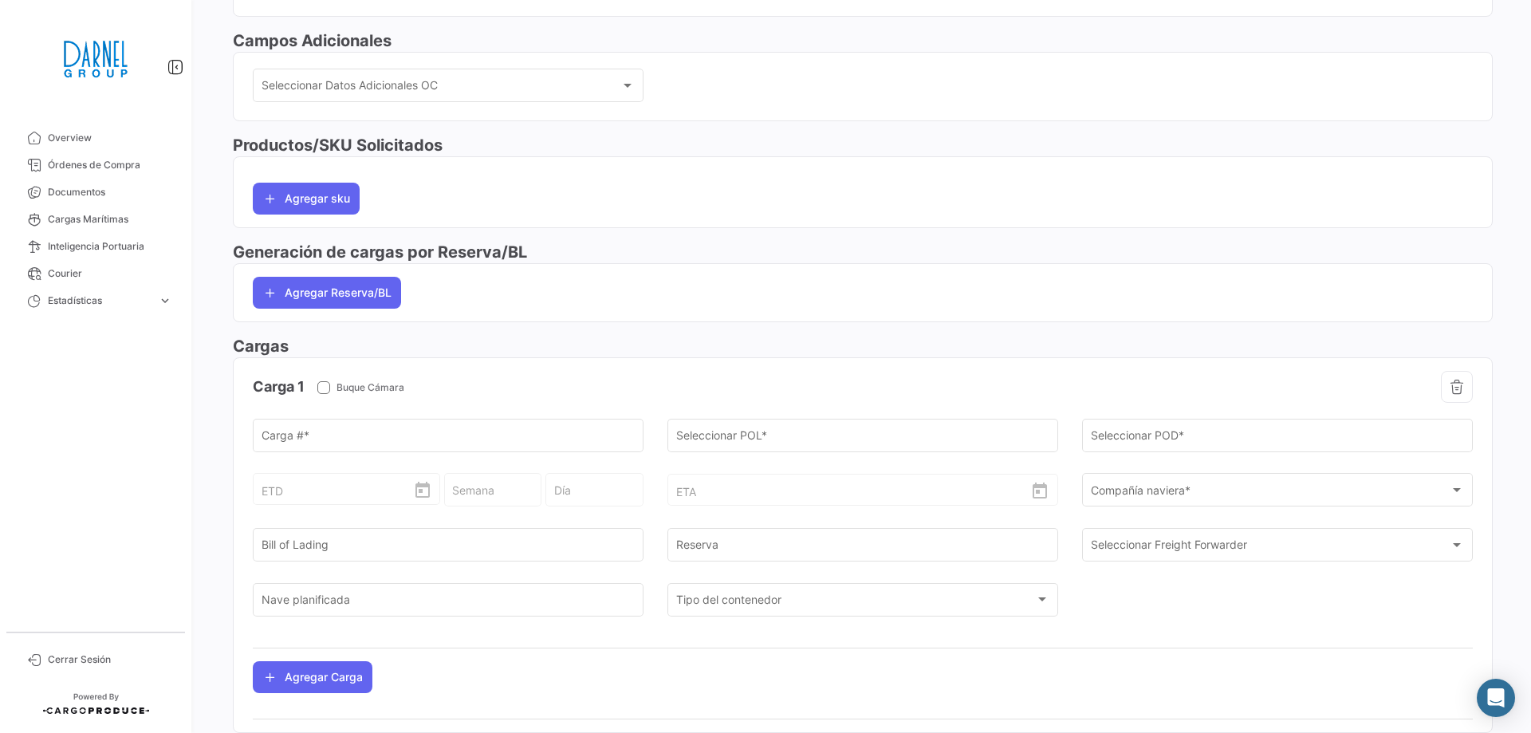
scroll to position [504, 0]
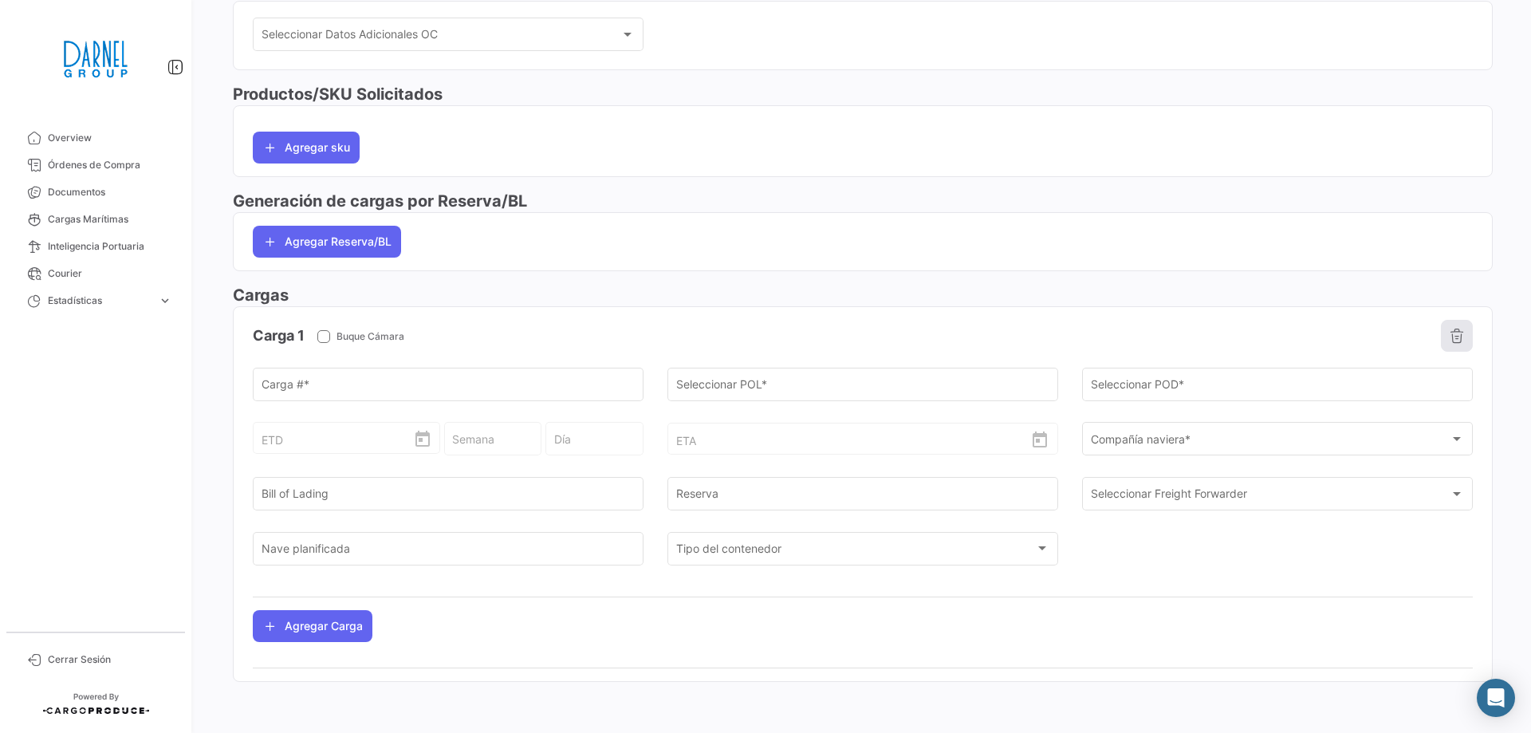
click at [1452, 342] on icon "button" at bounding box center [1456, 336] width 16 height 16
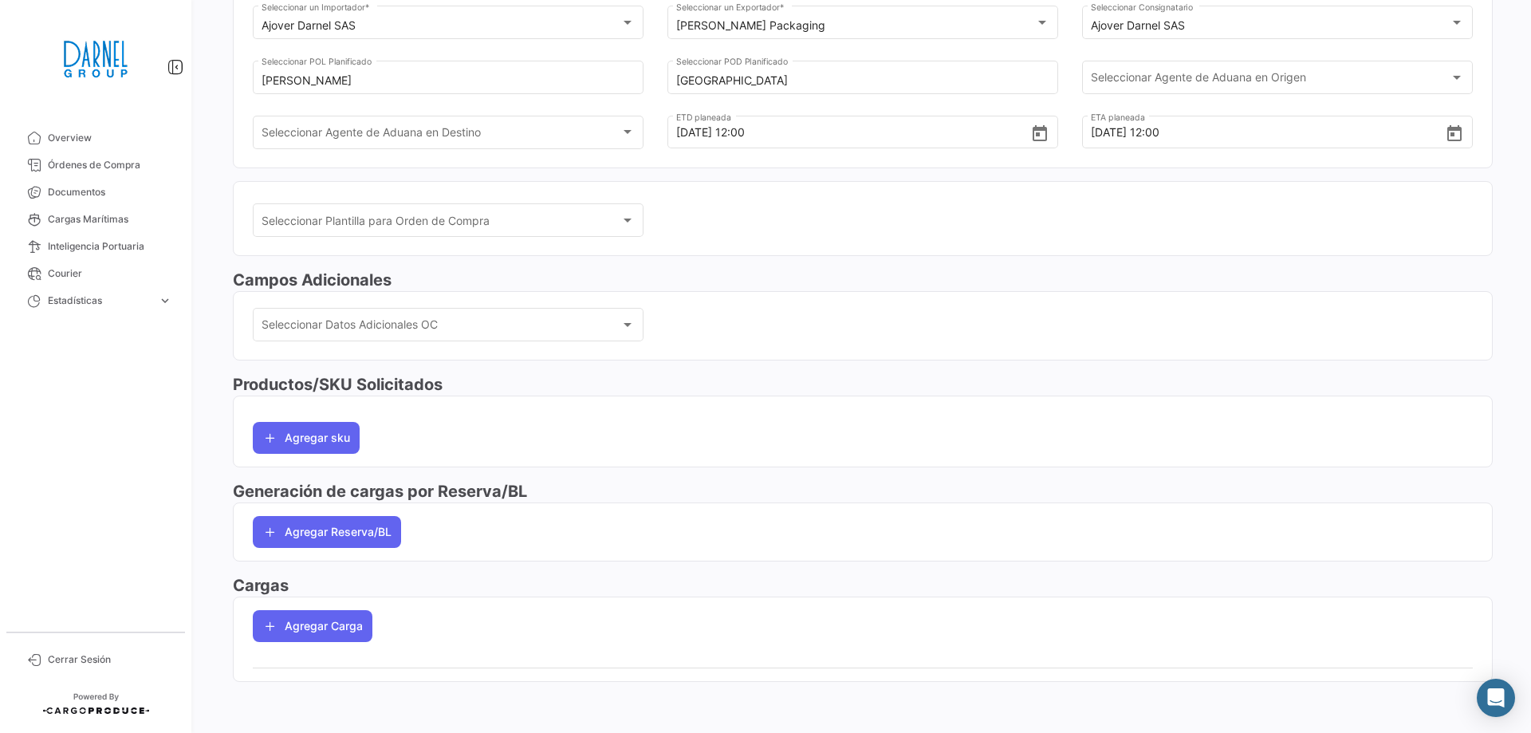
scroll to position [214, 0]
click at [288, 632] on button "Agregar Carga" at bounding box center [313, 626] width 120 height 32
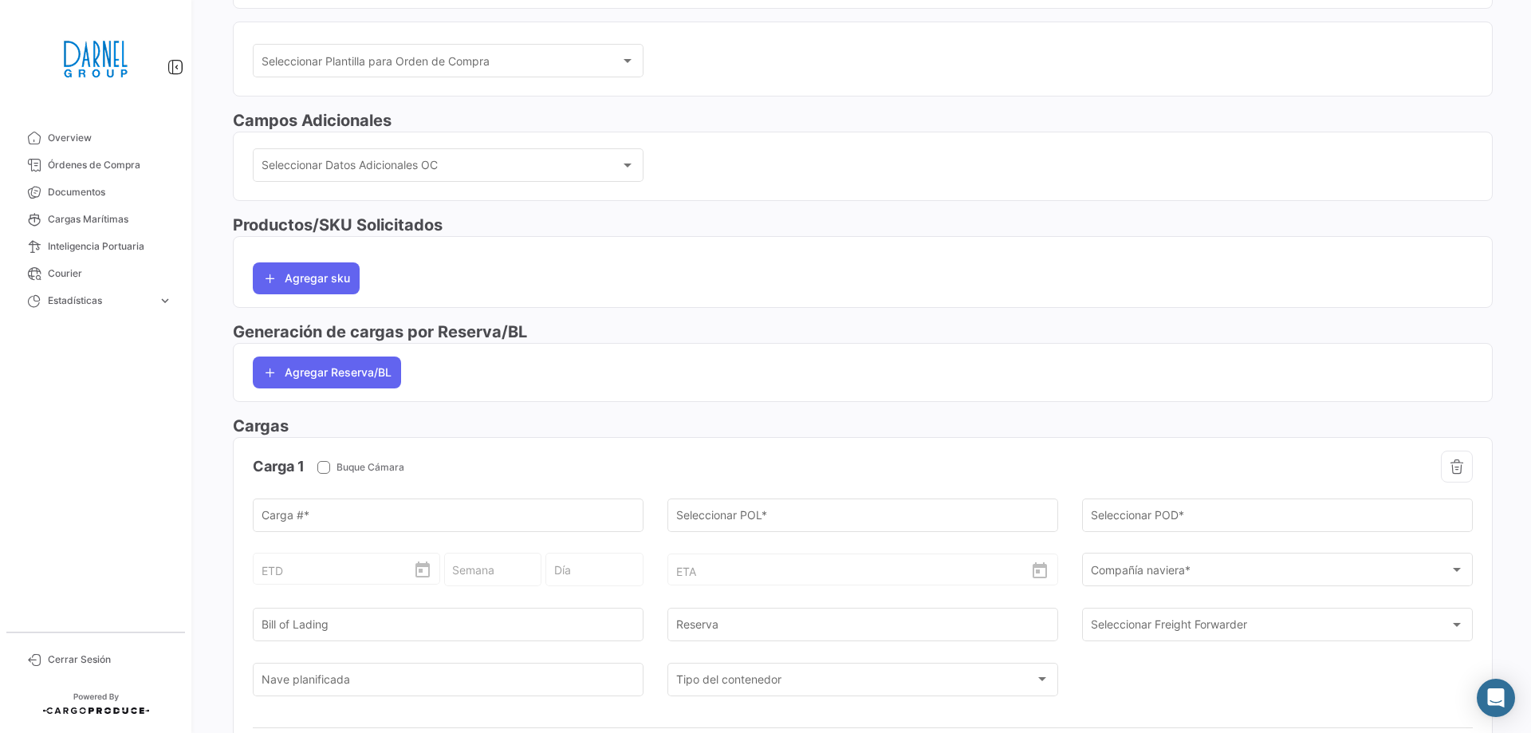
scroll to position [504, 0]
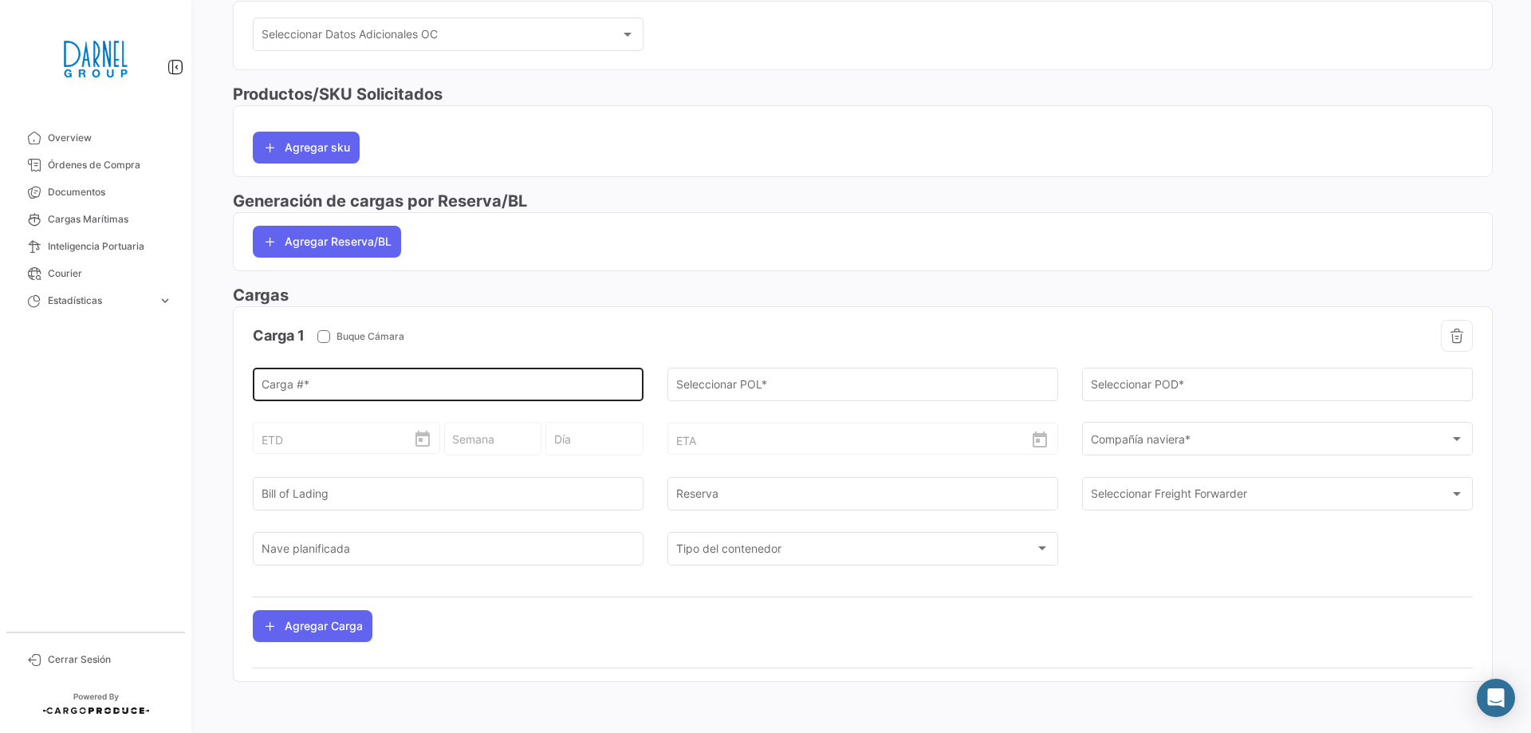
click at [290, 384] on input "Carga # *" at bounding box center [448, 387] width 374 height 14
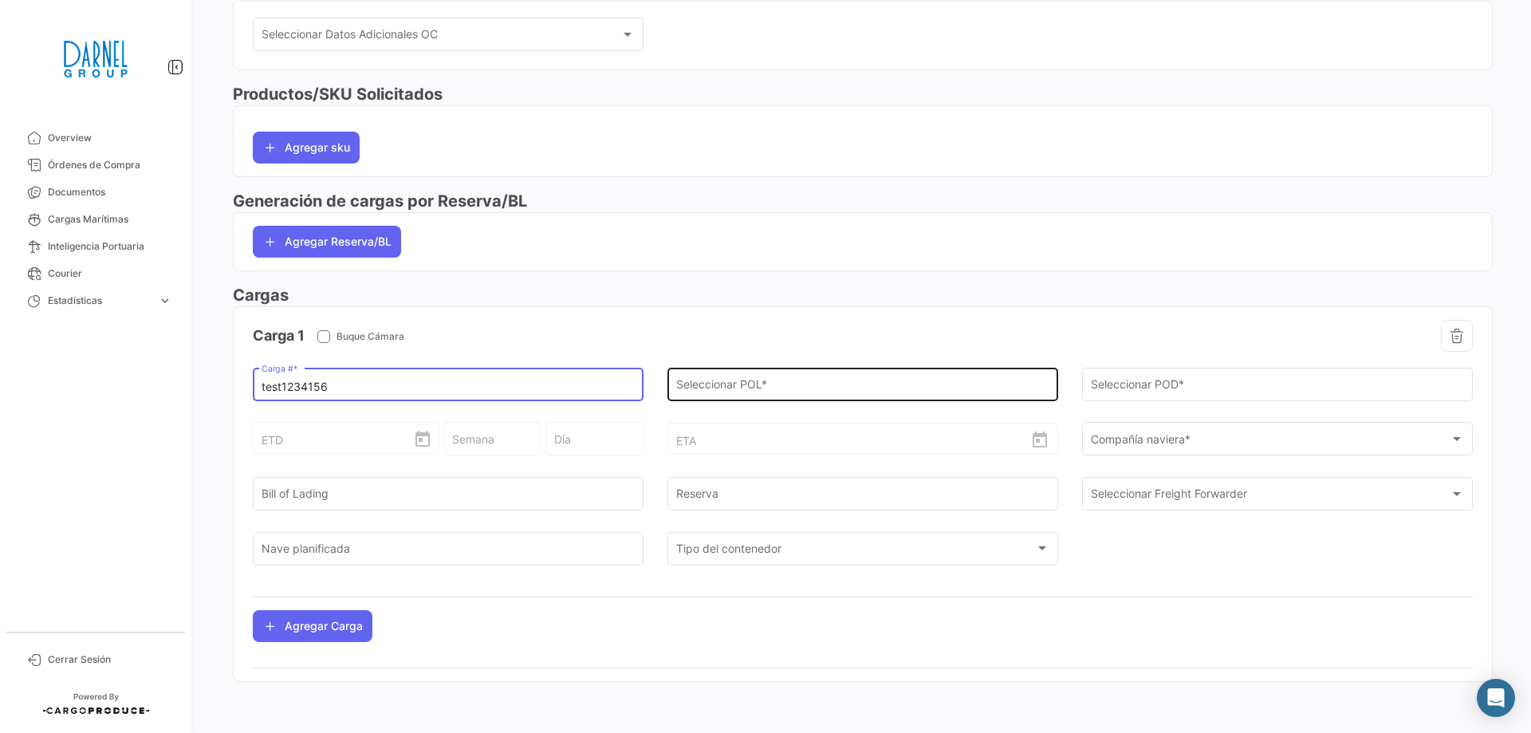
type input "test1234156"
click at [712, 380] on input "Seleccionar POL *" at bounding box center [863, 387] width 374 height 14
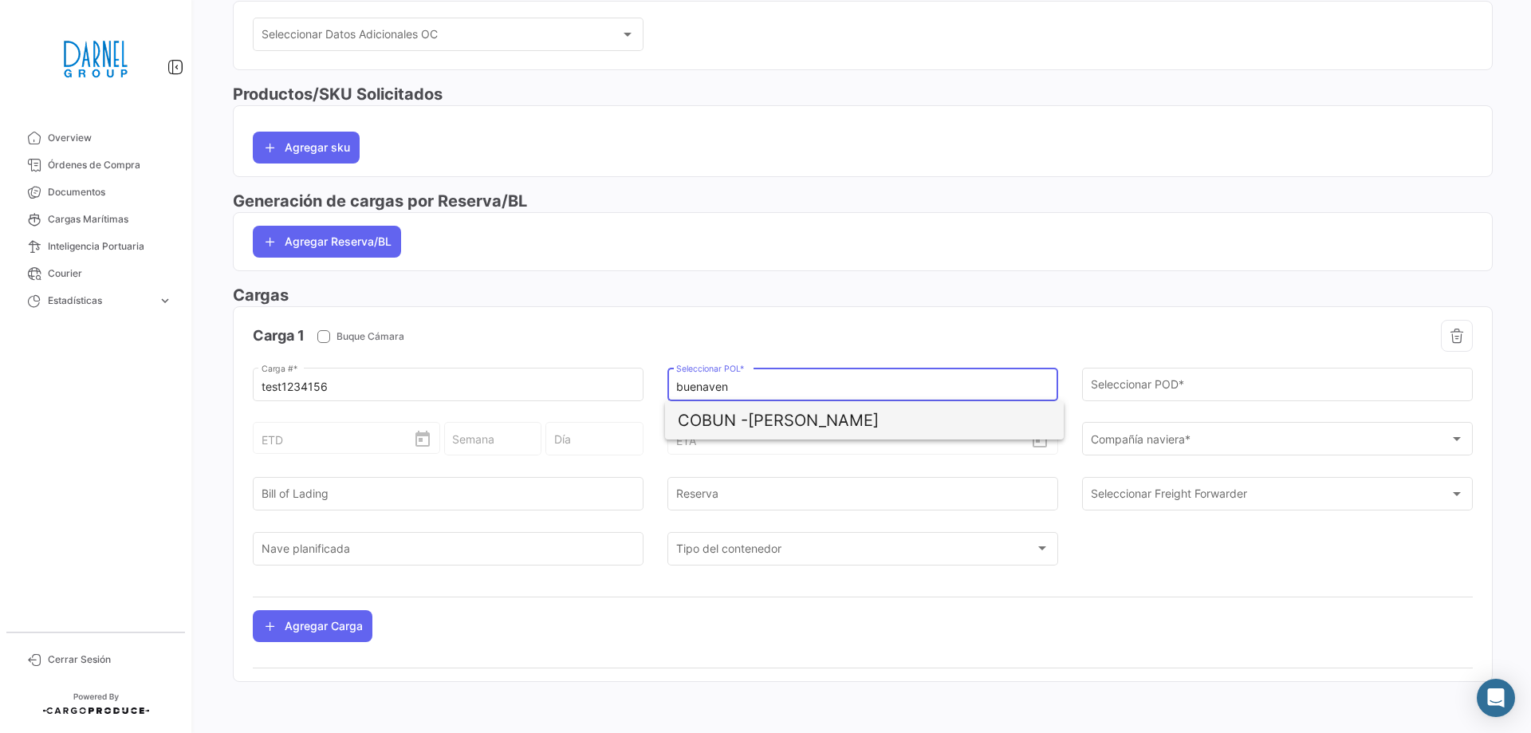
drag, startPoint x: 737, startPoint y: 426, endPoint x: 752, endPoint y: 429, distance: 15.5
click at [737, 425] on span "COBUN -" at bounding box center [713, 420] width 70 height 19
type input "[PERSON_NAME]"
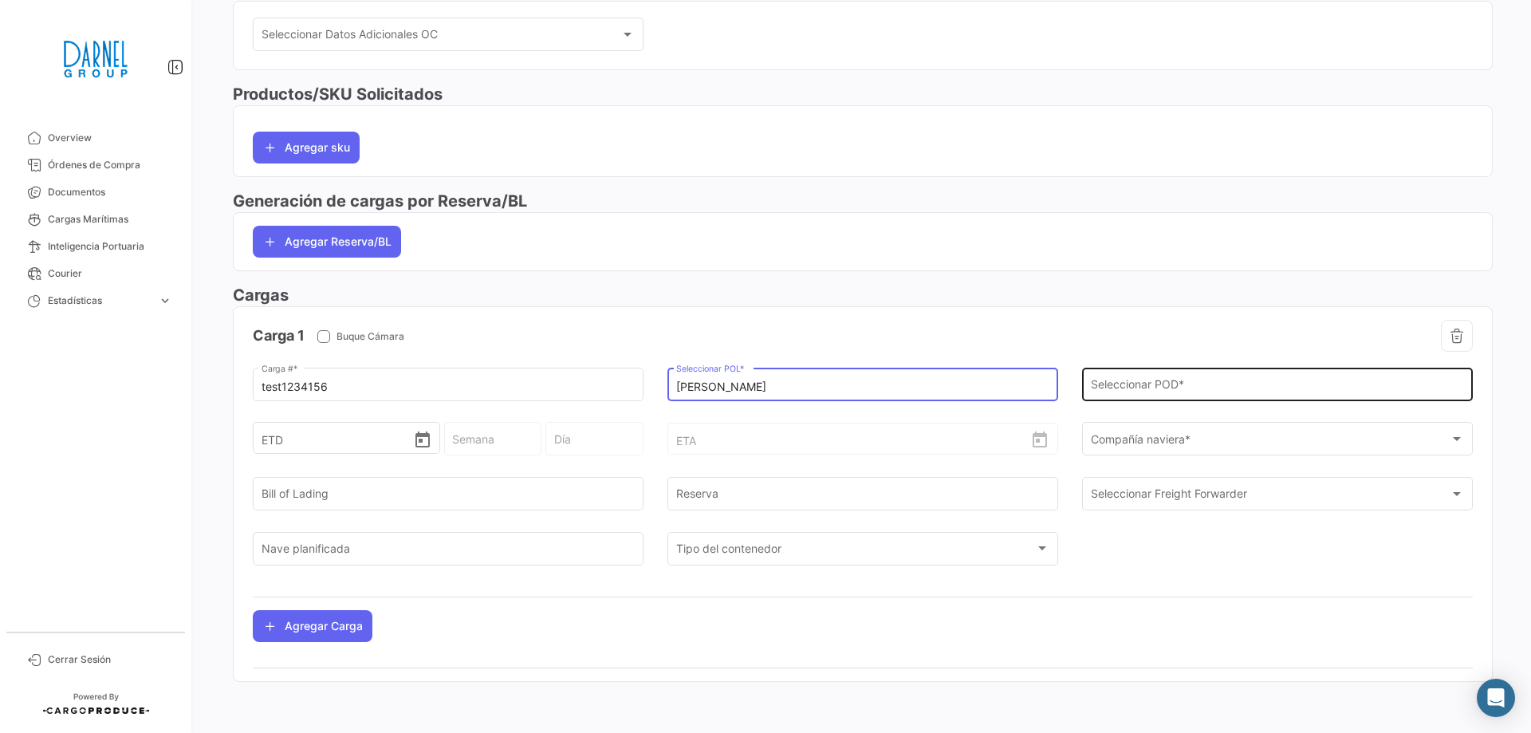
click at [1195, 381] on input "Seleccionar POD *" at bounding box center [1278, 387] width 374 height 14
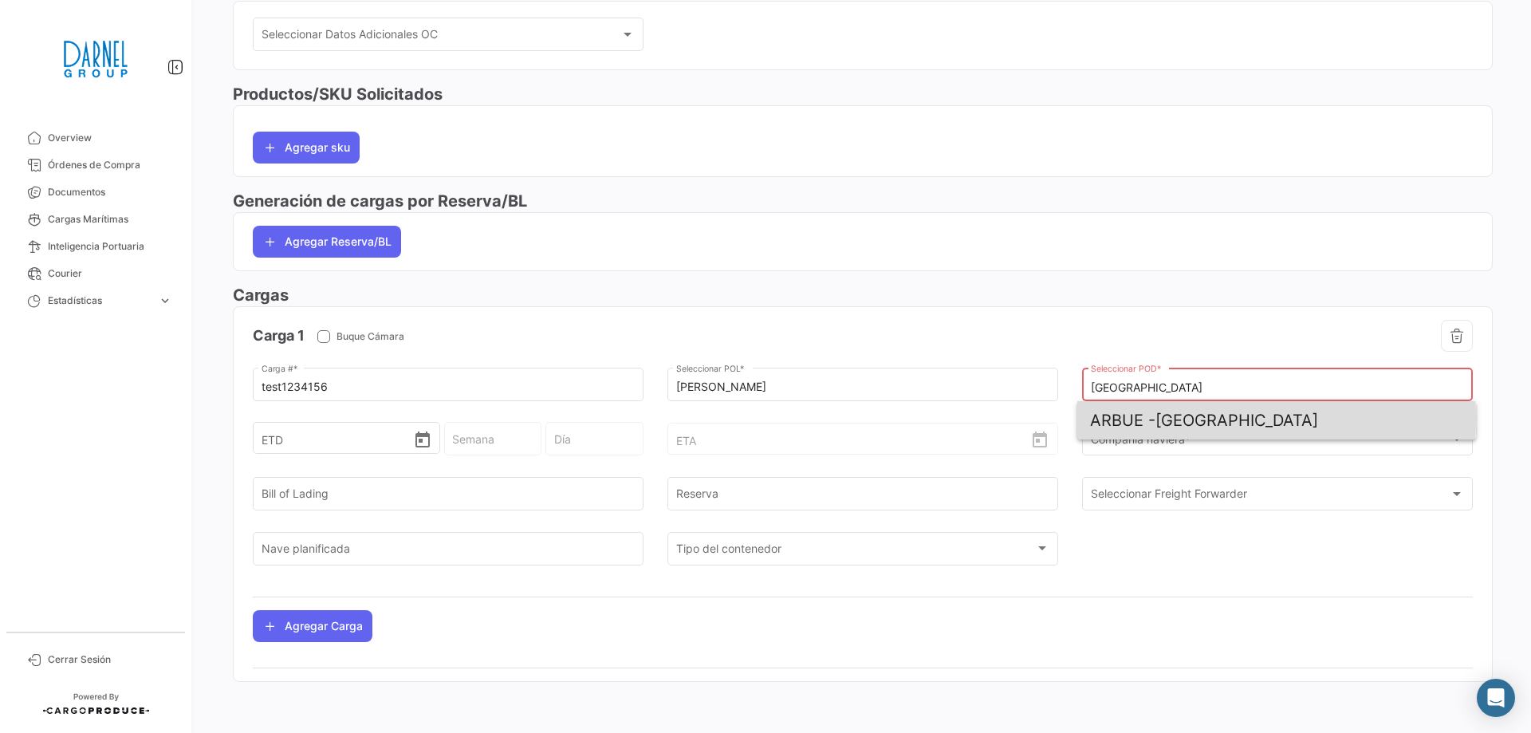
click at [1149, 419] on span "ARBUE -" at bounding box center [1122, 420] width 65 height 19
type input "[GEOGRAPHIC_DATA]"
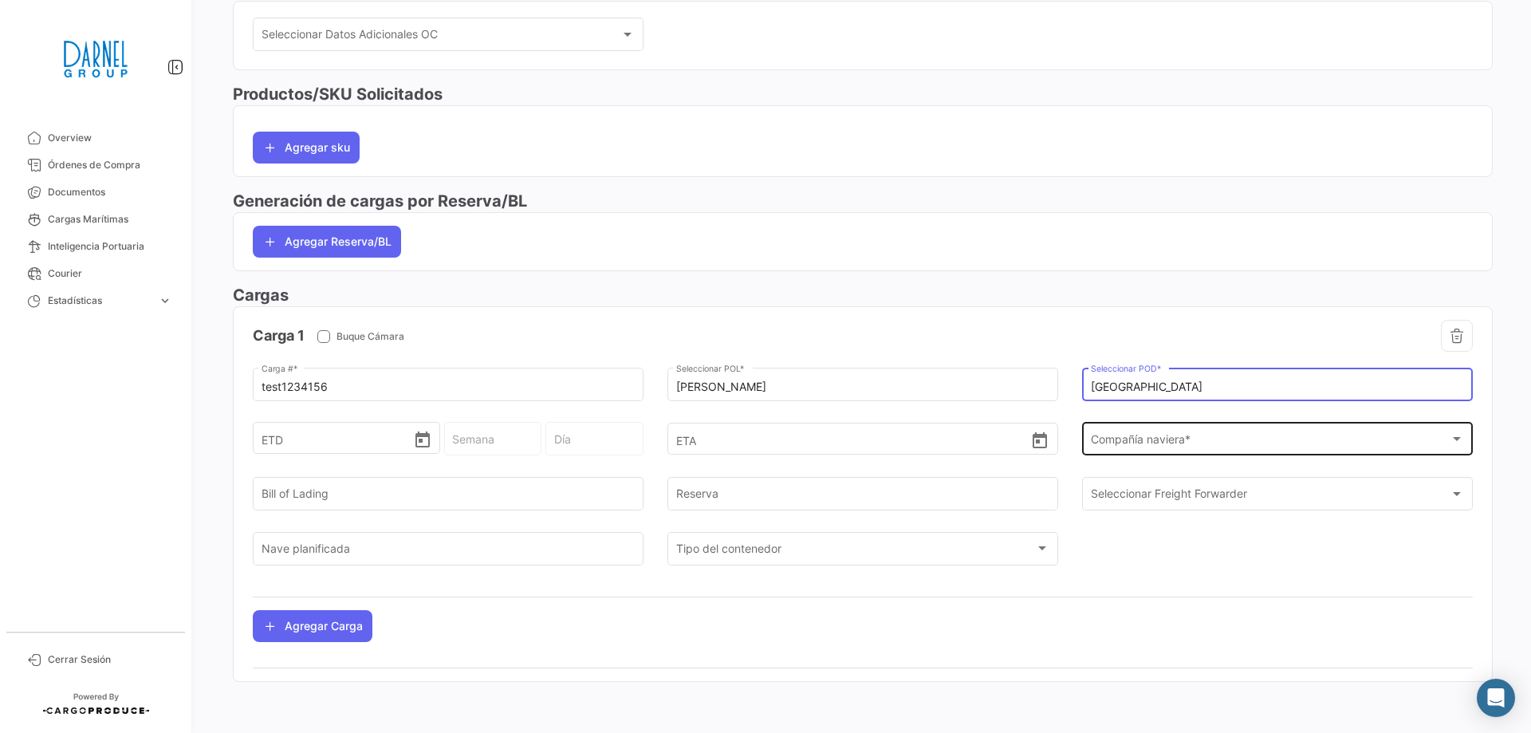
click at [1242, 444] on div "Compañía naviera *" at bounding box center [1271, 442] width 360 height 14
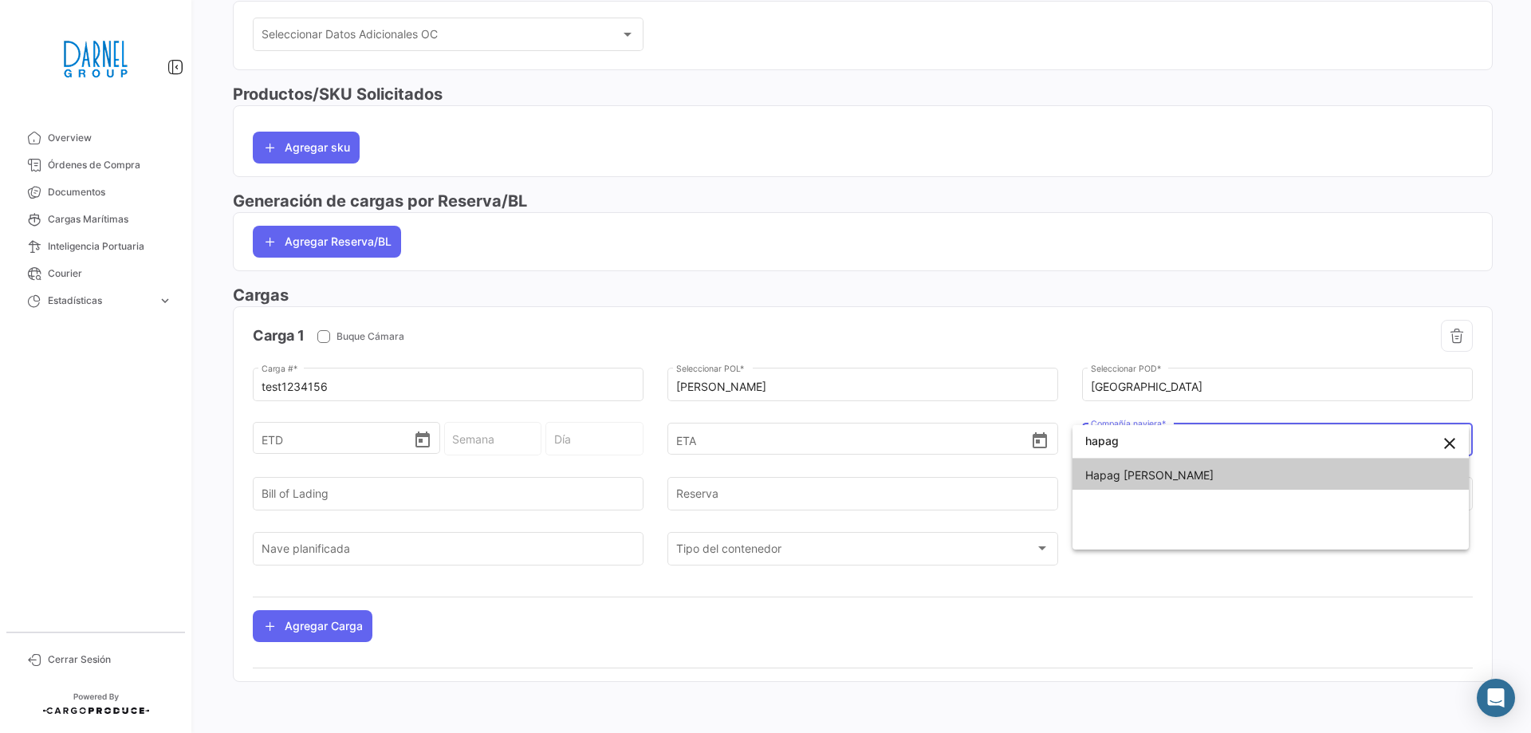
type input "hapag"
click at [1134, 470] on span "Hapag [PERSON_NAME]" at bounding box center [1149, 475] width 128 height 14
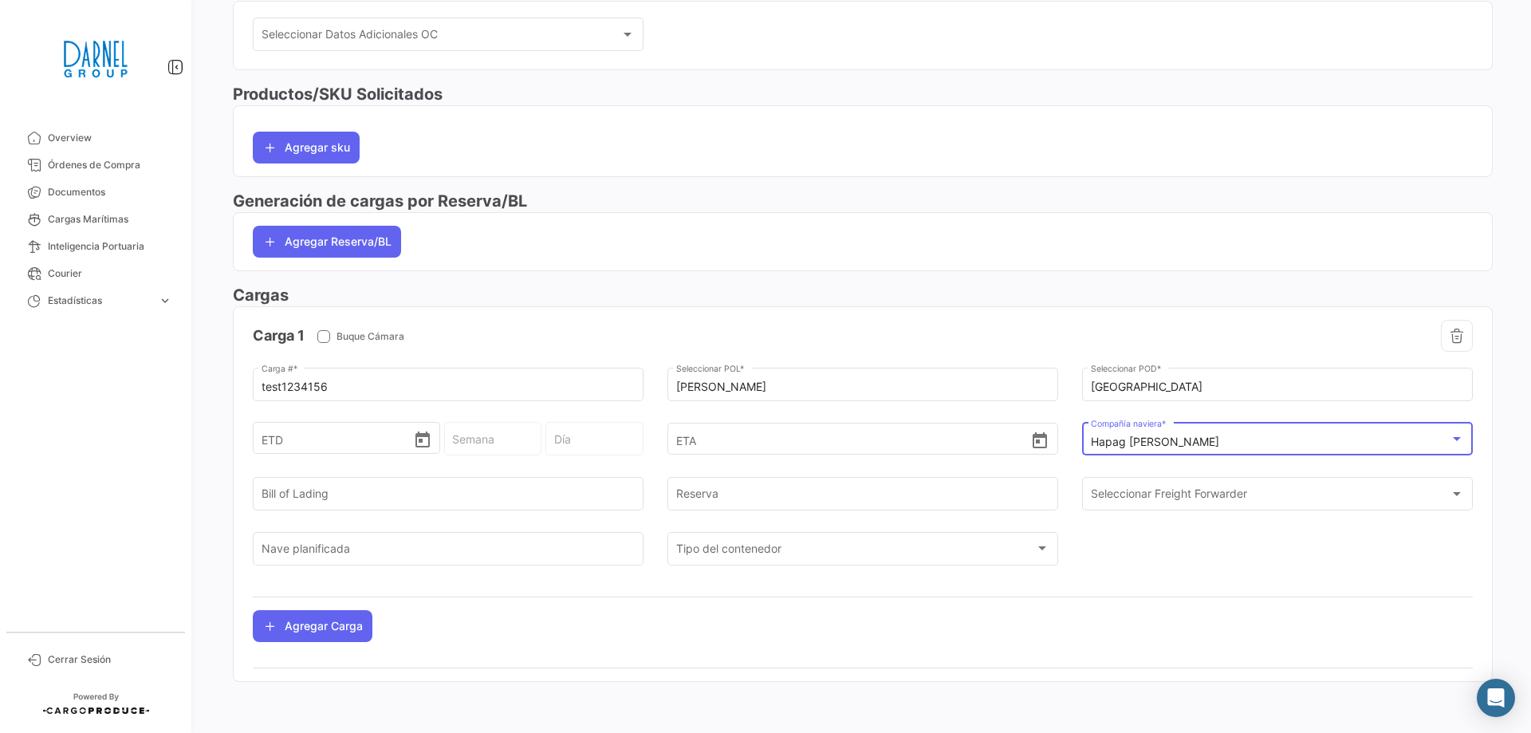
click at [936, 193] on h3 "Generación de cargas por Reserva/BL" at bounding box center [863, 201] width 1260 height 22
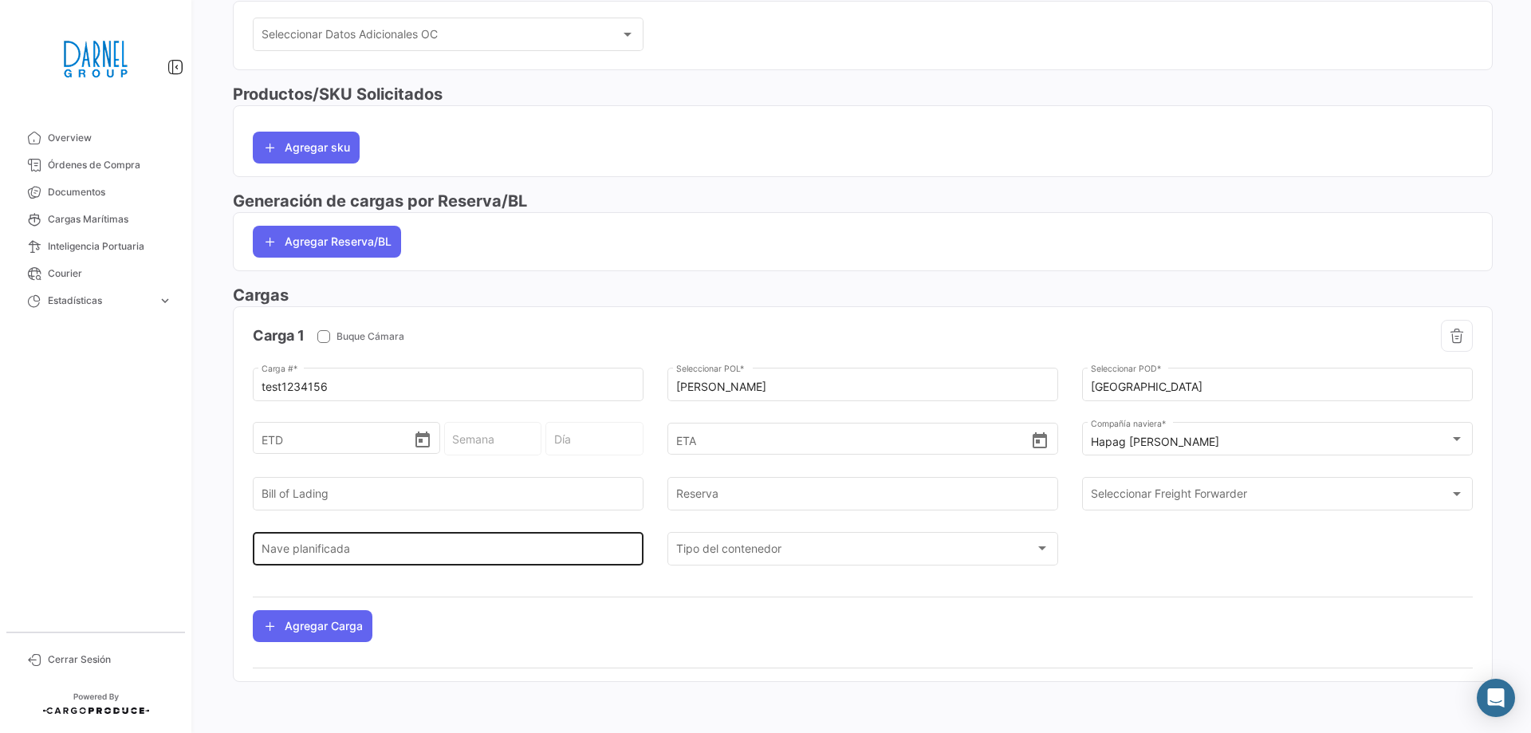
click at [340, 550] on input "Nave planificada" at bounding box center [448, 551] width 374 height 14
click at [540, 658] on div at bounding box center [863, 667] width 1258 height 26
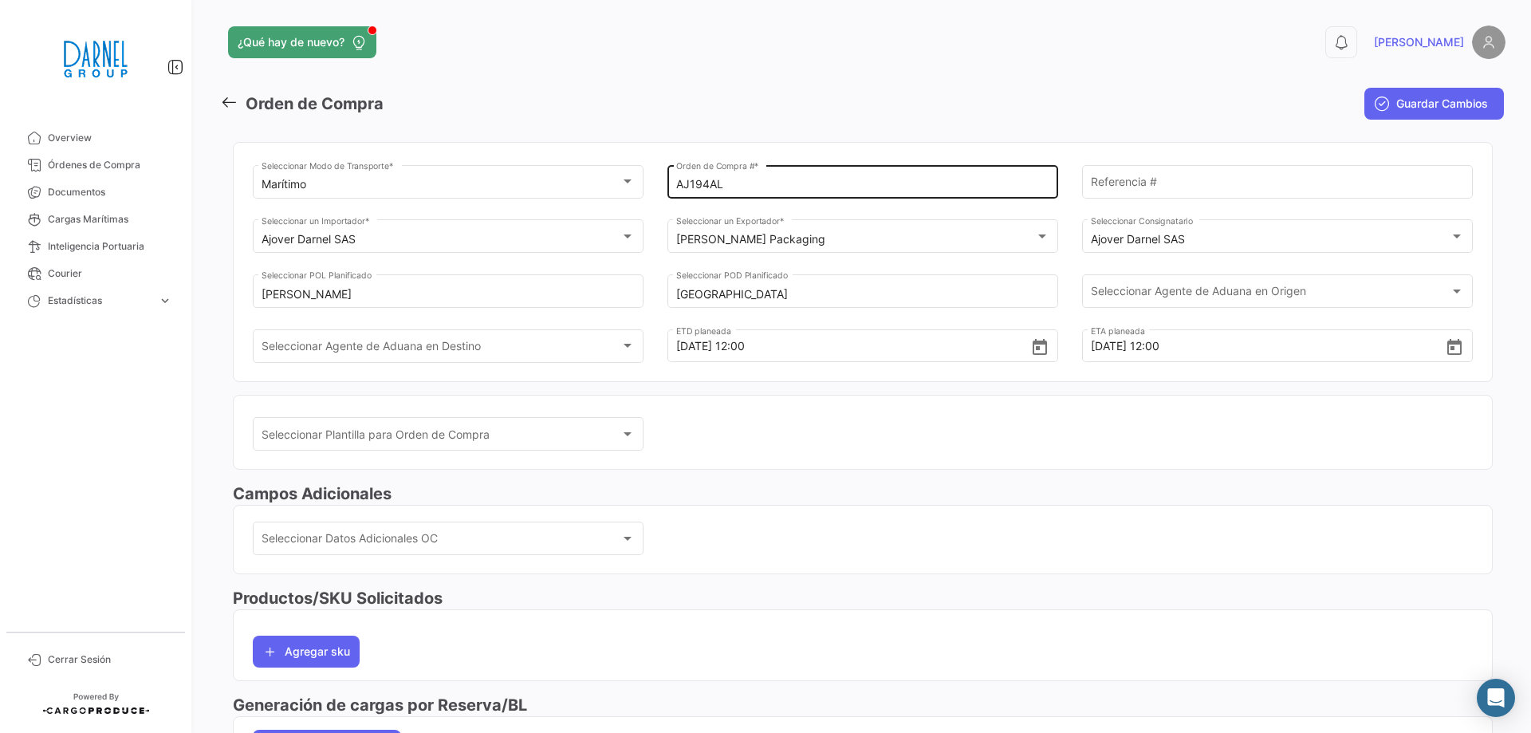
click at [780, 184] on input "AJ194AL" at bounding box center [863, 185] width 374 height 14
click at [761, 419] on div "Seleccionar Plantilla para Orden de Compra Seleccionar Plantilla para Orden de …" at bounding box center [863, 442] width 1220 height 55
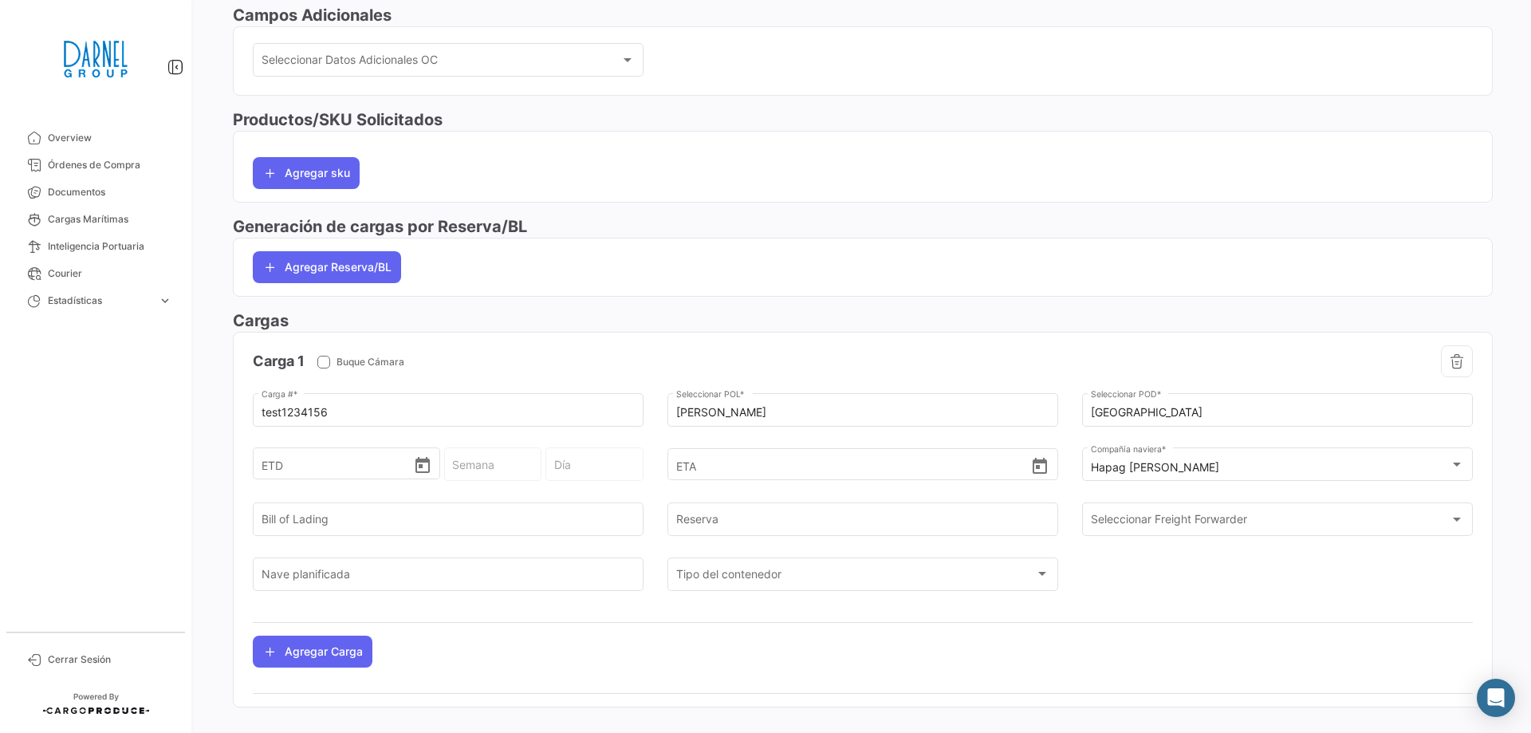
scroll to position [504, 0]
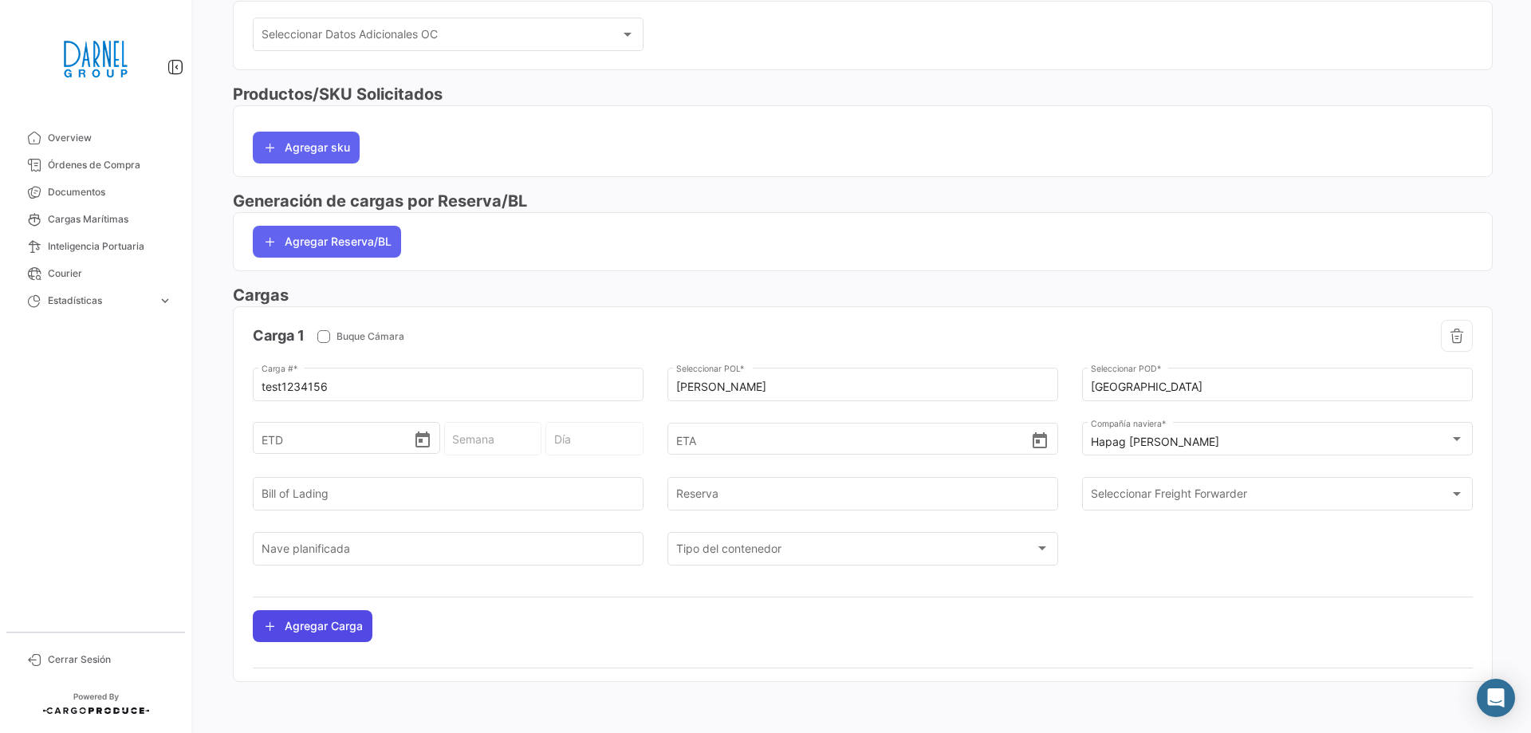
click at [311, 630] on button "Agregar Carga" at bounding box center [313, 626] width 120 height 32
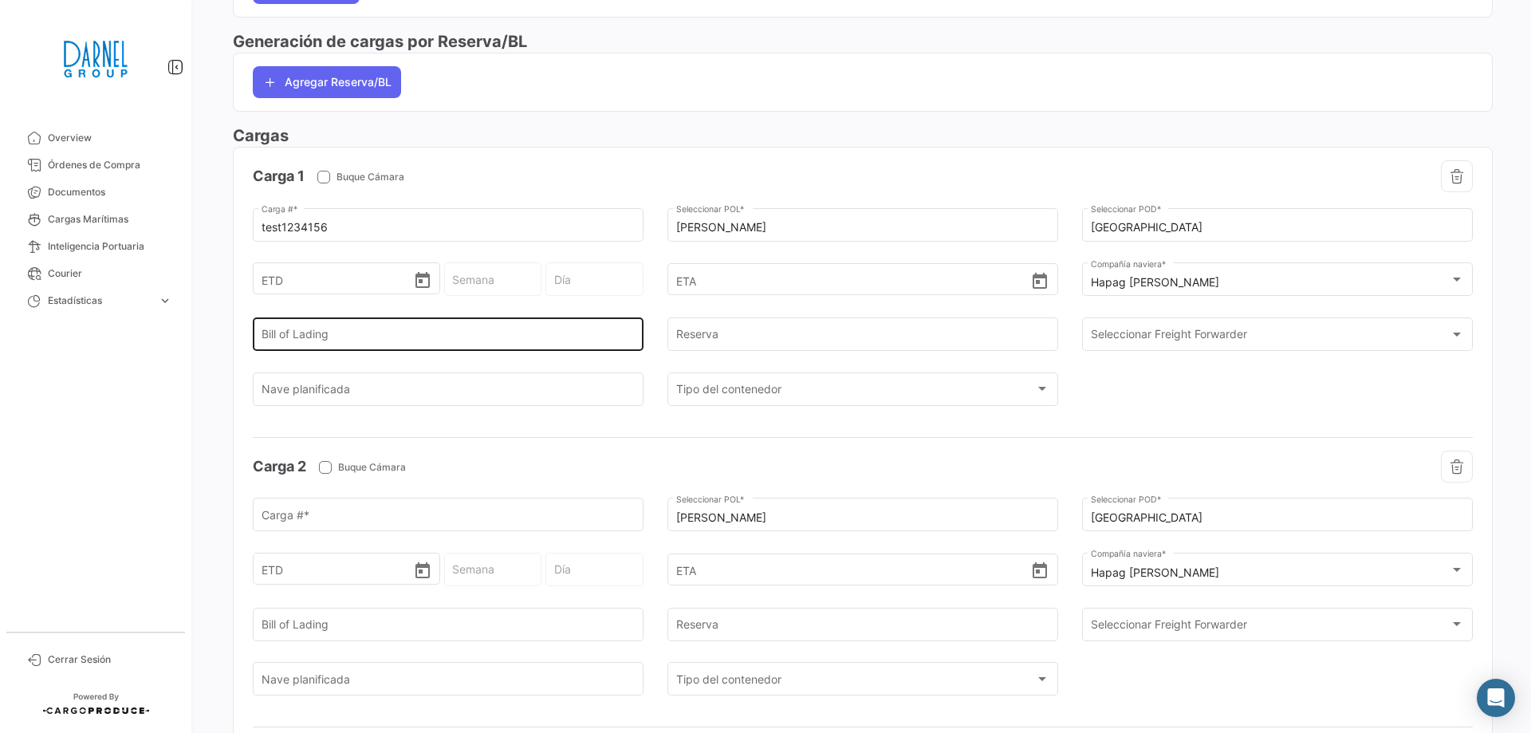
scroll to position [743, 0]
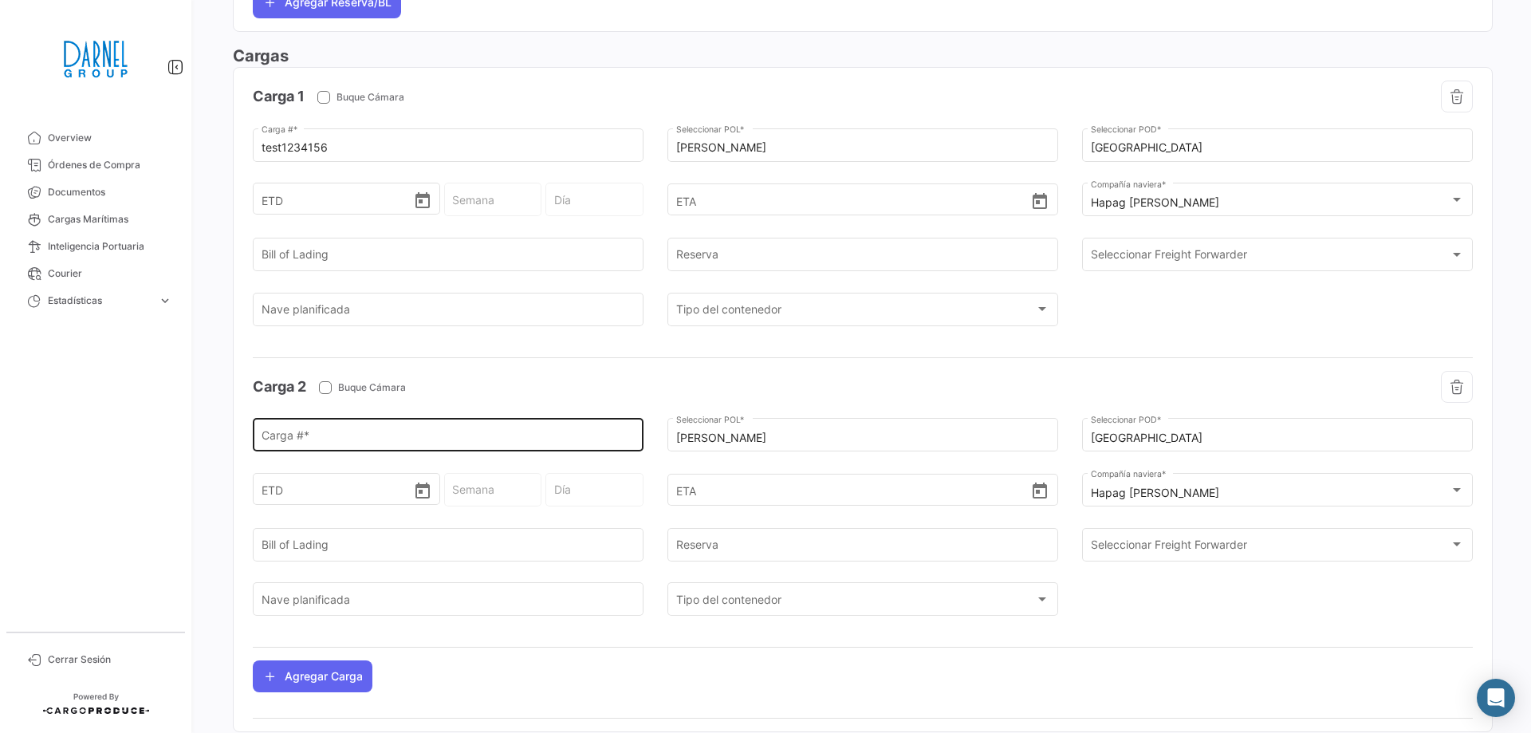
click at [385, 441] on input "Carga # *" at bounding box center [448, 438] width 374 height 14
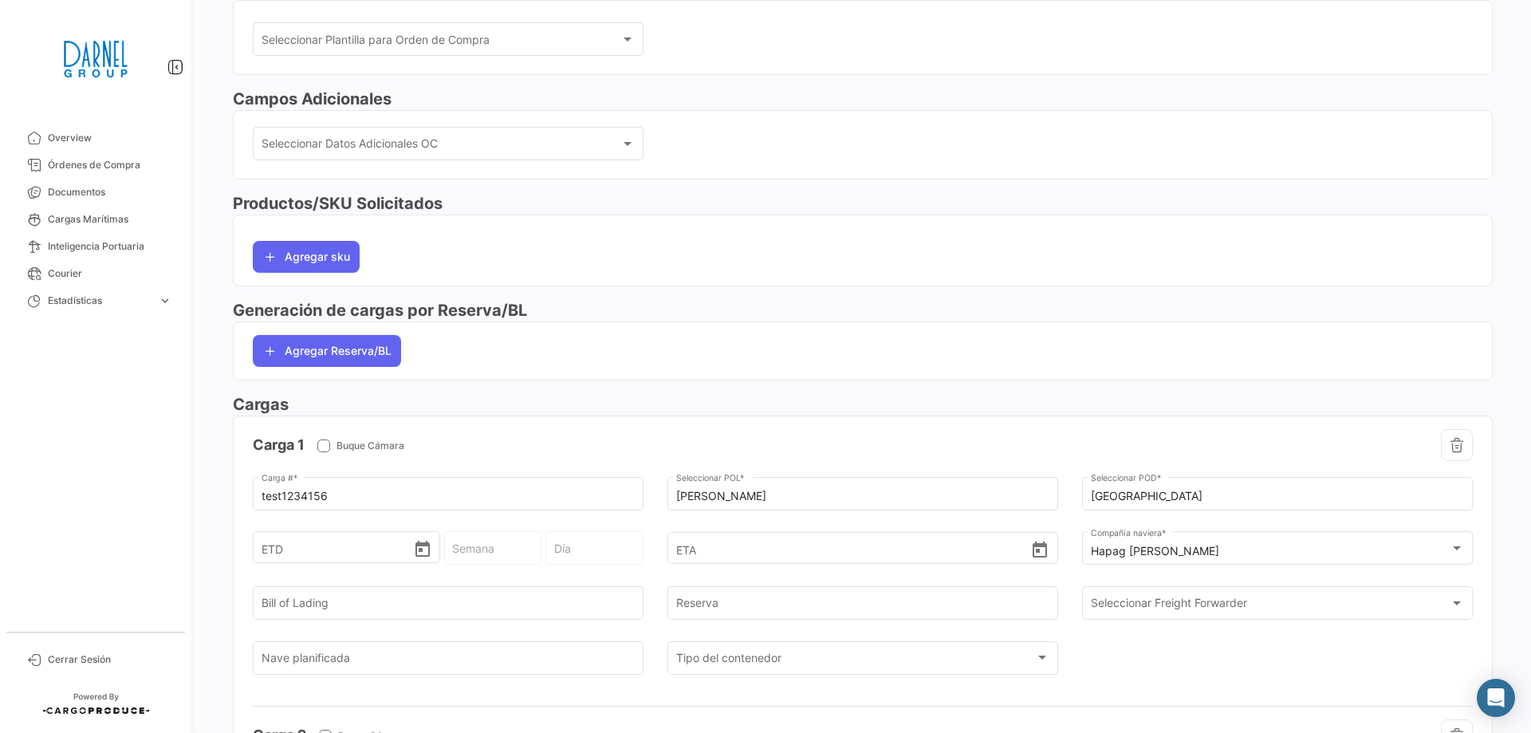
scroll to position [0, 0]
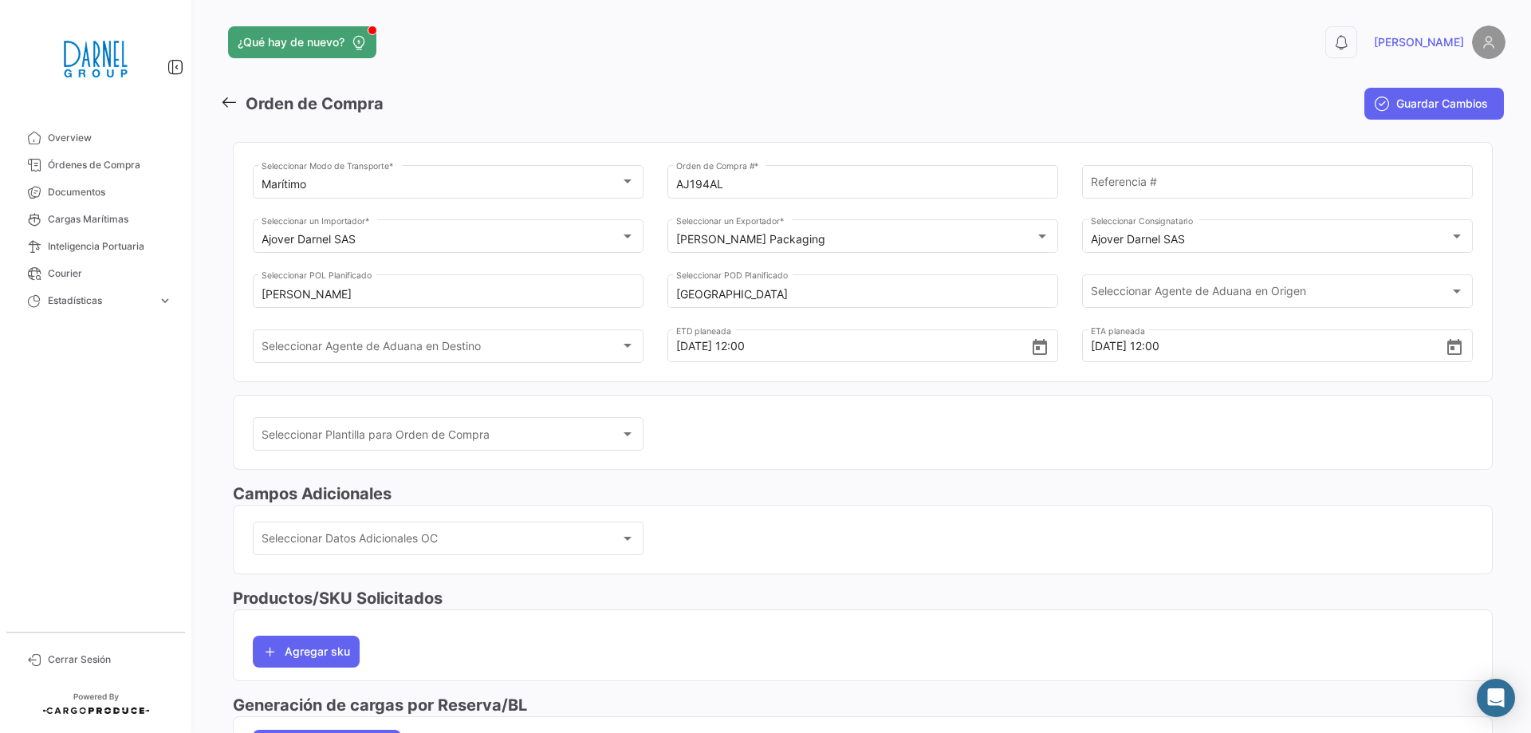
type input "test7654321"
click at [827, 430] on div "Seleccionar Plantilla para Orden de Compra Seleccionar Plantilla para Orden de …" at bounding box center [863, 442] width 1220 height 55
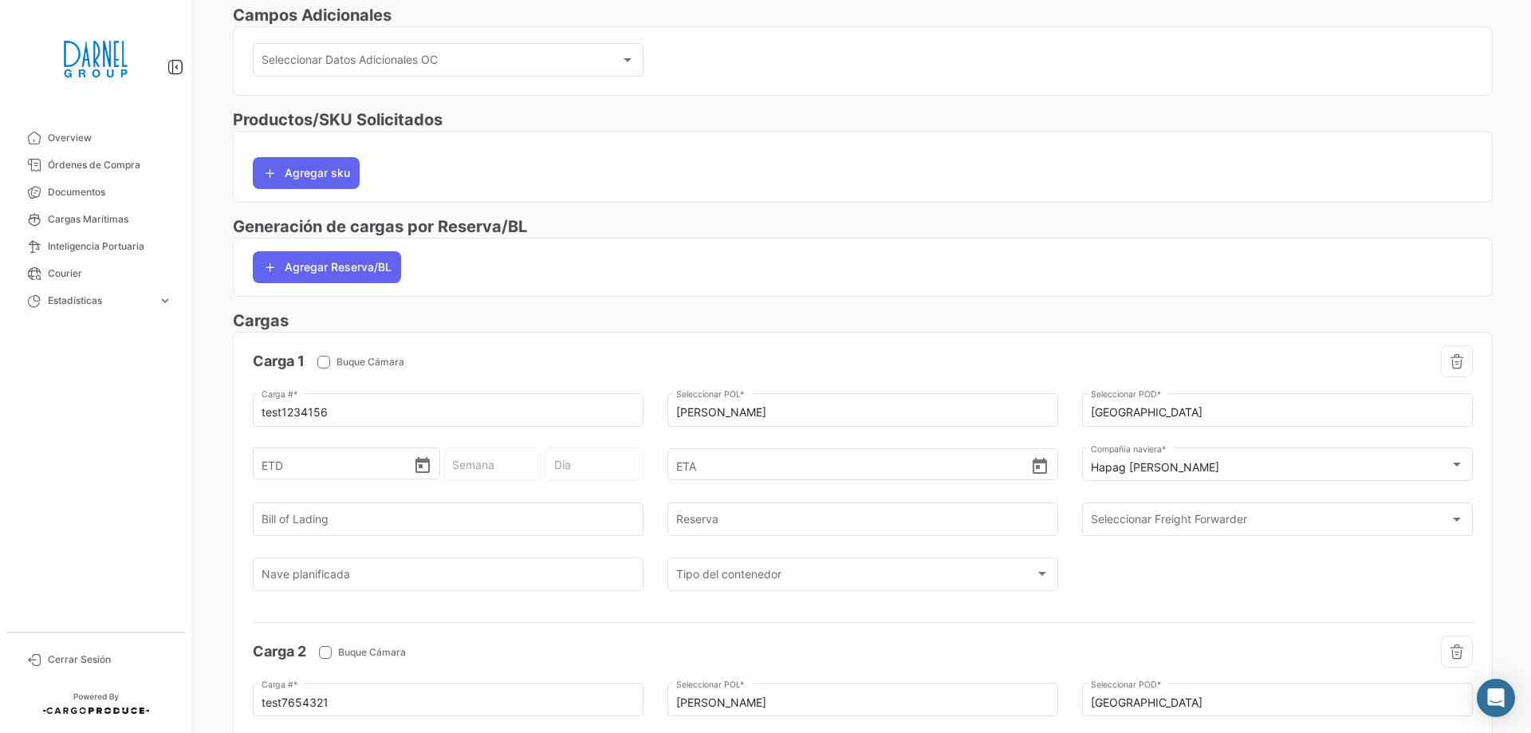
scroll to position [717, 0]
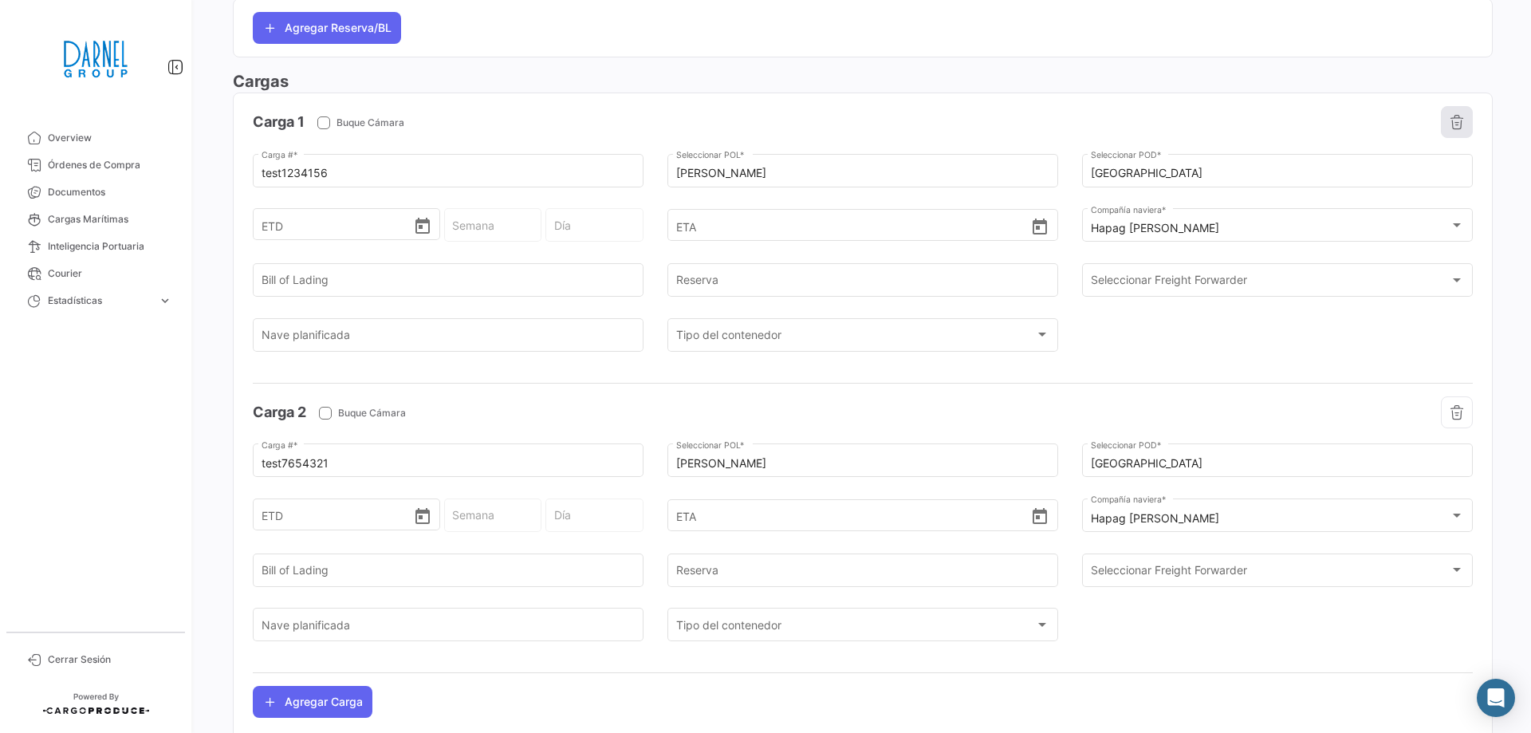
click at [1452, 127] on icon "button" at bounding box center [1456, 122] width 16 height 16
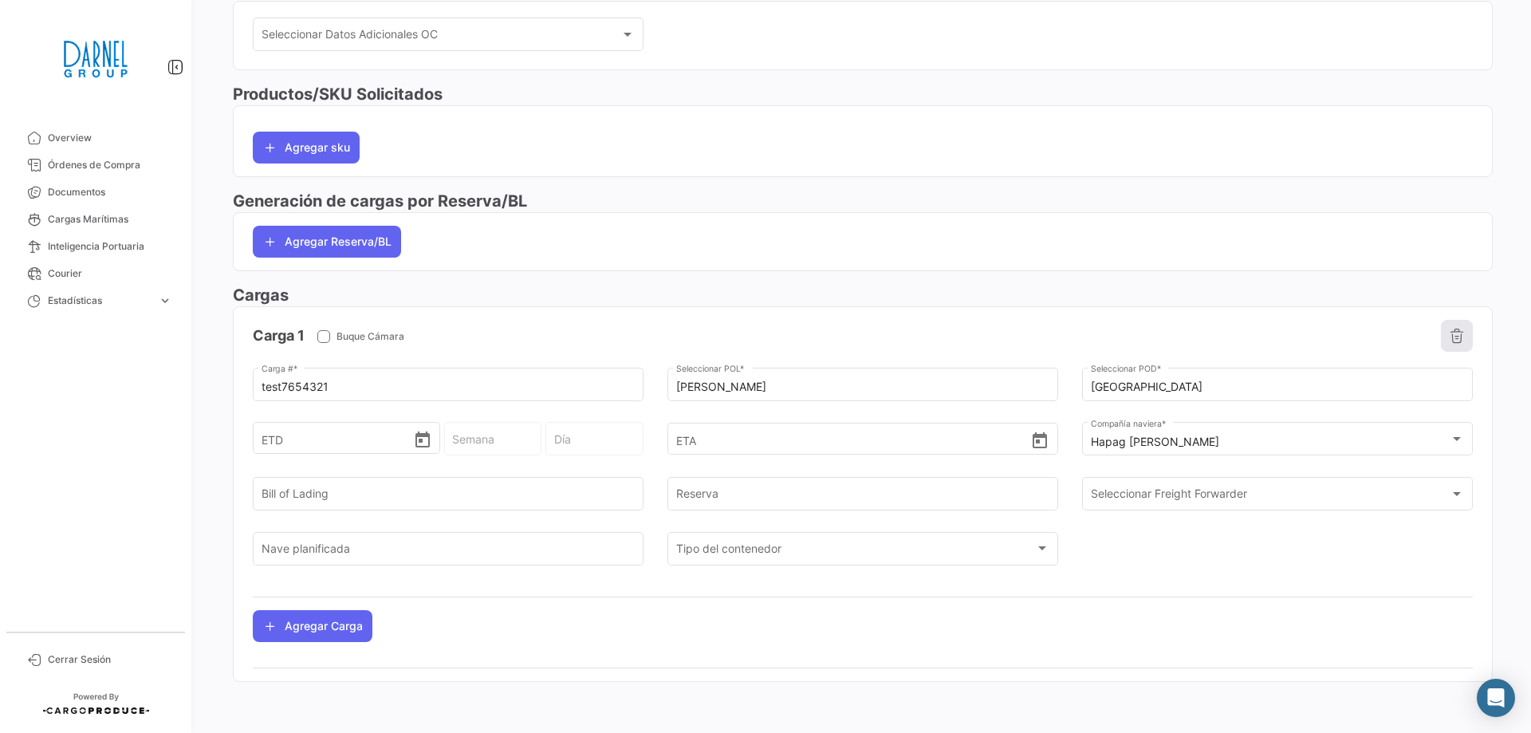
click at [1459, 337] on button "button" at bounding box center [1457, 336] width 32 height 32
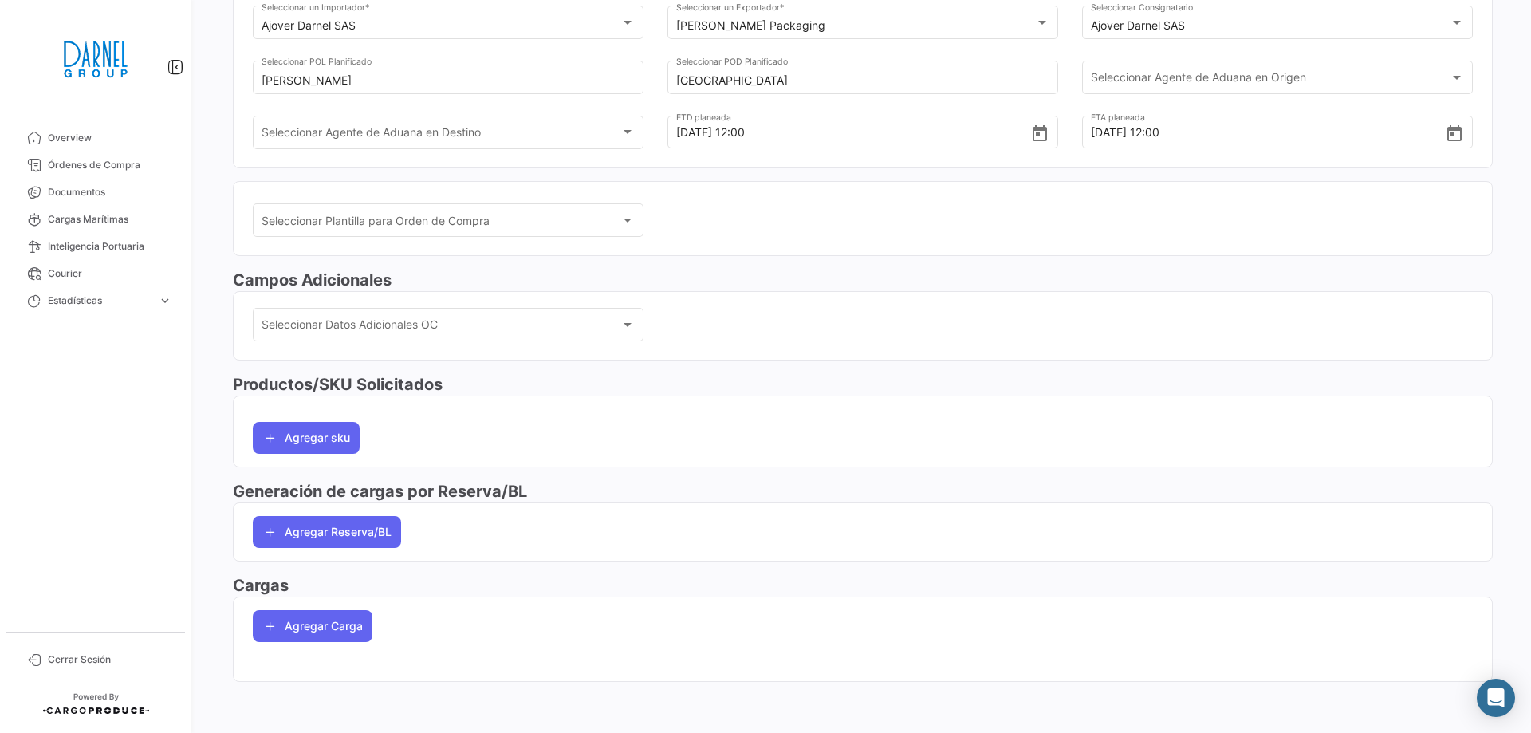
scroll to position [0, 0]
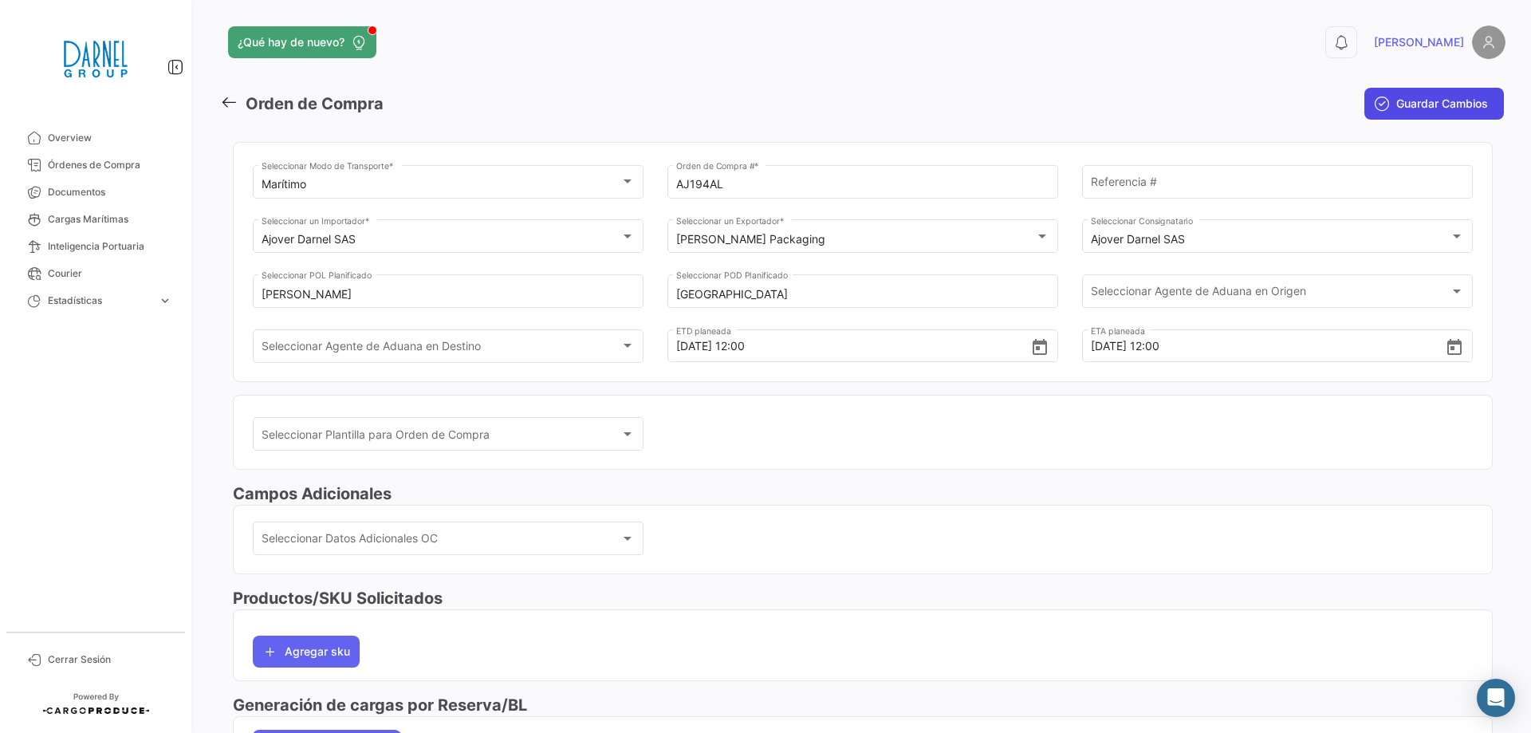
click at [1429, 103] on span "Guardar Cambios" at bounding box center [1442, 104] width 92 height 16
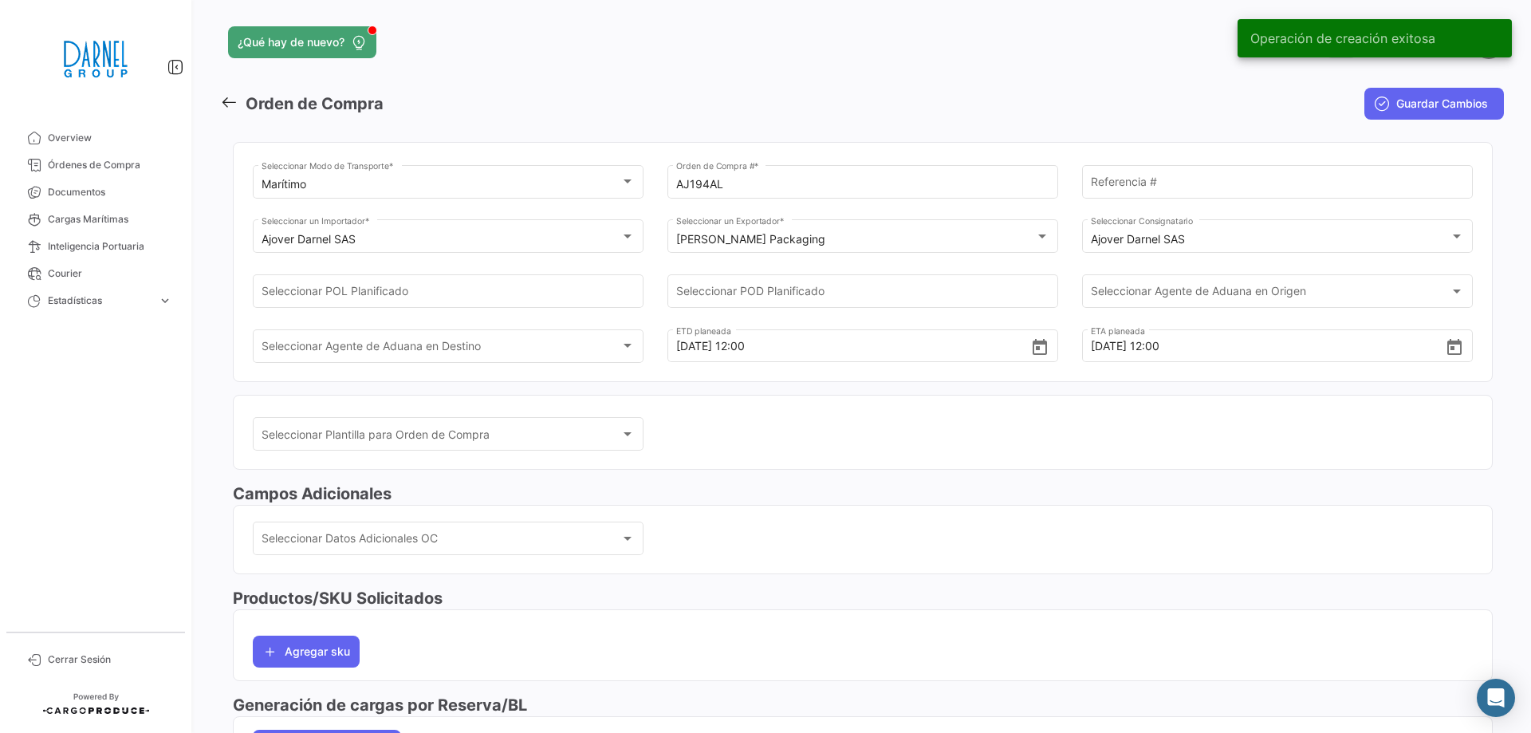
click at [1307, 38] on span "Operación de creación exitosa" at bounding box center [1342, 38] width 185 height 16
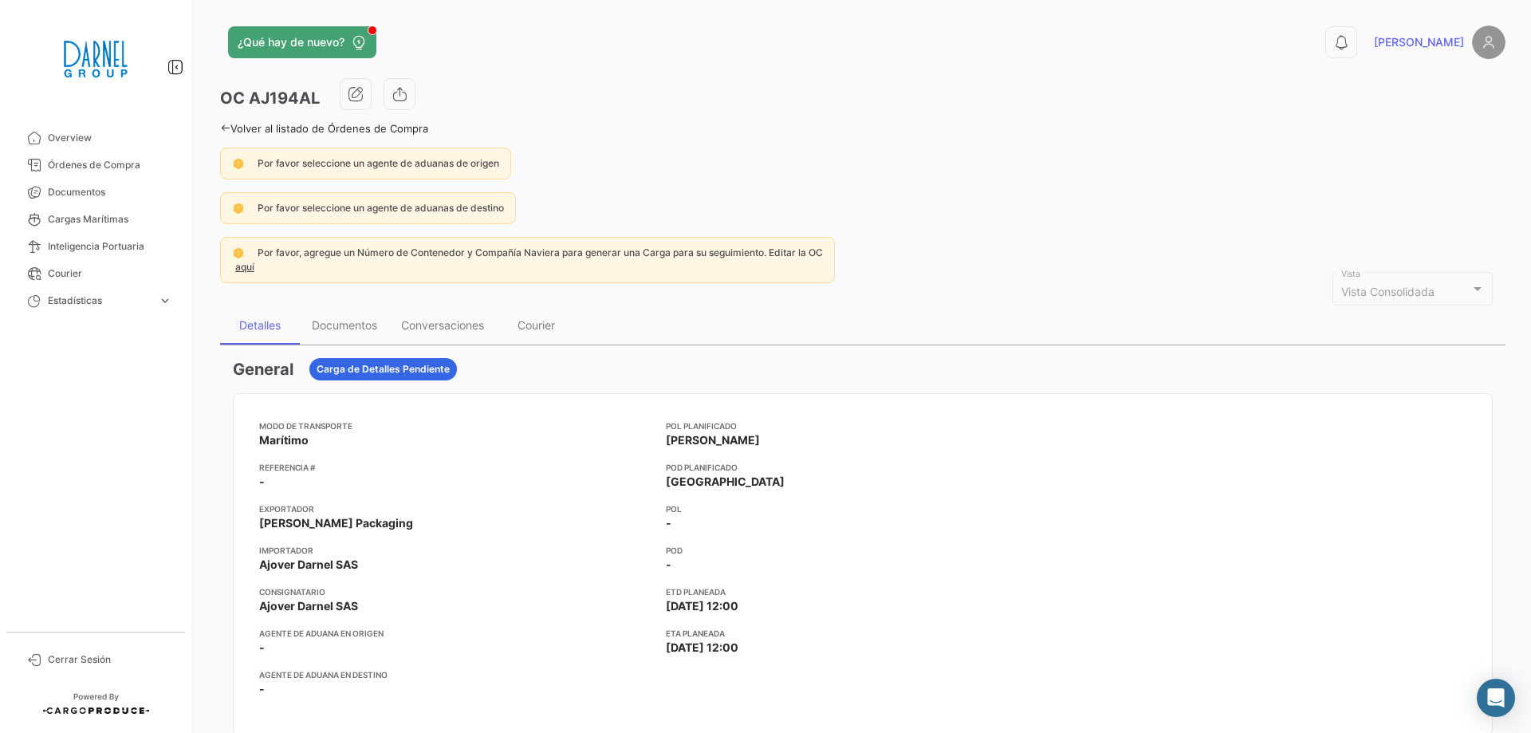
scroll to position [159, 0]
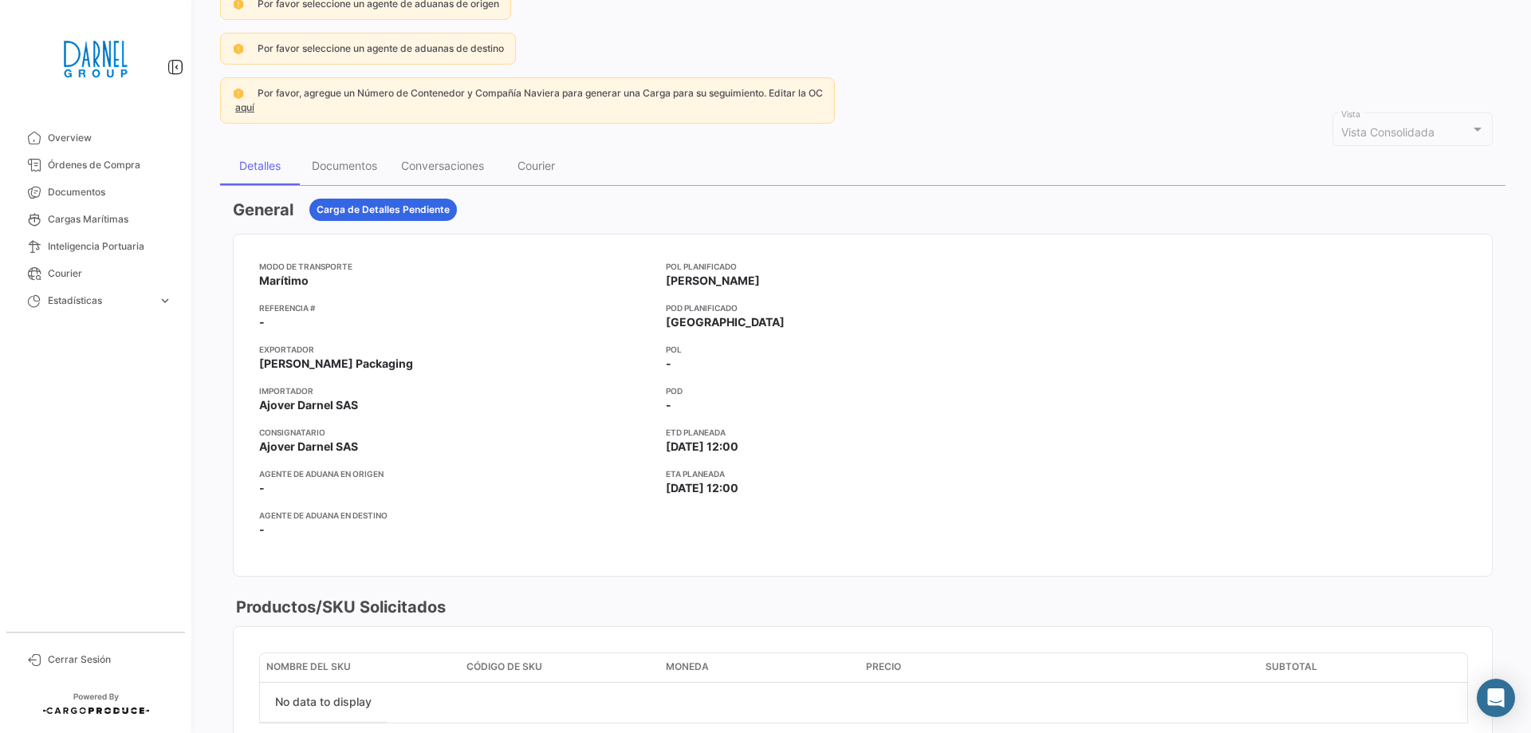
click at [261, 209] on h3 "General" at bounding box center [263, 209] width 61 height 22
click at [294, 264] on app-card-info-title "Modo de Transporte" at bounding box center [456, 266] width 394 height 13
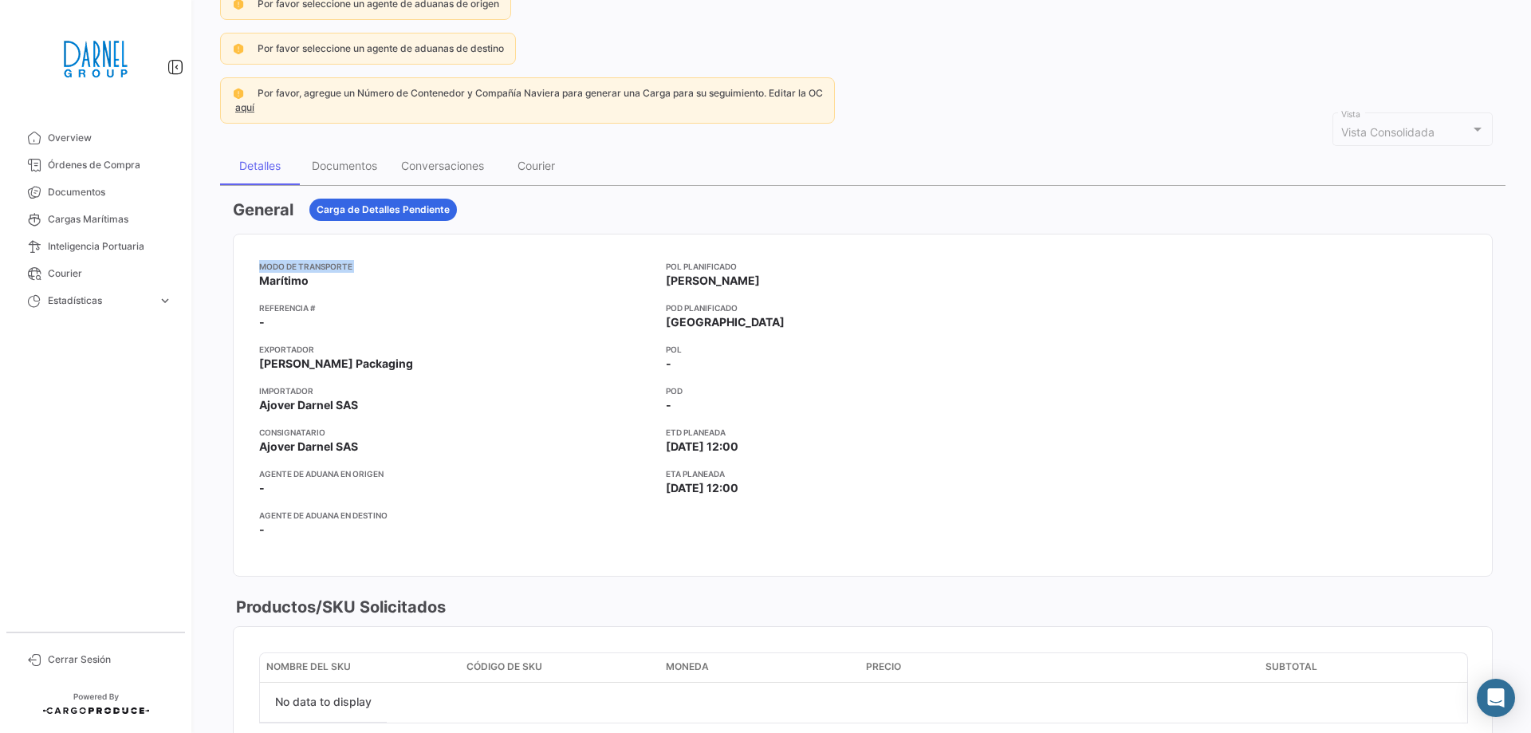
click at [294, 264] on app-card-info-title "Modo de Transporte" at bounding box center [456, 266] width 394 height 13
click at [290, 346] on app-card-info-title "Exportador" at bounding box center [456, 349] width 394 height 13
click at [179, 395] on mat-nav-list "Overview Órdenes de Compra Documentos Cargas Marítimas Inteligencia Portuaria C…" at bounding box center [95, 371] width 191 height 507
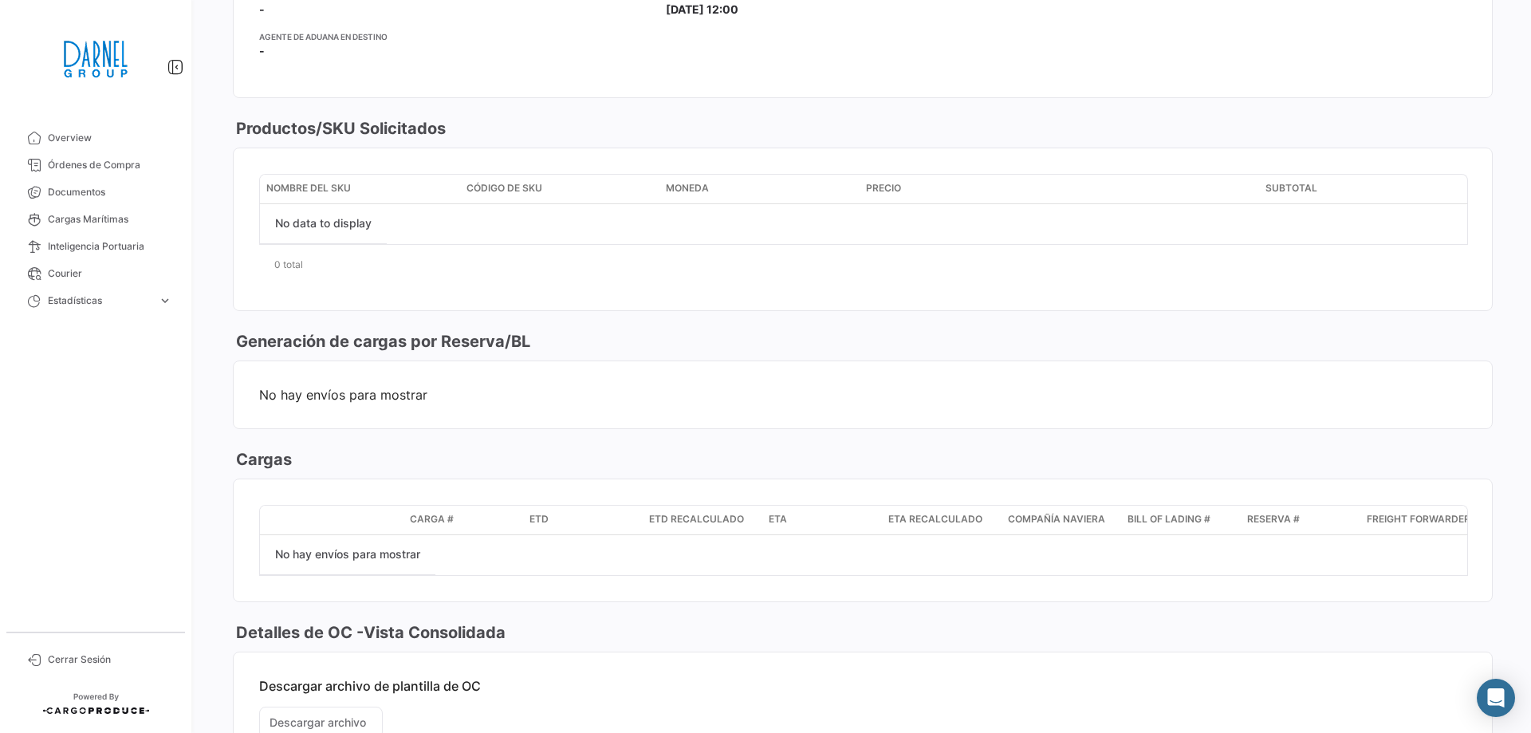
scroll to position [807, 0]
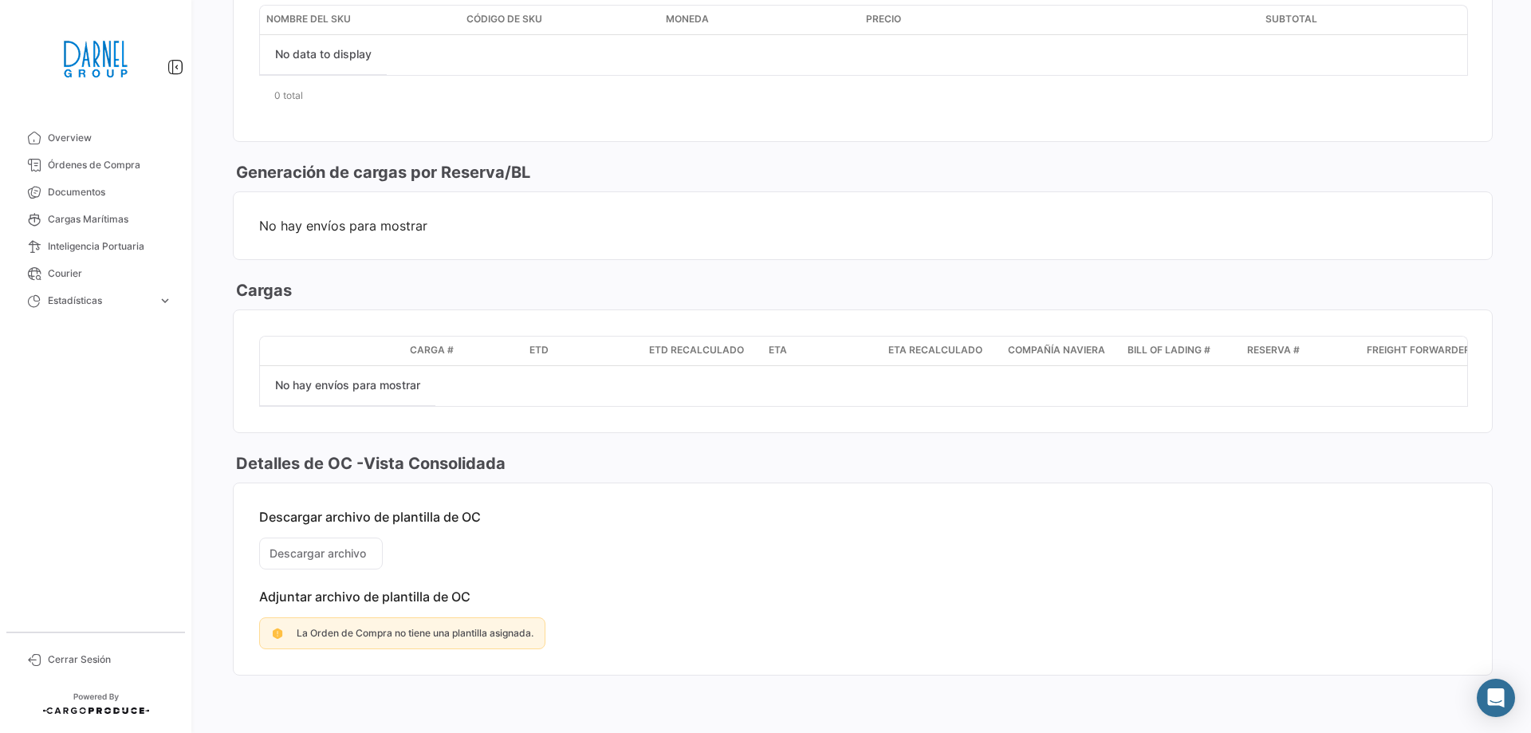
click at [226, 286] on div "General Carga de Detalles Pendiente Modo de Transporte Marítimo Referencia # - …" at bounding box center [862, 116] width 1285 height 1156
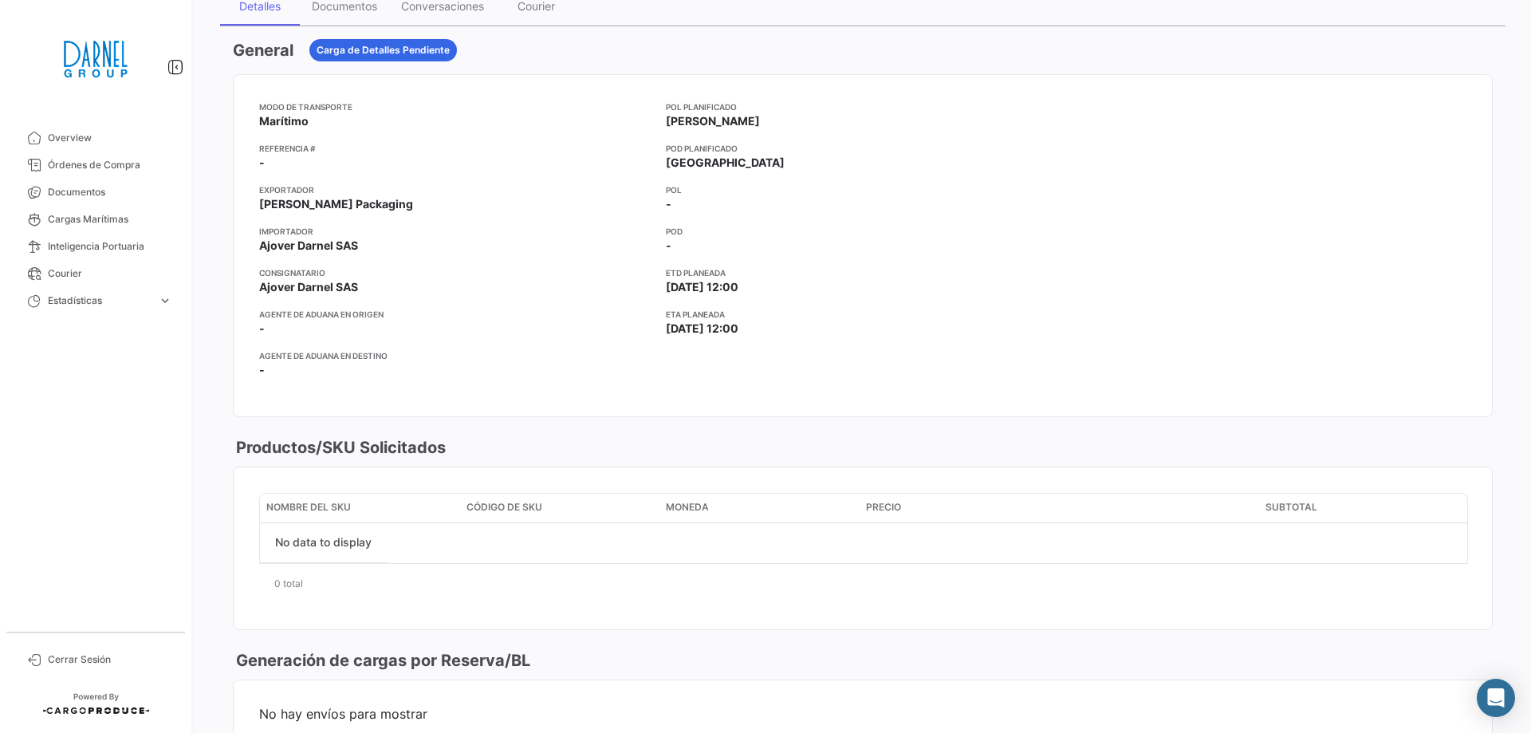
scroll to position [0, 0]
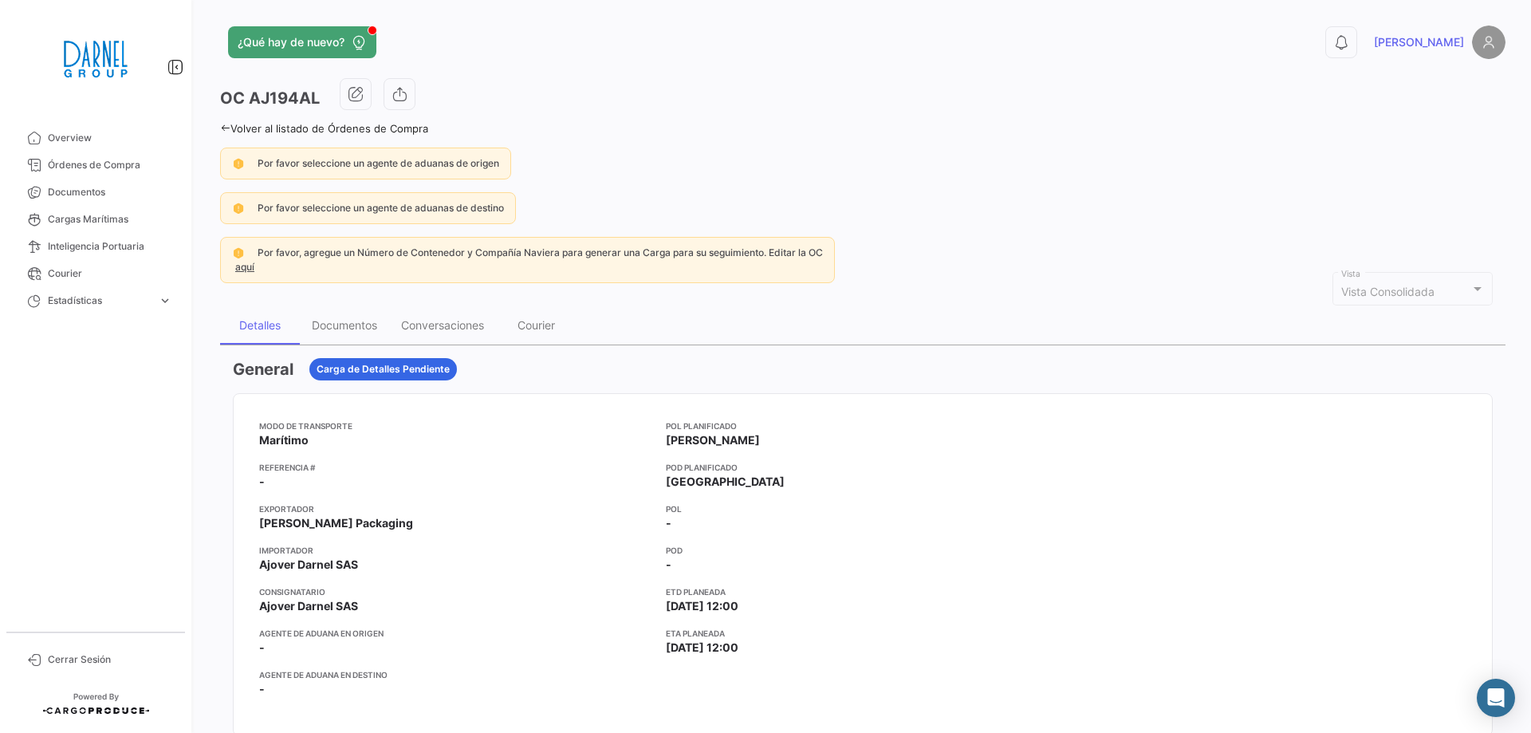
drag, startPoint x: 126, startPoint y: 156, endPoint x: 141, endPoint y: 390, distance: 234.1
click at [126, 156] on link "Órdenes de Compra" at bounding box center [96, 164] width 166 height 27
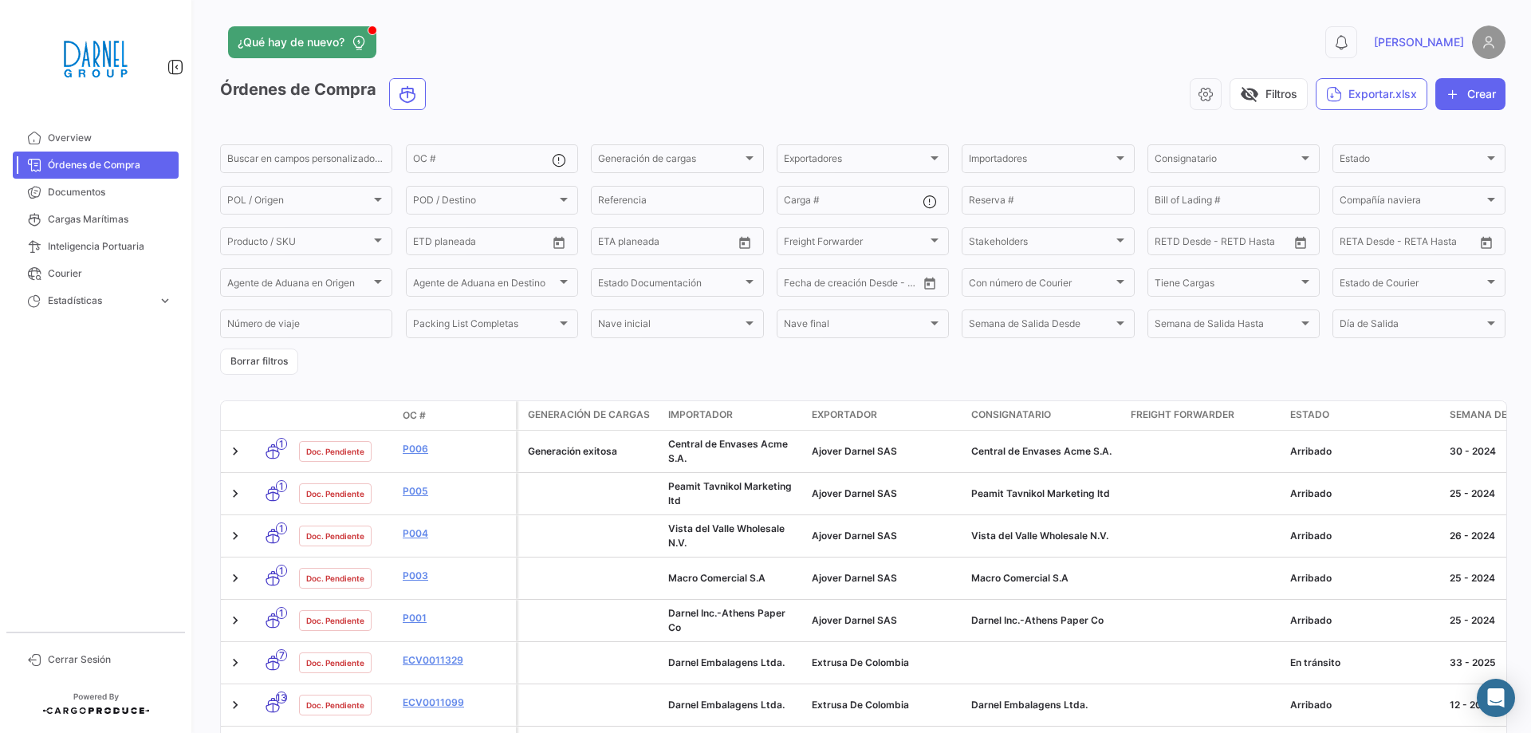
click at [701, 73] on app-header "¿Qué hay de nuevo? 0 [PERSON_NAME]" at bounding box center [862, 52] width 1285 height 53
click at [487, 161] on input "OC #" at bounding box center [482, 160] width 139 height 11
paste input "AJ194AL"
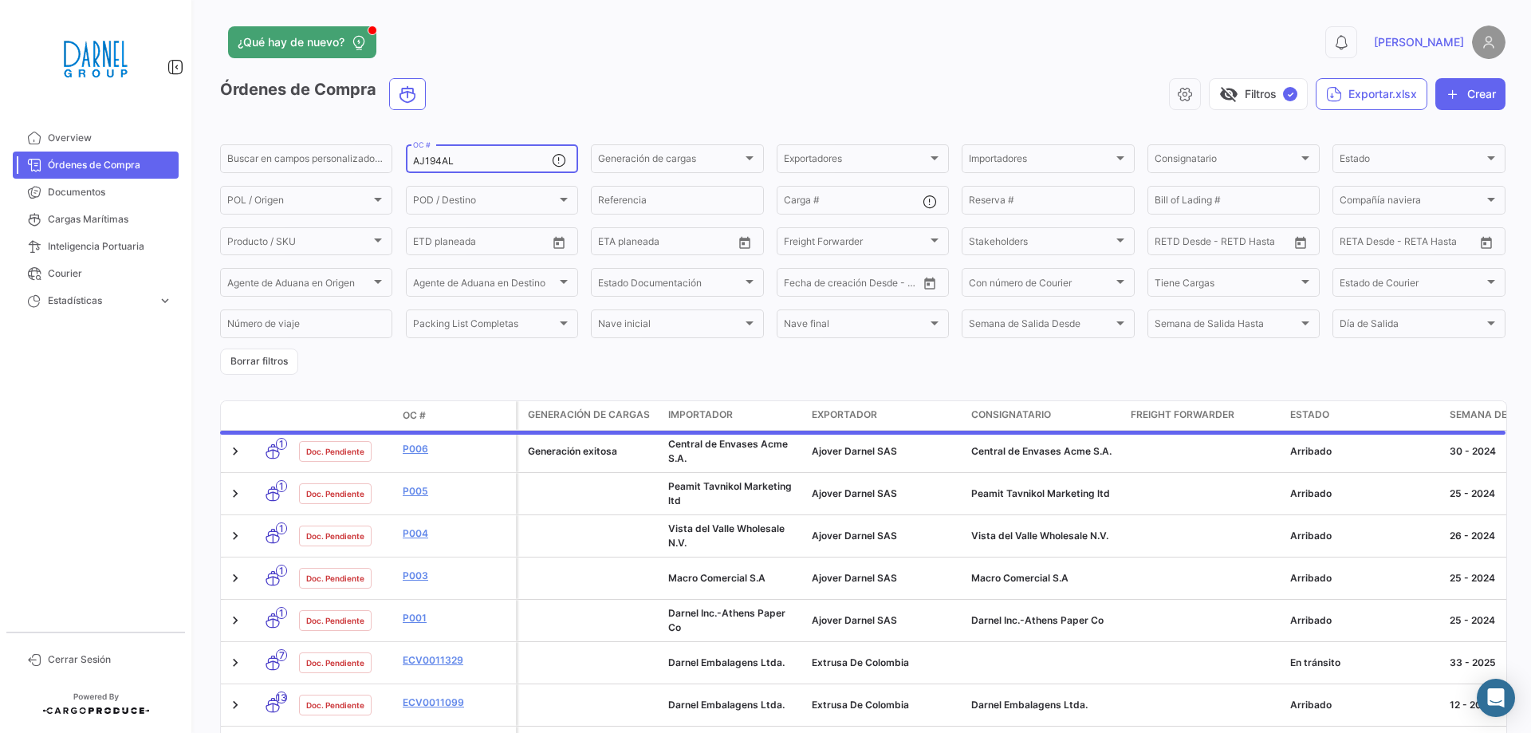
type input "AJ194AL"
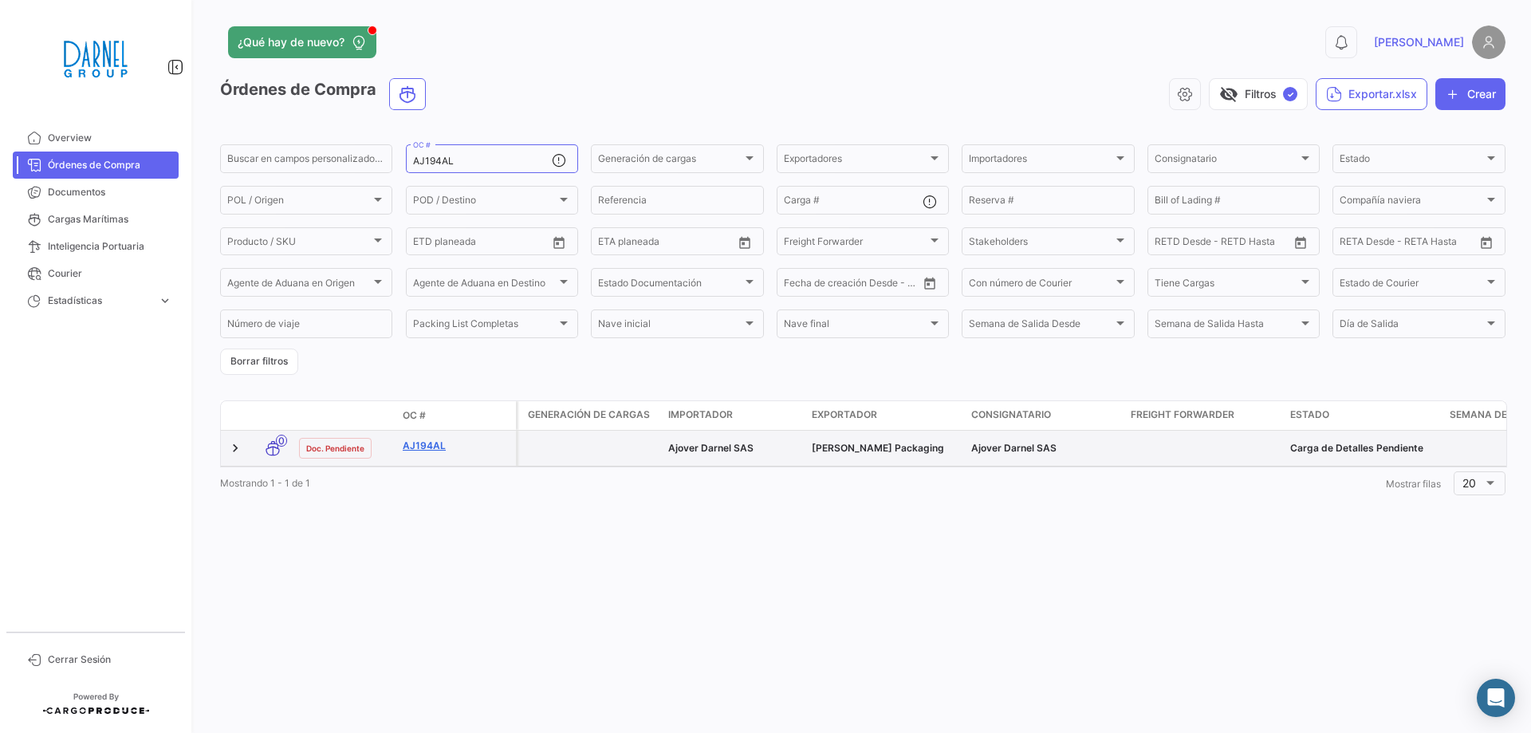
click at [421, 446] on link "AJ194AL" at bounding box center [456, 445] width 107 height 14
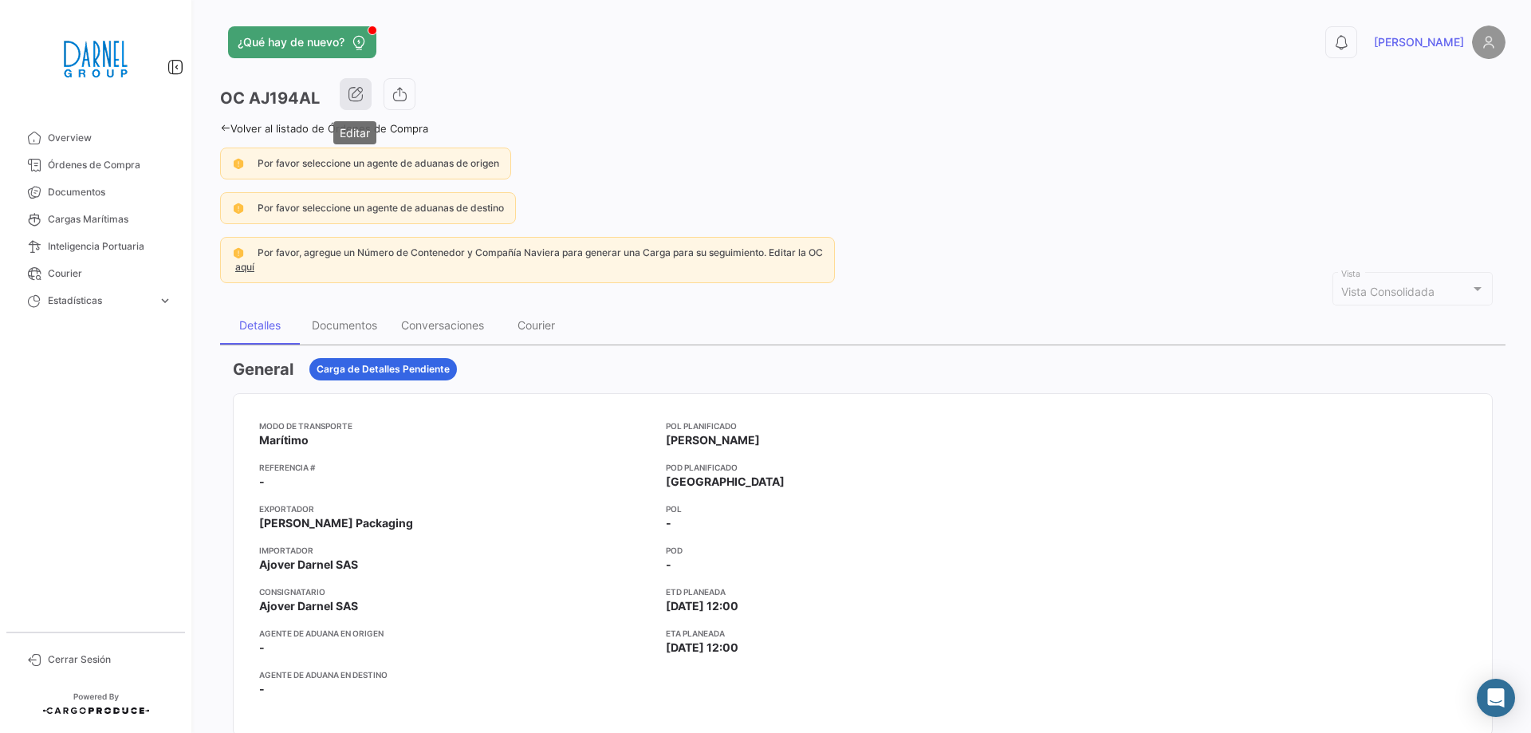
click at [358, 92] on icon "button" at bounding box center [356, 94] width 16 height 16
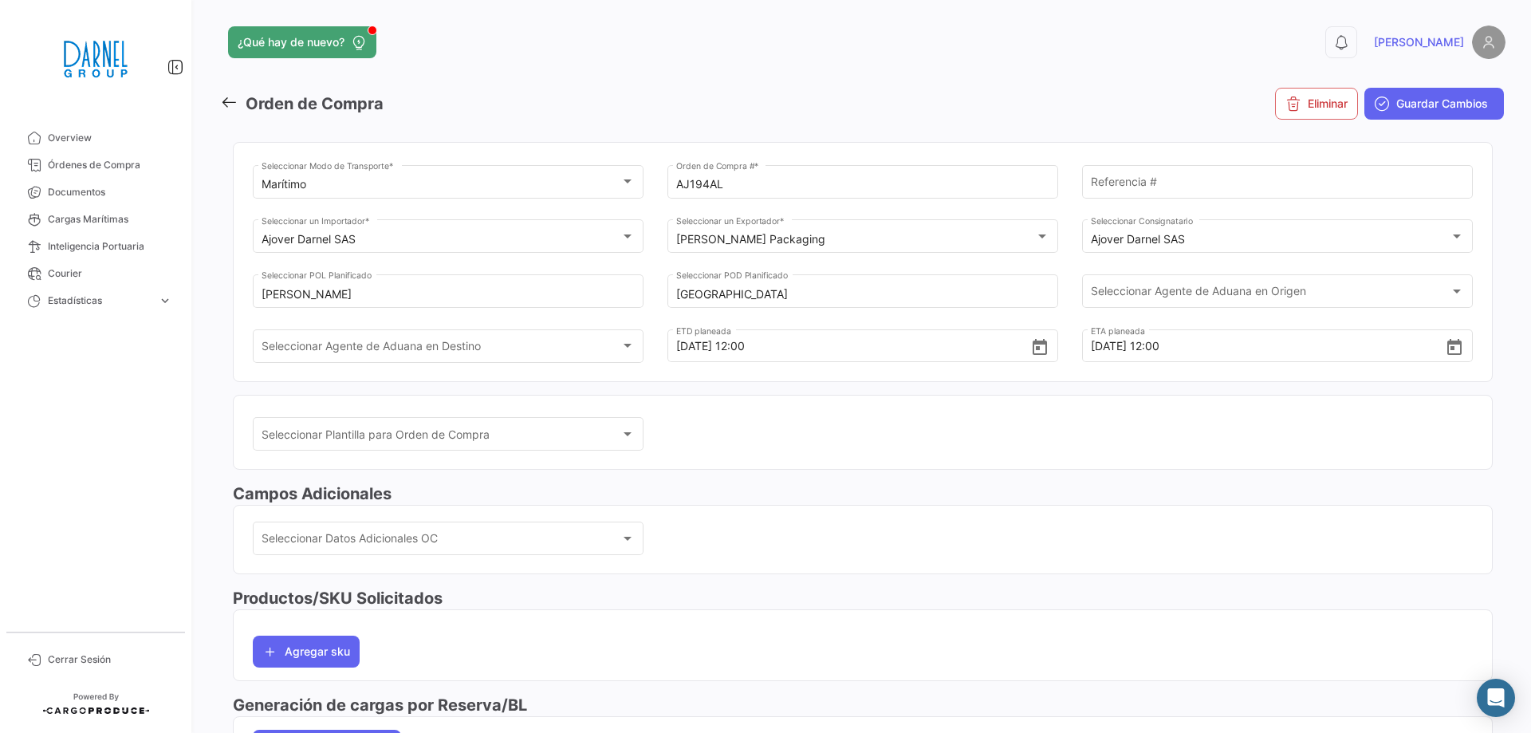
click at [231, 97] on icon at bounding box center [229, 102] width 18 height 18
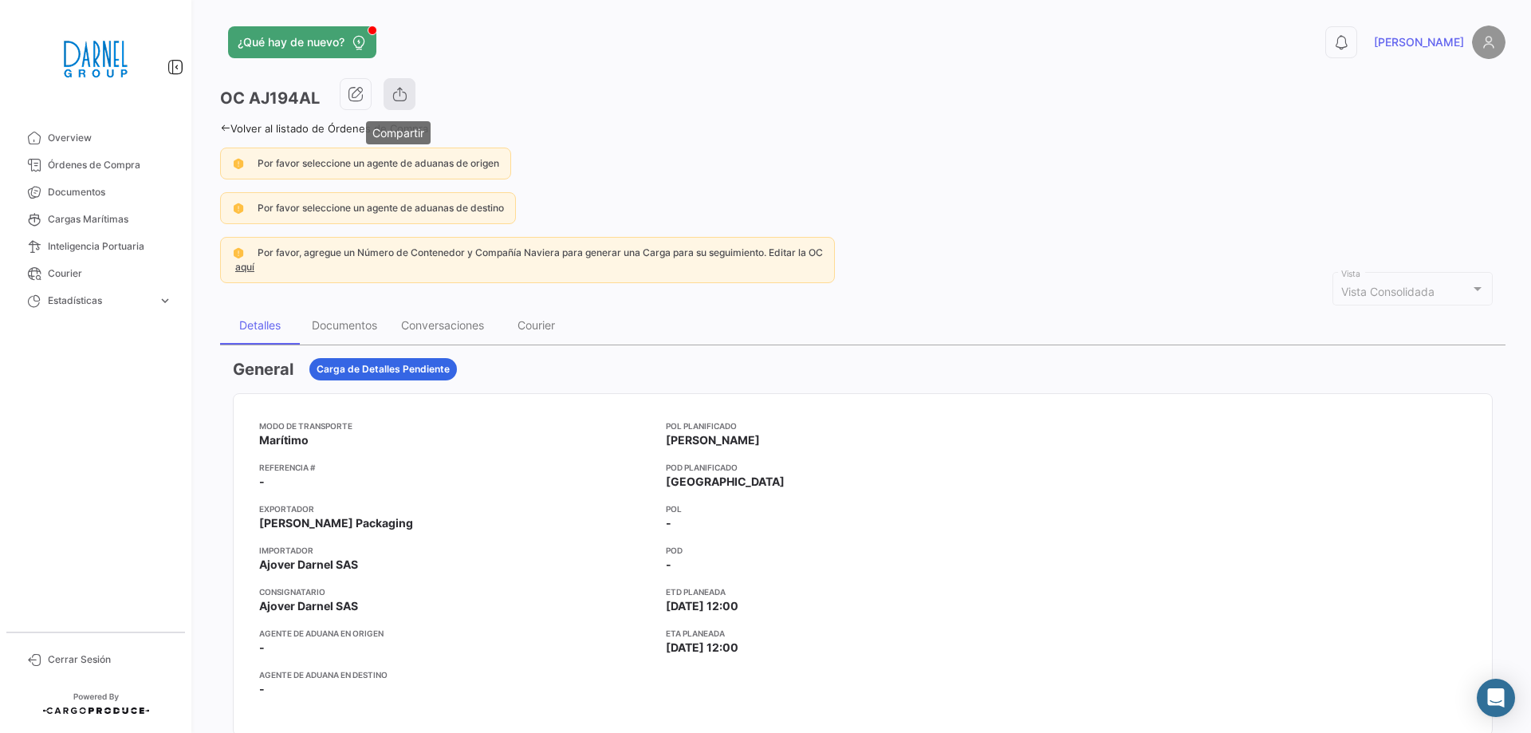
click at [404, 96] on icon "button" at bounding box center [399, 94] width 16 height 16
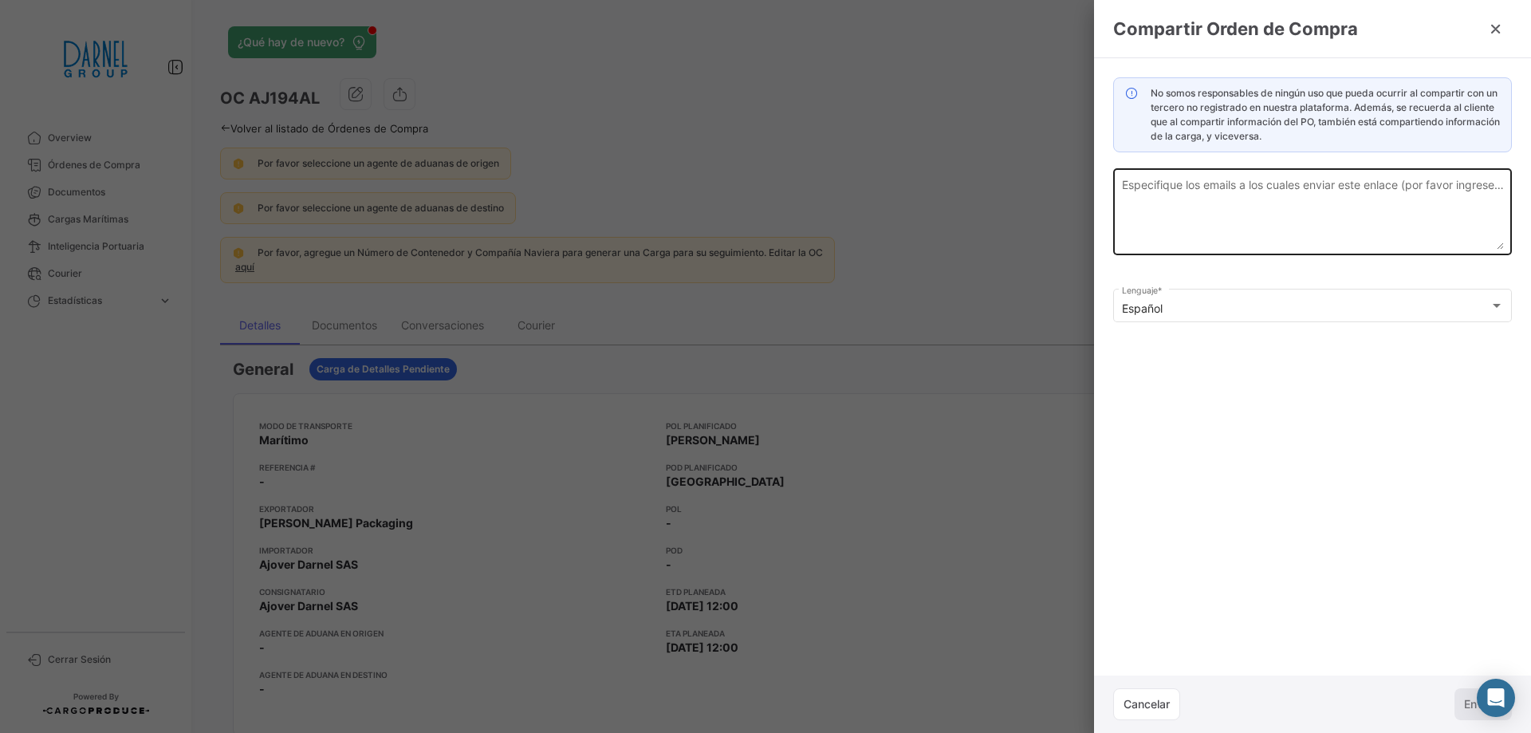
click at [1197, 191] on textarea "Especifique los emails a los cuales enviar este enlace (por favor ingrese un em…" at bounding box center [1313, 214] width 382 height 70
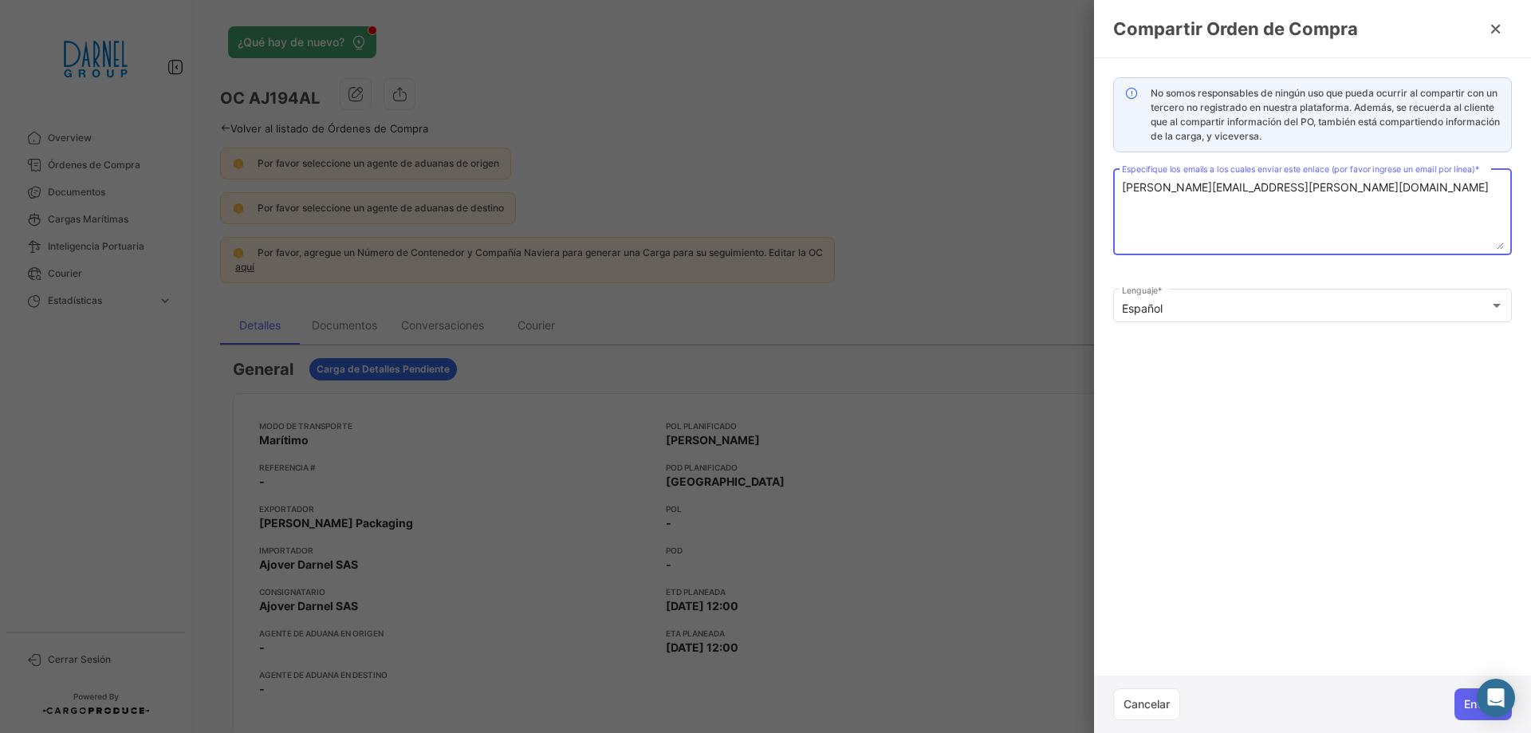
drag, startPoint x: 1230, startPoint y: 185, endPoint x: 1254, endPoint y: 184, distance: 23.9
click at [1230, 184] on textarea "[PERSON_NAME][EMAIL_ADDRESS][PERSON_NAME][DOMAIN_NAME]" at bounding box center [1313, 214] width 382 height 70
type textarea "[PERSON_NAME][EMAIL_ADDRESS][PERSON_NAME][PERSON_NAME][DOMAIN_NAME]"
click at [1464, 708] on button "Enviar" at bounding box center [1482, 704] width 57 height 32
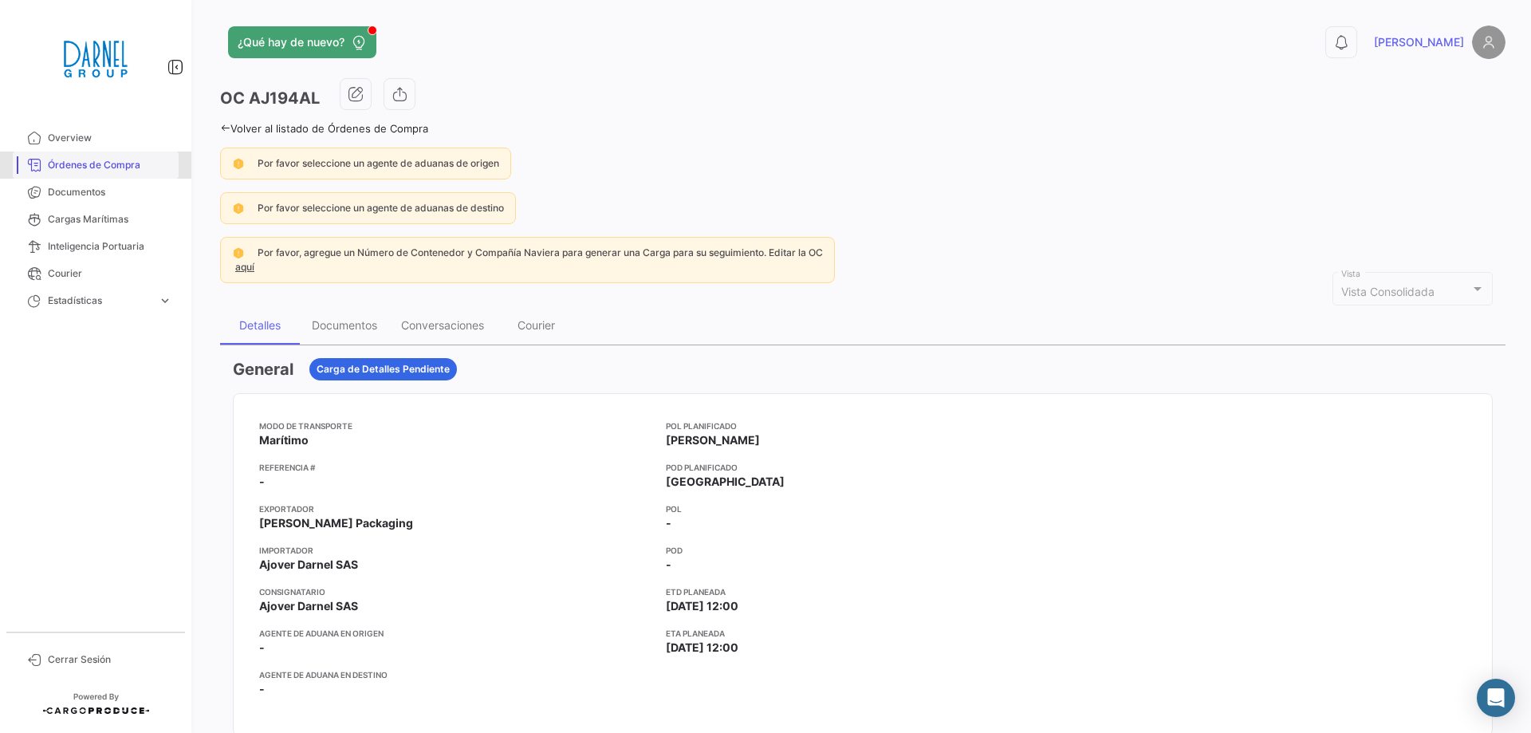
click at [145, 159] on span "Órdenes de Compra" at bounding box center [110, 165] width 124 height 14
